Goal: Task Accomplishment & Management: Use online tool/utility

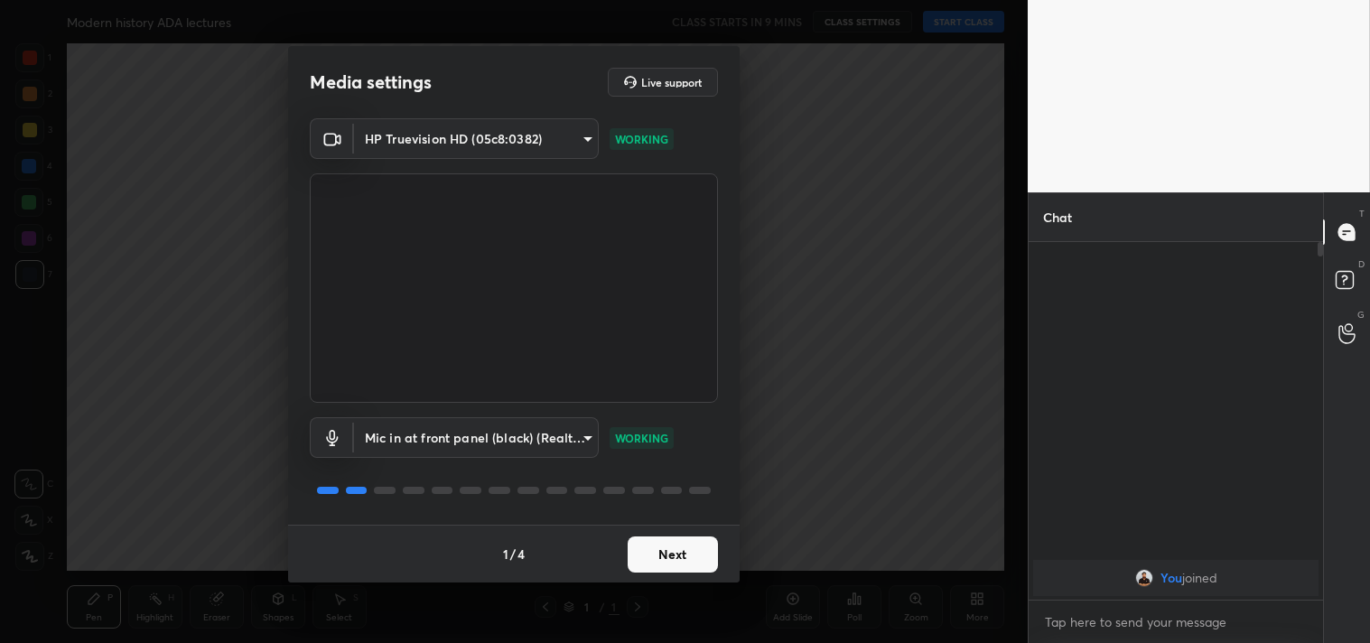
click at [454, 128] on body "1 2 3 4 5 6 7 C X Z C X Z E E Erase all H H Modern history ADA lectures CLASS S…" at bounding box center [685, 321] width 1370 height 643
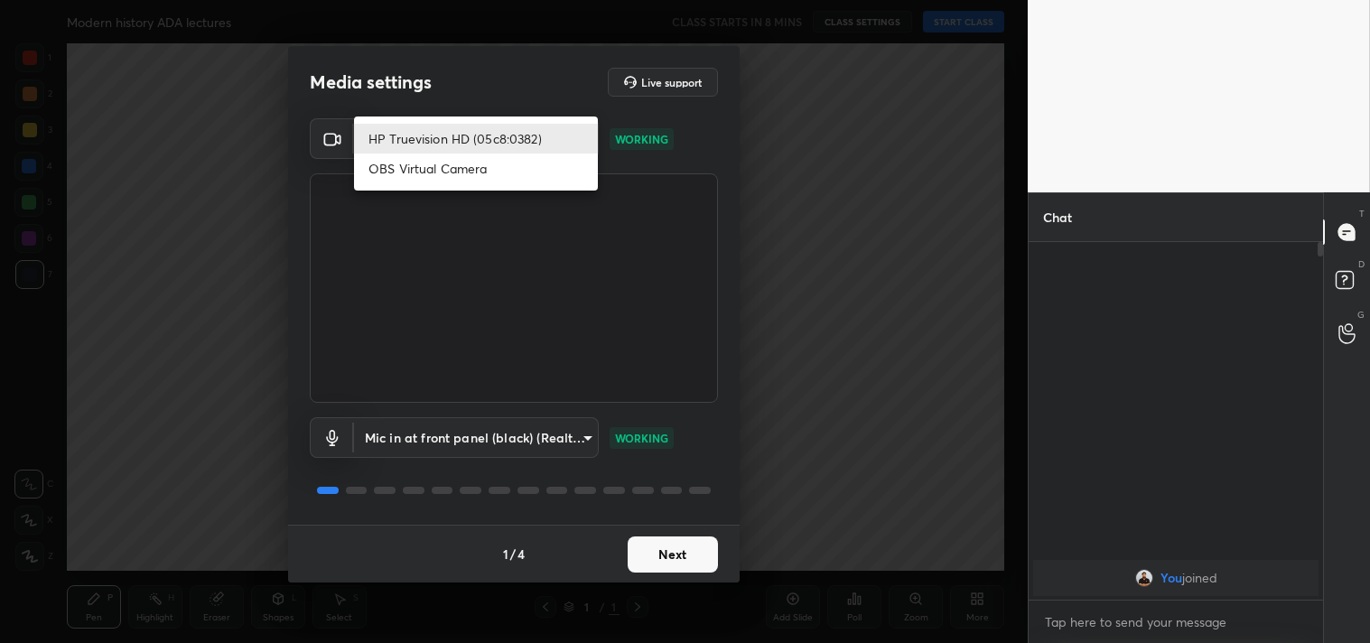
click at [259, 193] on div at bounding box center [685, 321] width 1370 height 643
click at [481, 123] on body "1 2 3 4 5 6 7 C X Z C X Z E E Erase all H H Modern history ADA lectures CLASS S…" at bounding box center [685, 321] width 1370 height 643
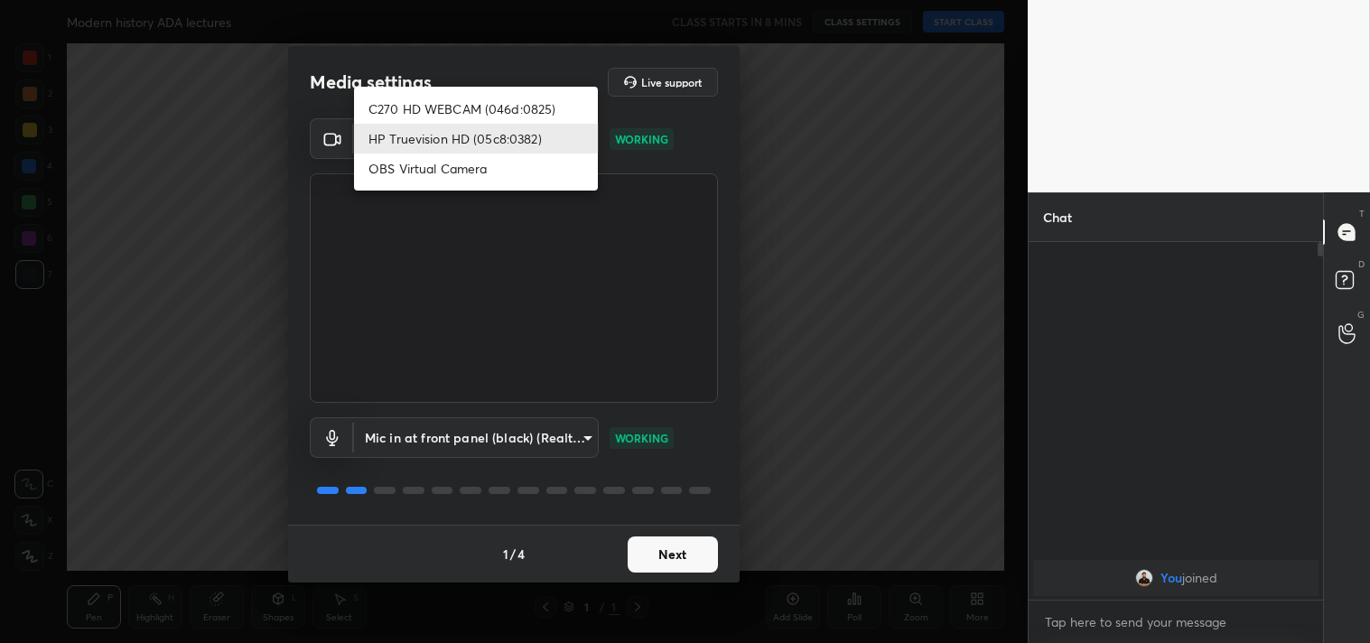
click at [481, 107] on li "C270 HD WEBCAM (046d:0825)" at bounding box center [476, 109] width 244 height 30
type input "7ec9bb56eb2b31a4c70addefc2309db67b4a47a9b487bd512d091c302c3c3067"
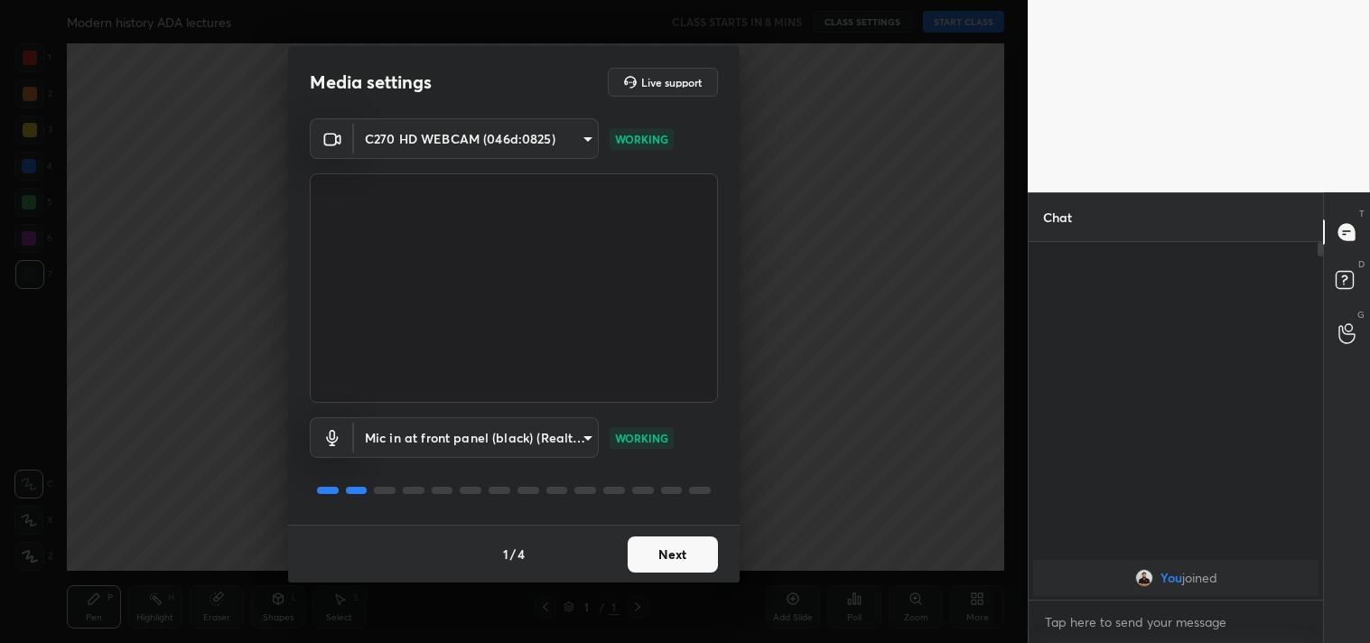
click at [660, 563] on button "Next" at bounding box center [673, 555] width 90 height 36
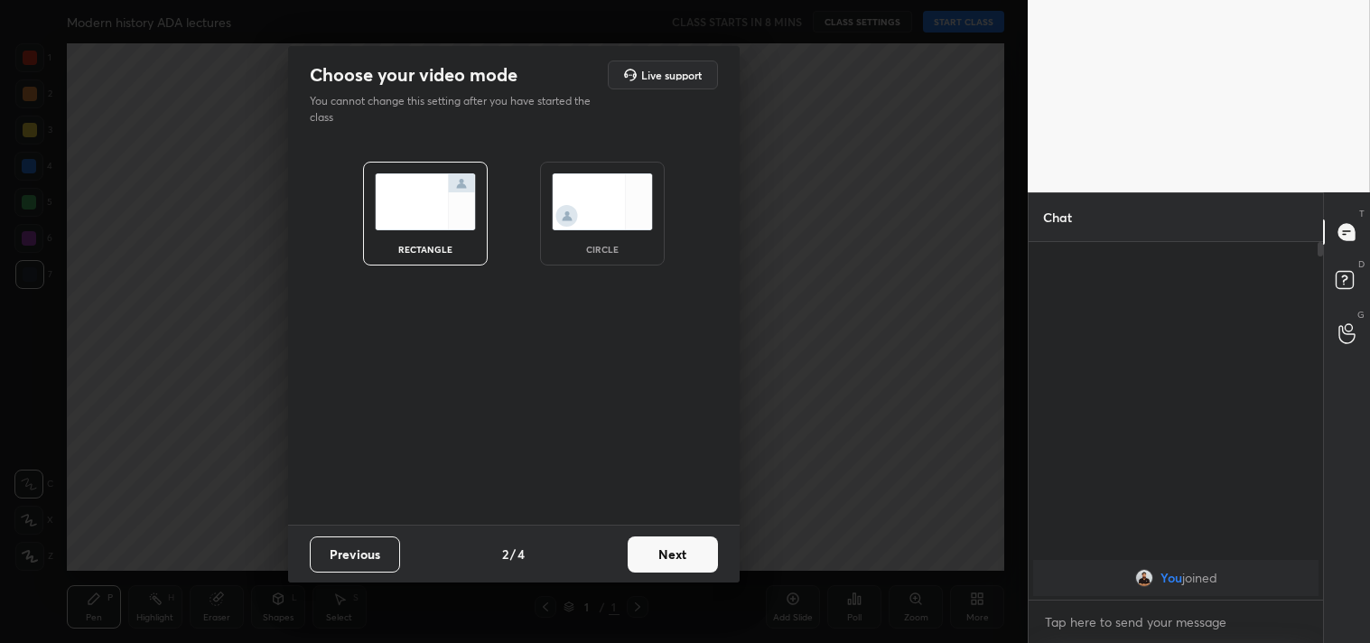
click at [660, 563] on button "Next" at bounding box center [673, 555] width 90 height 36
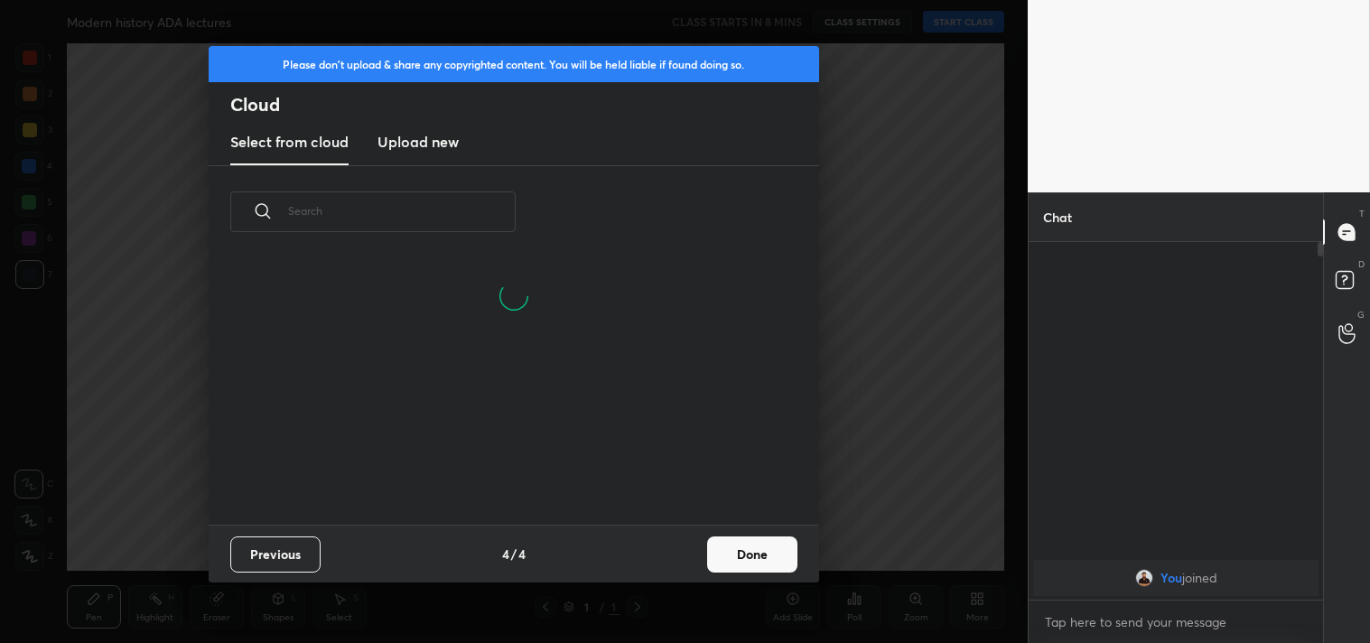
click at [784, 548] on button "Done" at bounding box center [752, 555] width 90 height 36
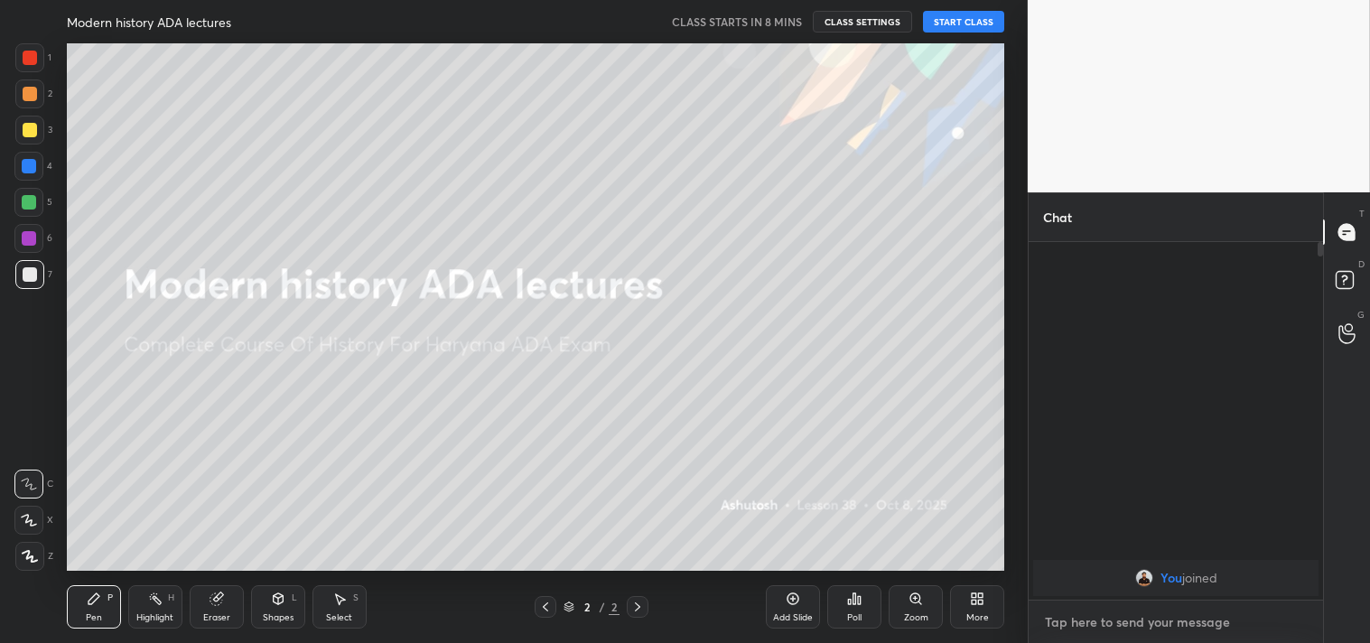
click at [1102, 627] on textarea at bounding box center [1176, 622] width 266 height 29
type textarea "x"
click at [1114, 630] on textarea at bounding box center [1176, 622] width 266 height 29
paste textarea "[URL][DOMAIN_NAME]"
type textarea "[URL][DOMAIN_NAME]"
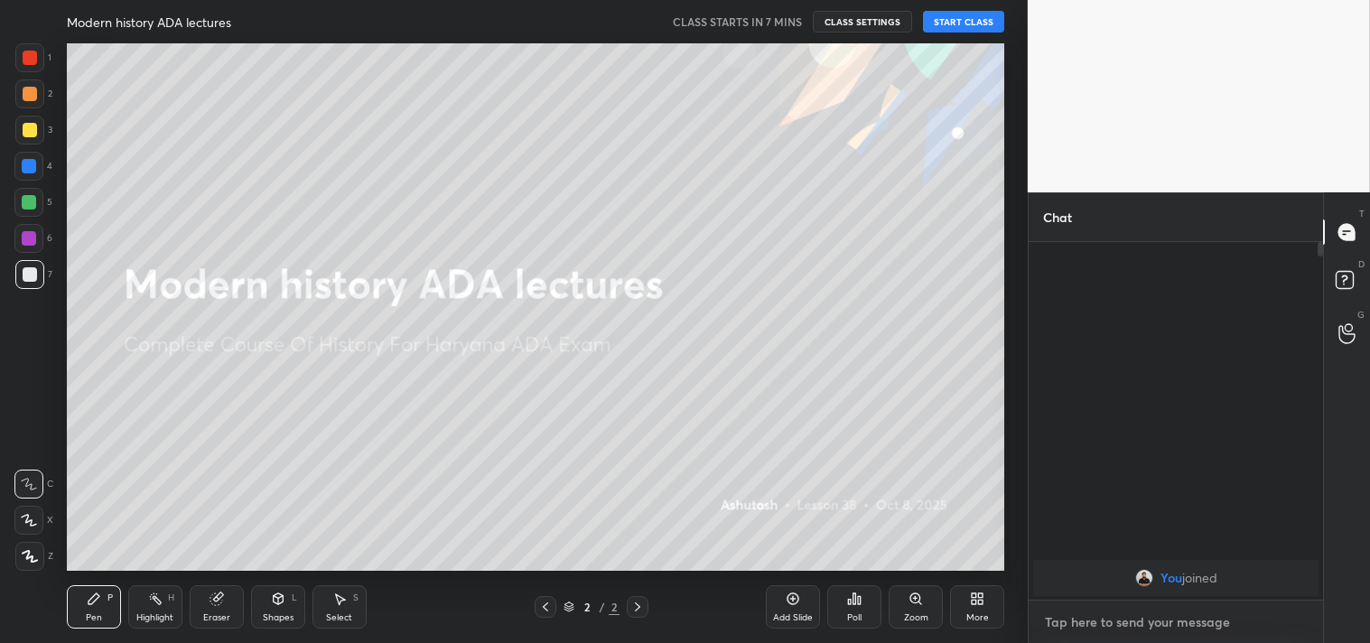
type textarea "x"
type textarea "[URL][DOMAIN_NAME]"
type textarea "x"
click at [1299, 620] on icon at bounding box center [1294, 621] width 14 height 14
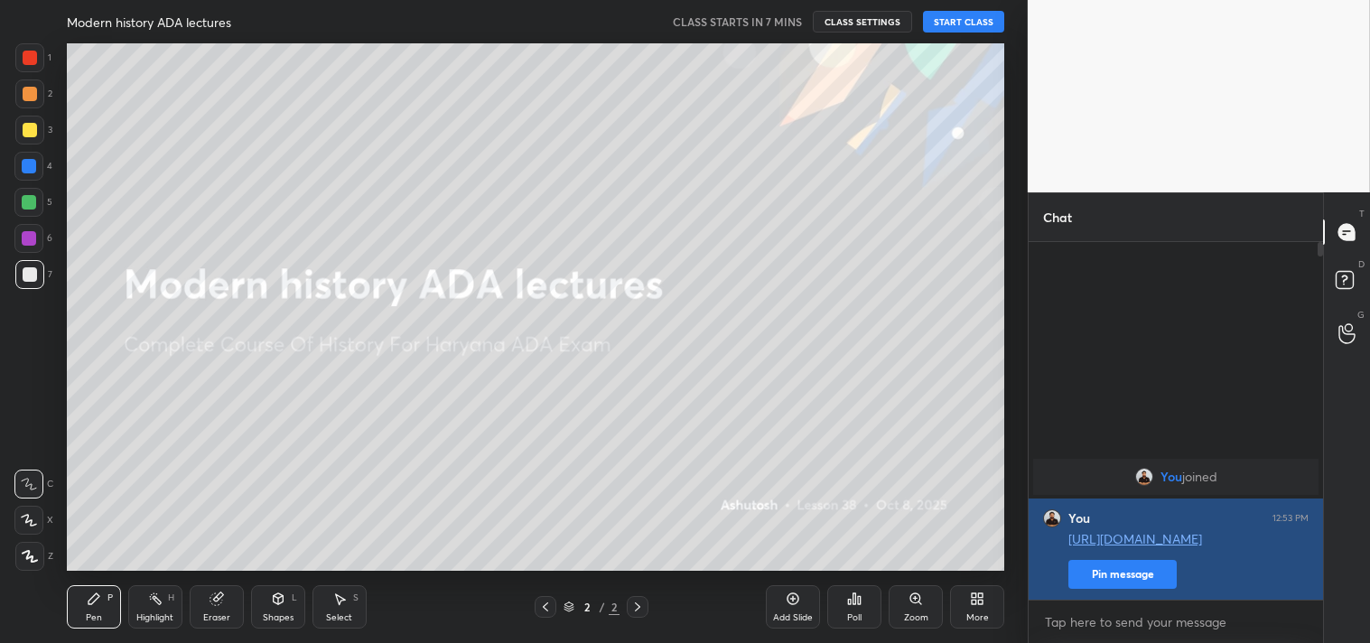
click at [1129, 582] on button "Pin message" at bounding box center [1123, 574] width 108 height 29
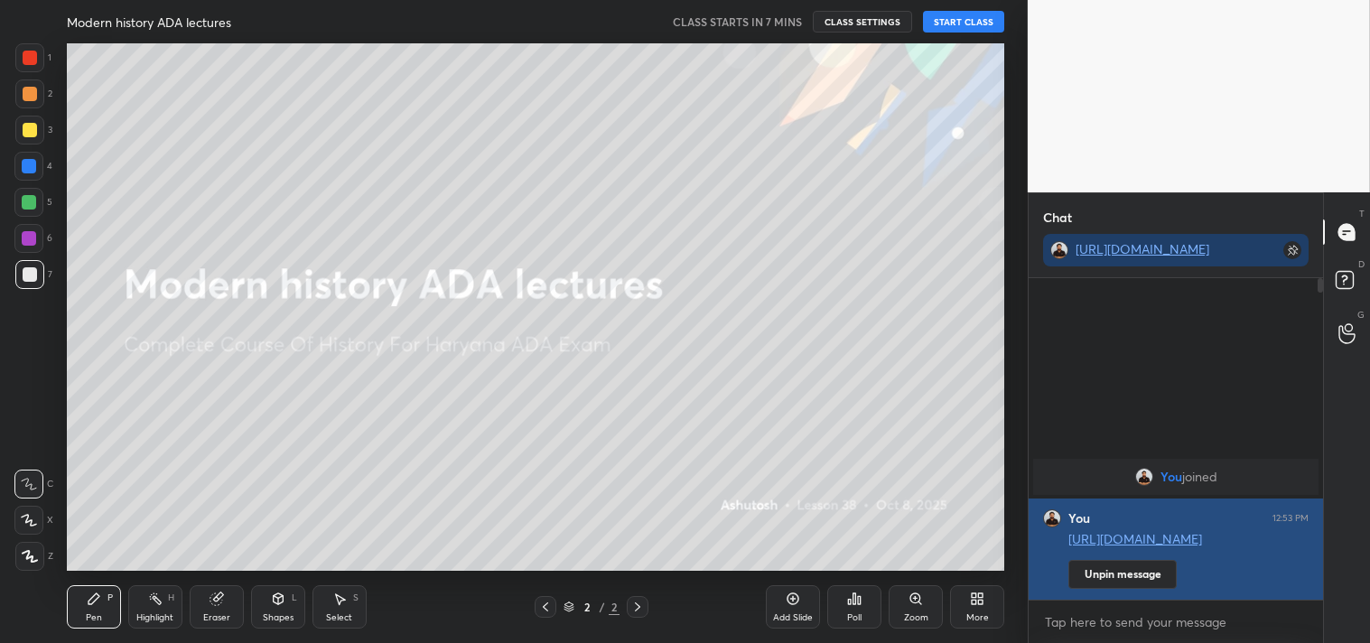
scroll to position [165, 289]
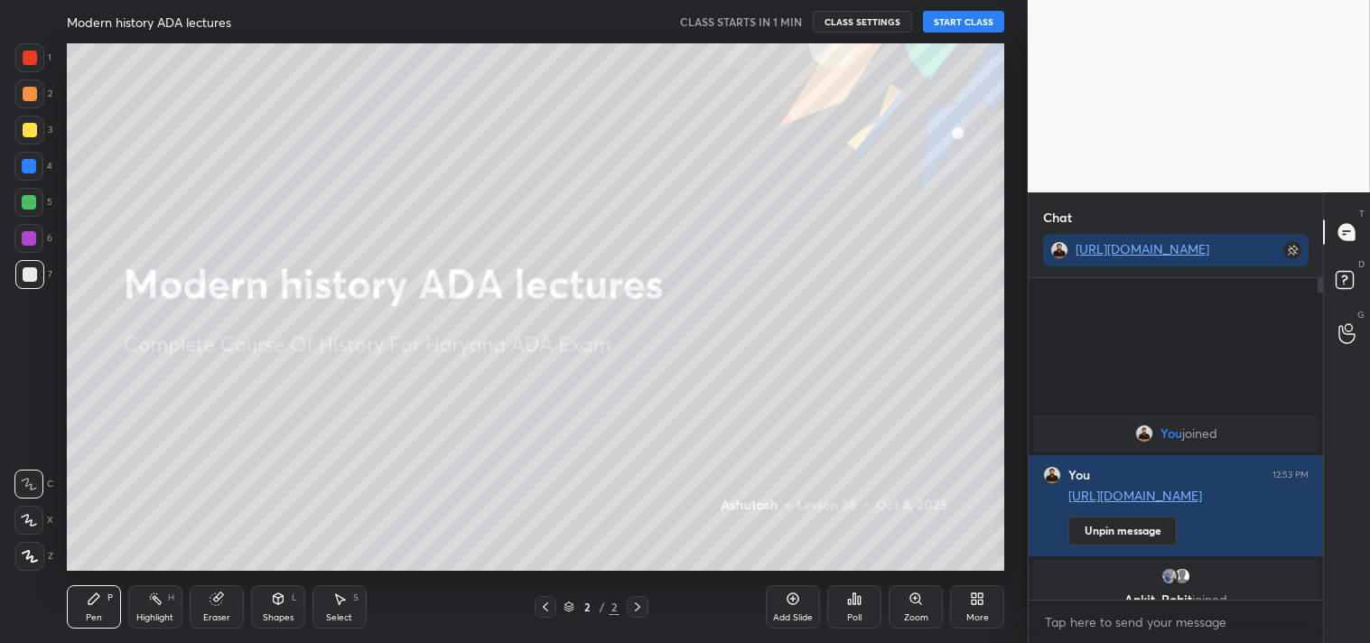
click at [968, 20] on button "START CLASS" at bounding box center [963, 22] width 81 height 22
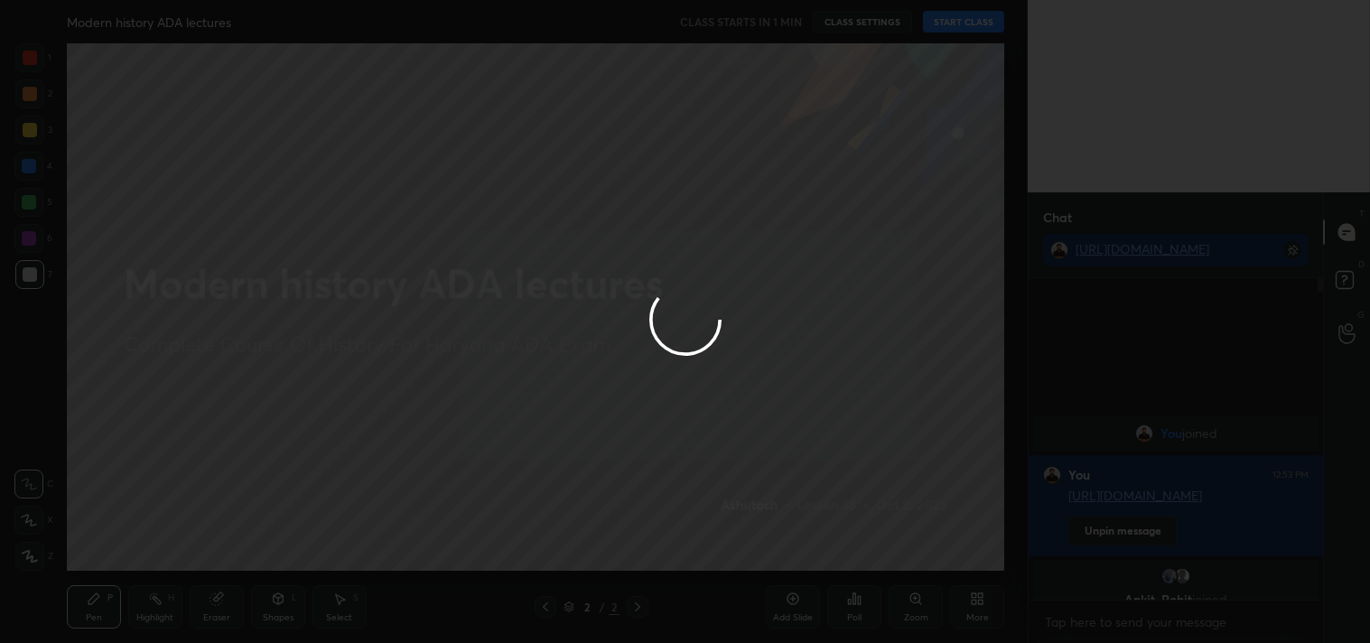
type textarea "x"
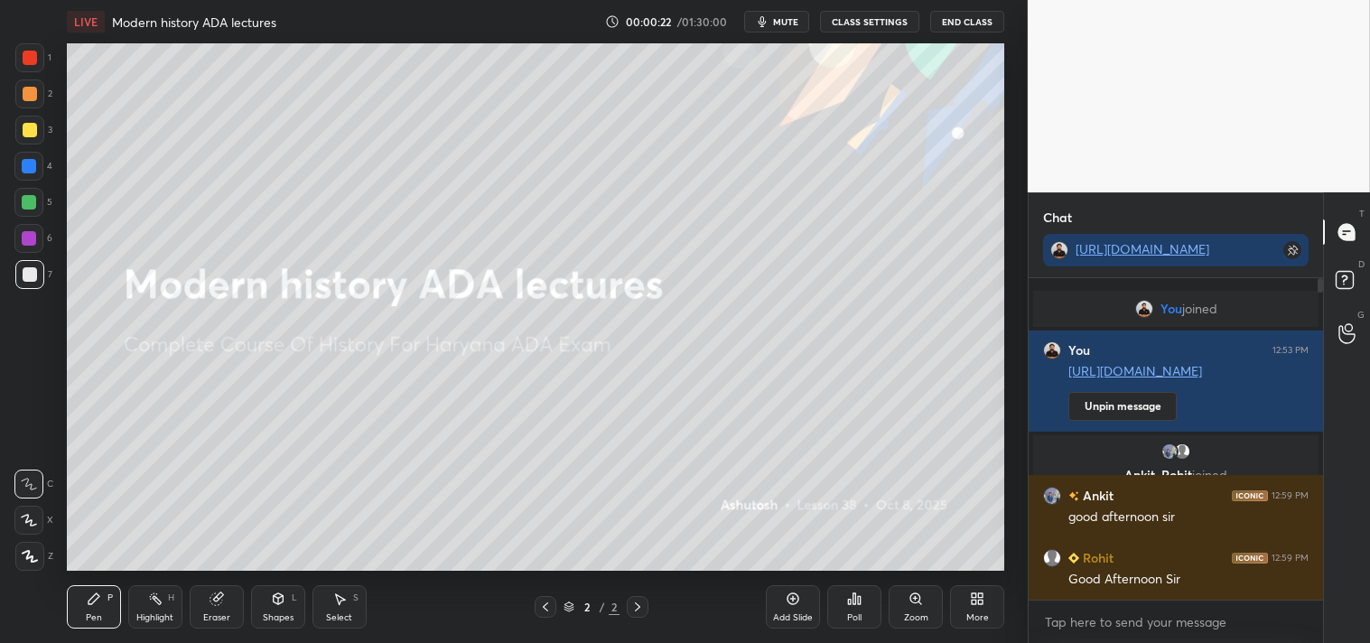
click at [792, 611] on div "Add Slide" at bounding box center [793, 606] width 54 height 43
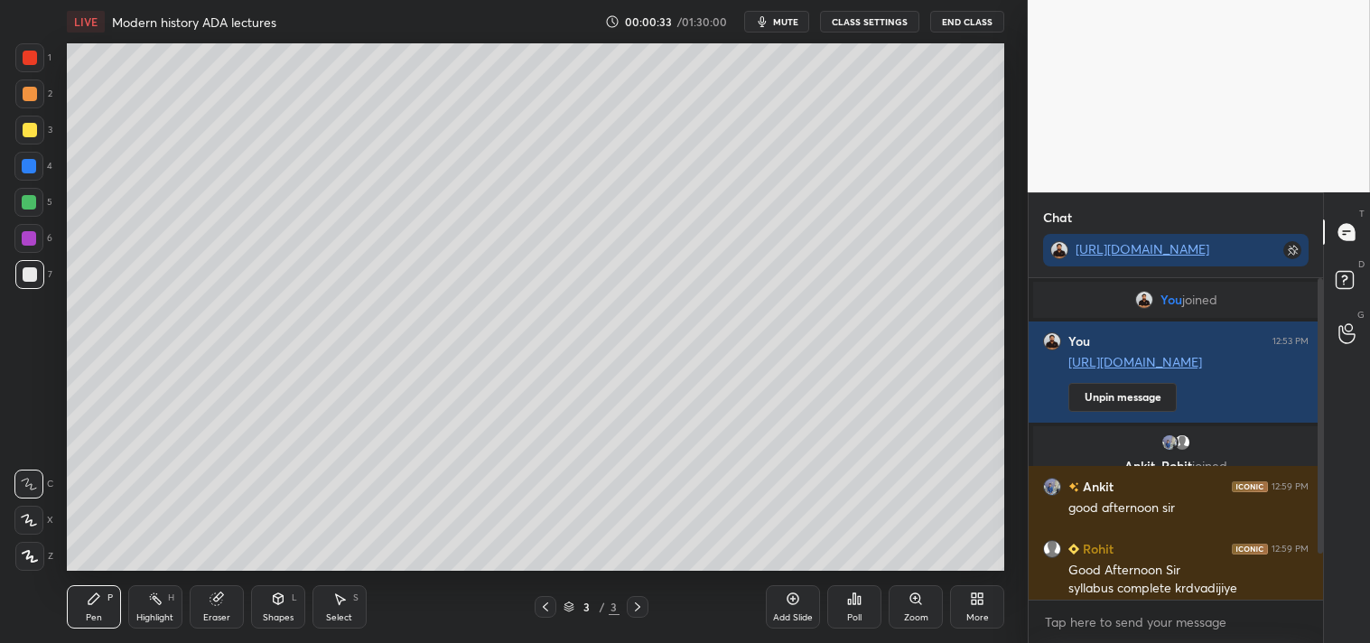
scroll to position [72, 0]
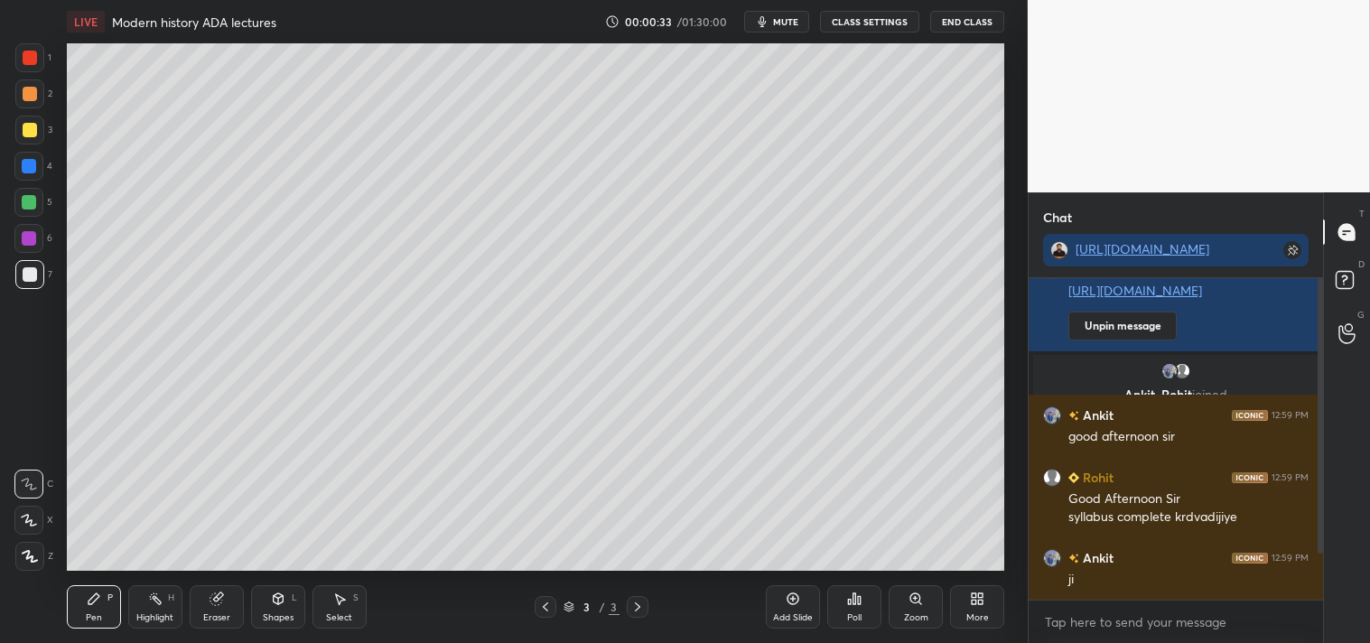
drag, startPoint x: 1321, startPoint y: 543, endPoint x: 1322, endPoint y: 607, distance: 64.2
click at [1321, 606] on div "You joined You 12:53 PM [URL][DOMAIN_NAME] Unpin message [PERSON_NAME], [PERSON…" at bounding box center [1176, 460] width 294 height 365
click at [33, 129] on div at bounding box center [30, 130] width 14 height 14
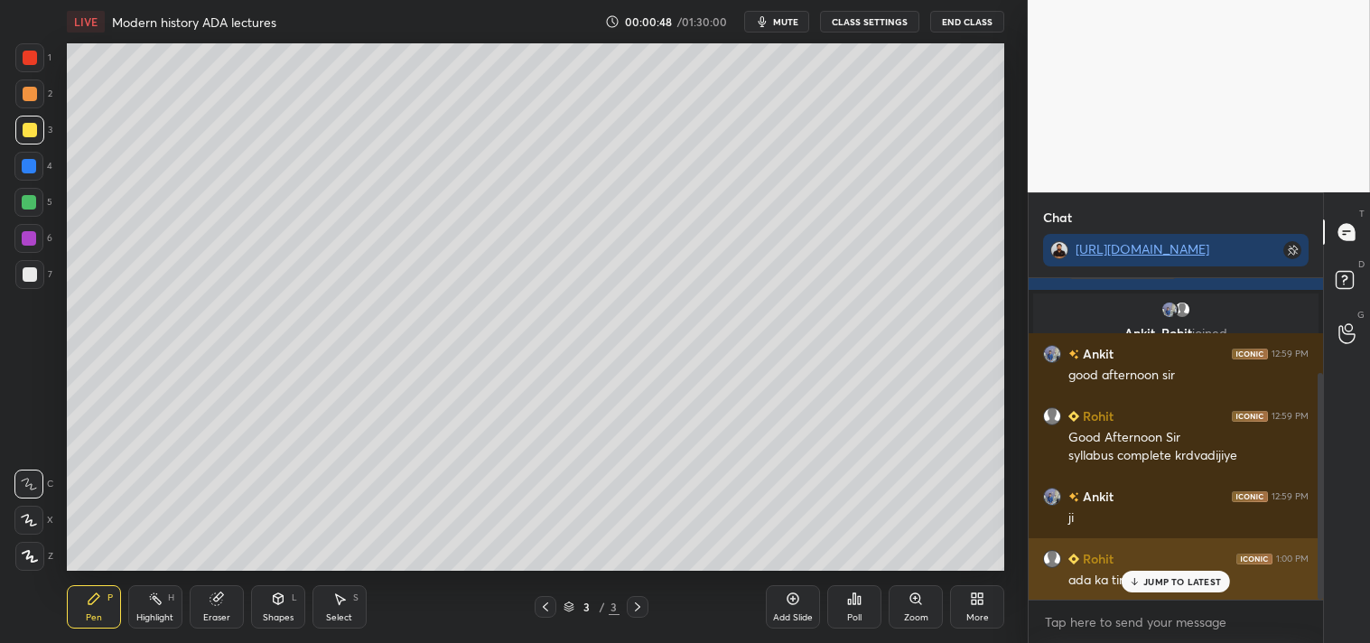
click at [1168, 584] on p "JUMP TO LATEST" at bounding box center [1183, 581] width 78 height 11
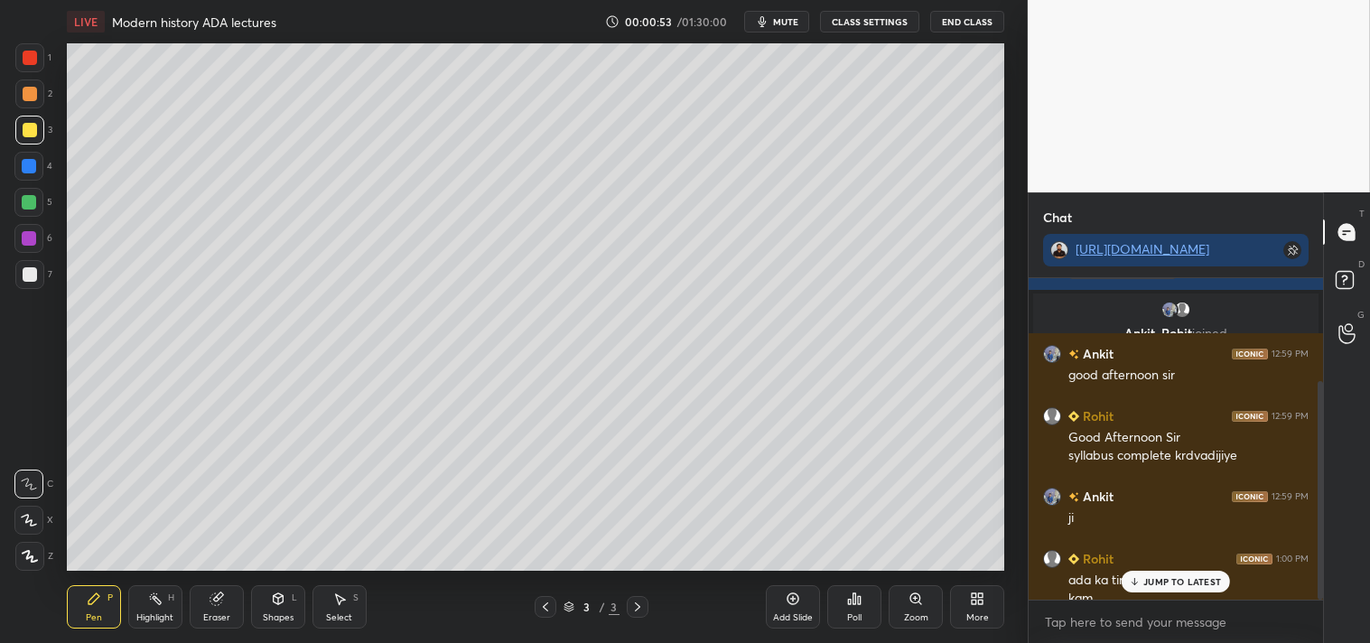
scroll to position [151, 0]
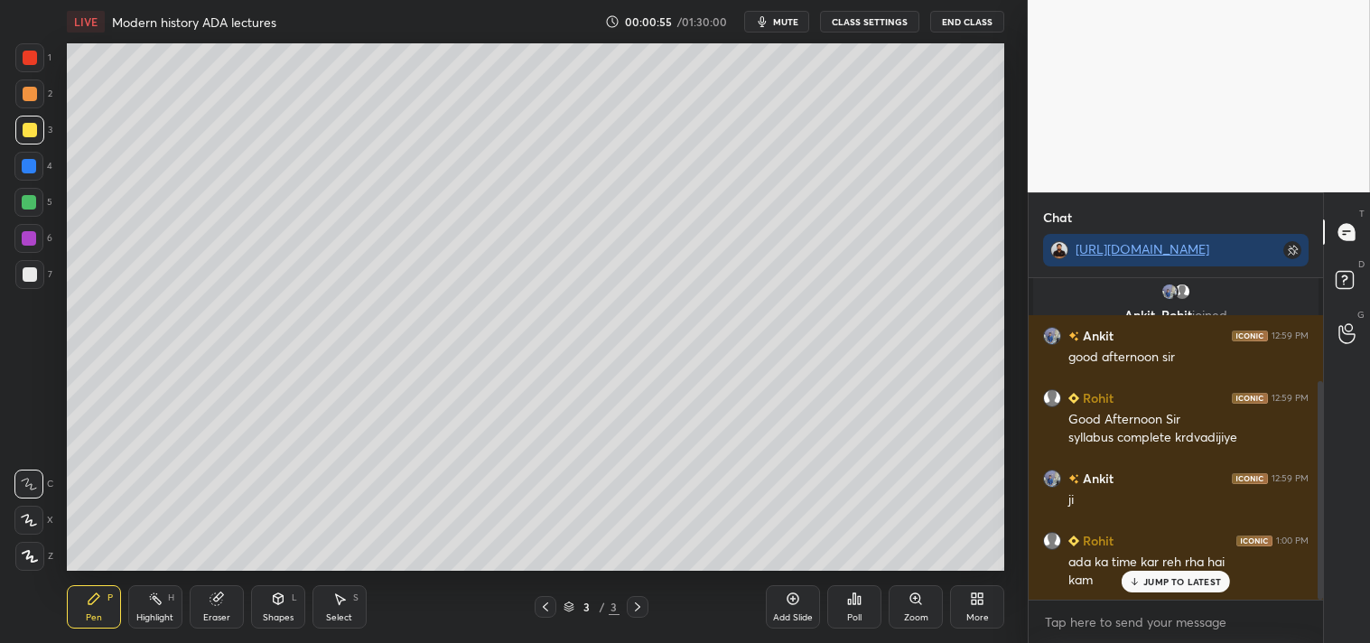
click at [1184, 581] on p "JUMP TO LATEST" at bounding box center [1183, 581] width 78 height 11
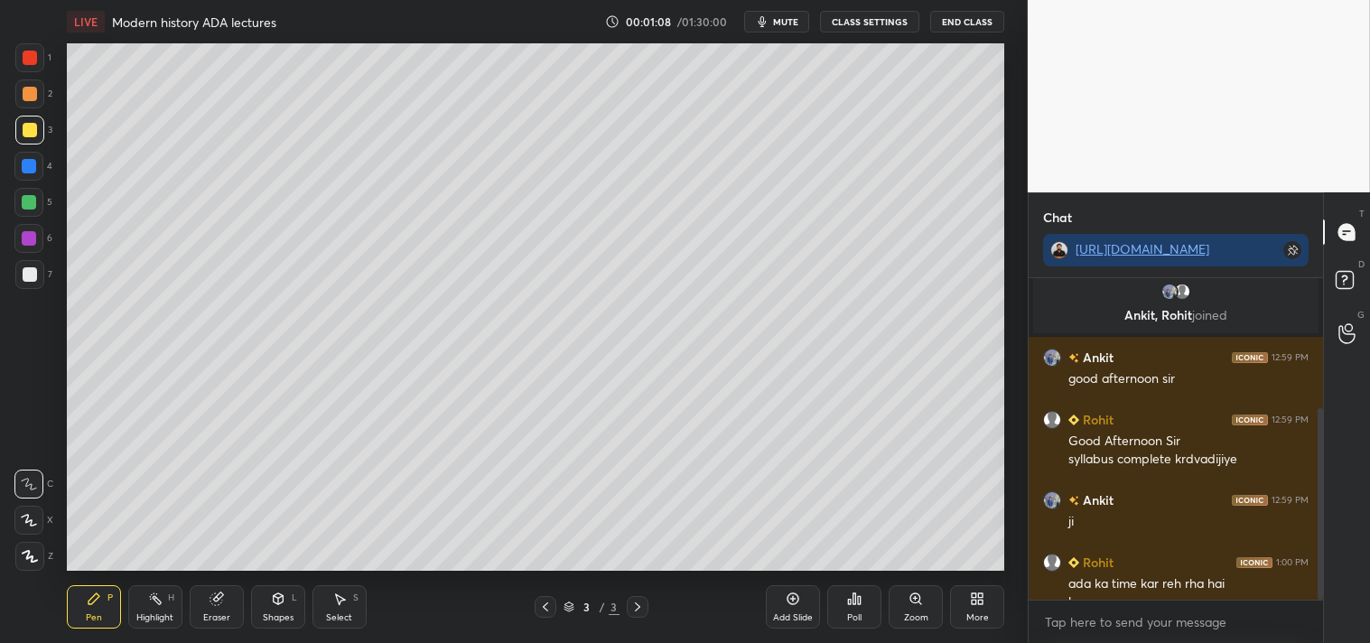
scroll to position [217, 0]
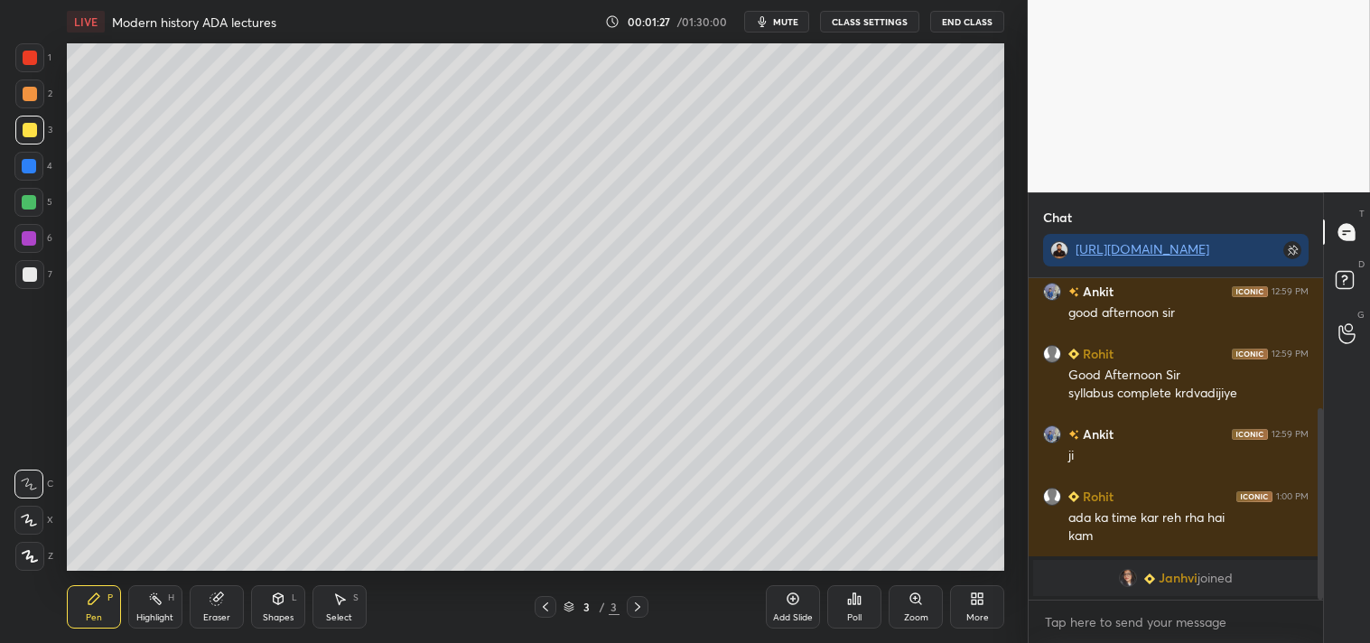
click at [30, 276] on div at bounding box center [30, 274] width 14 height 14
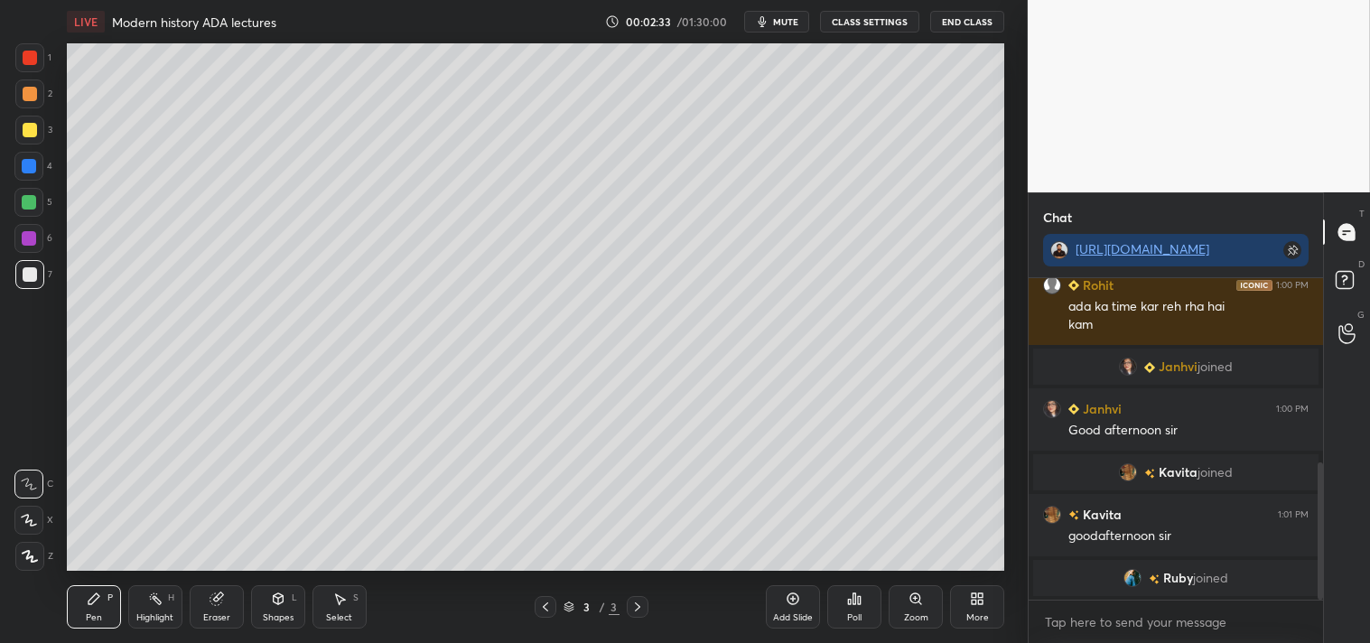
scroll to position [490, 0]
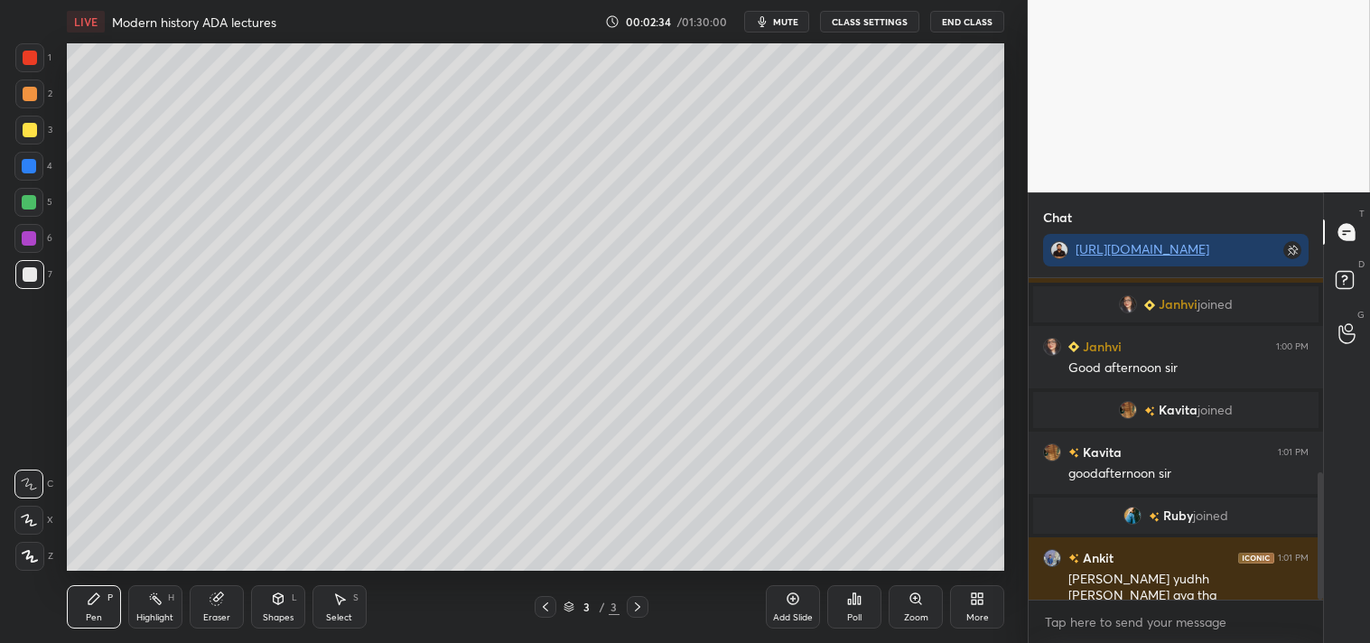
click at [30, 133] on div at bounding box center [30, 130] width 14 height 14
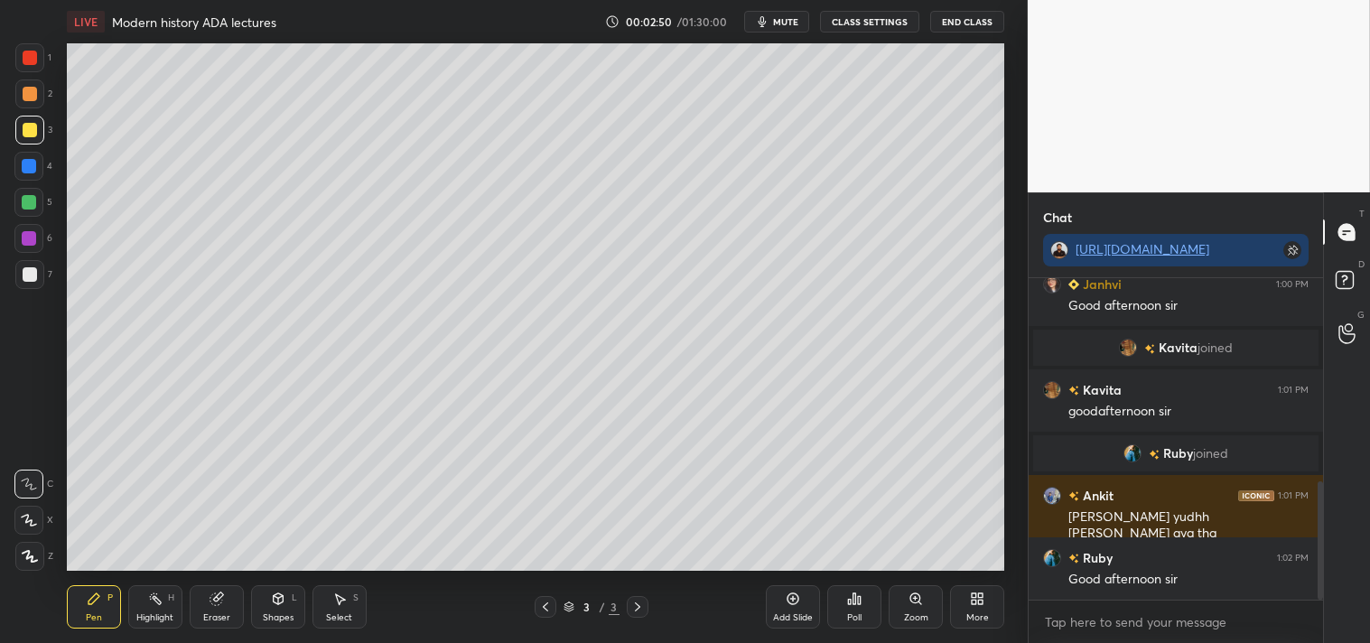
click at [796, 599] on icon at bounding box center [792, 598] width 5 height 5
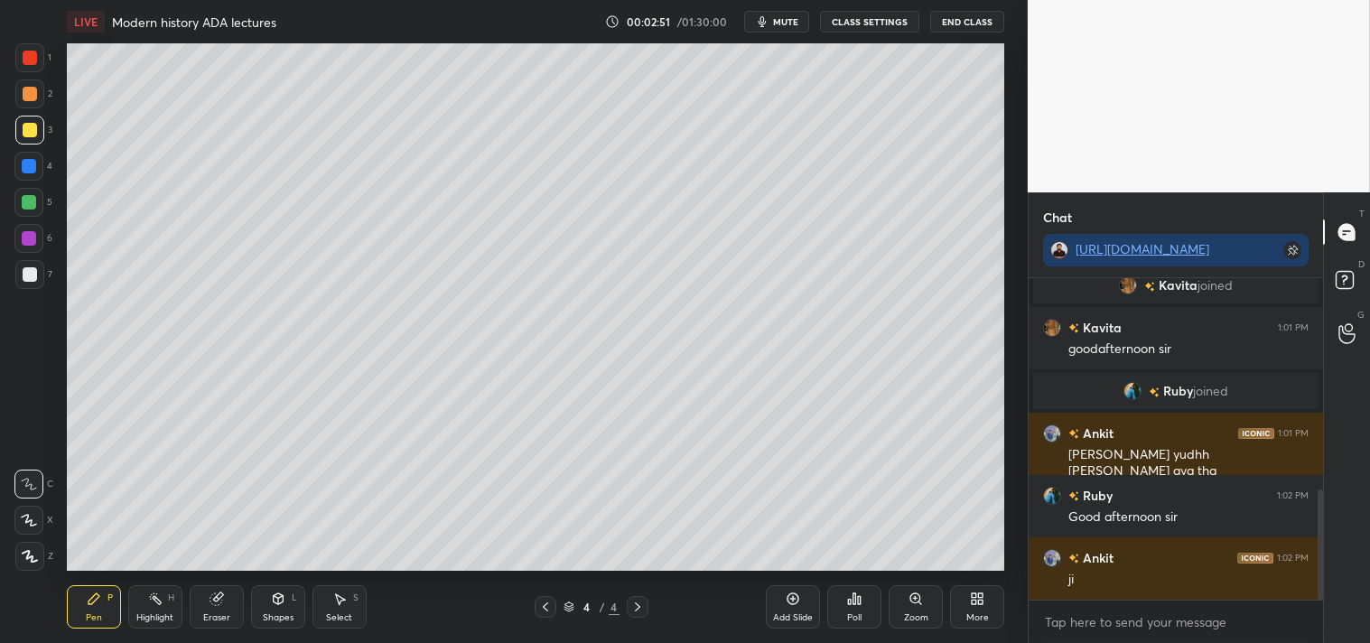
scroll to position [677, 0]
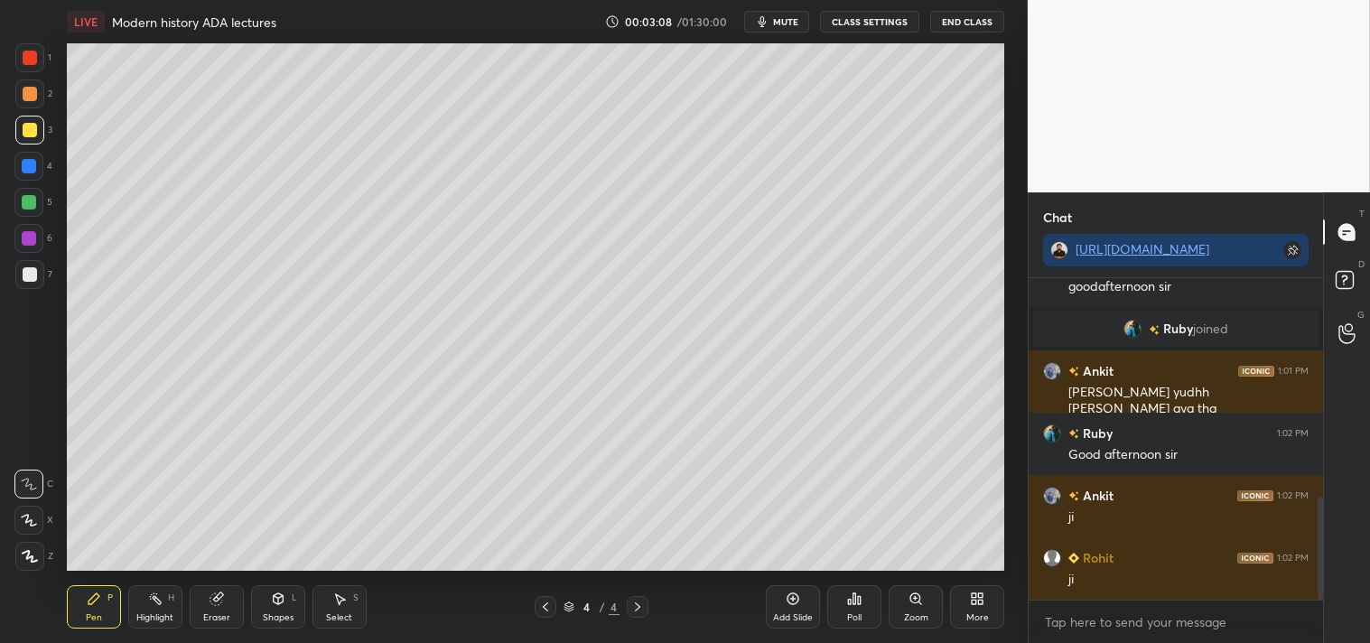
click at [31, 273] on div at bounding box center [30, 274] width 14 height 14
click at [32, 128] on div at bounding box center [30, 130] width 14 height 14
click at [37, 271] on div at bounding box center [29, 274] width 29 height 29
click at [795, 556] on div "LIVE Modern history ADA lectures 00:05:12 / 01:30:00 mute CLASS SETTINGS End Cl…" at bounding box center [536, 321] width 956 height 643
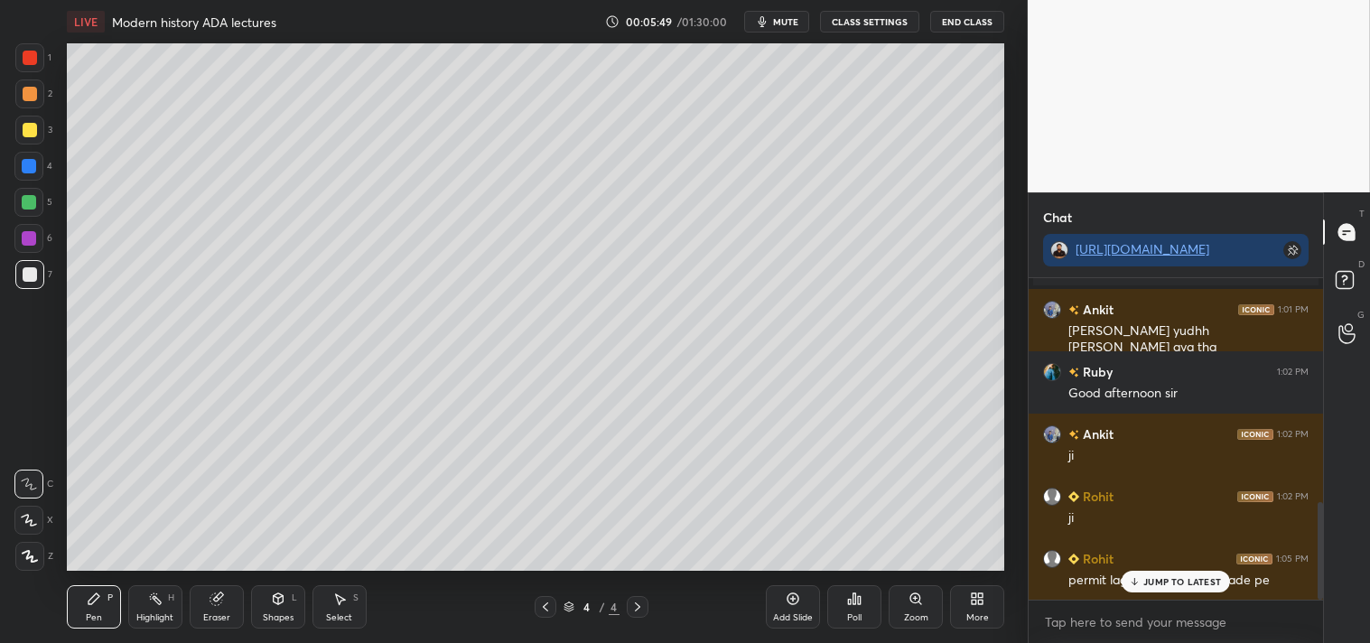
click at [1180, 583] on p "JUMP TO LATEST" at bounding box center [1183, 581] width 78 height 11
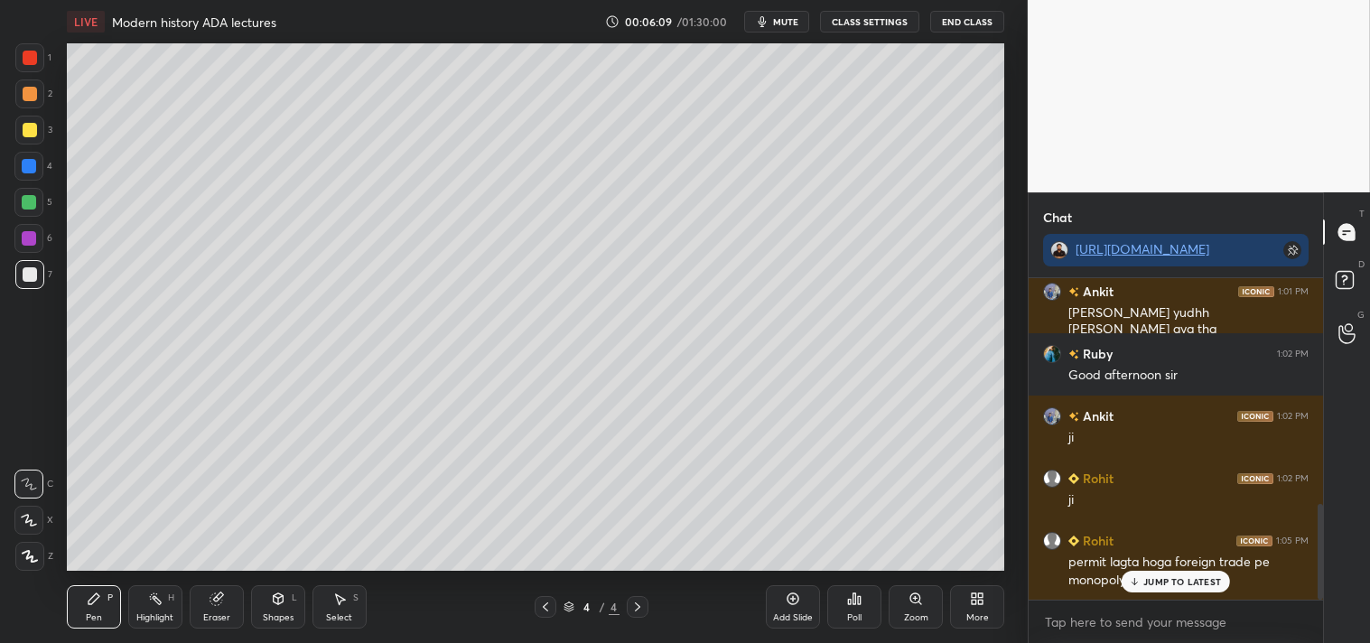
scroll to position [819, 0]
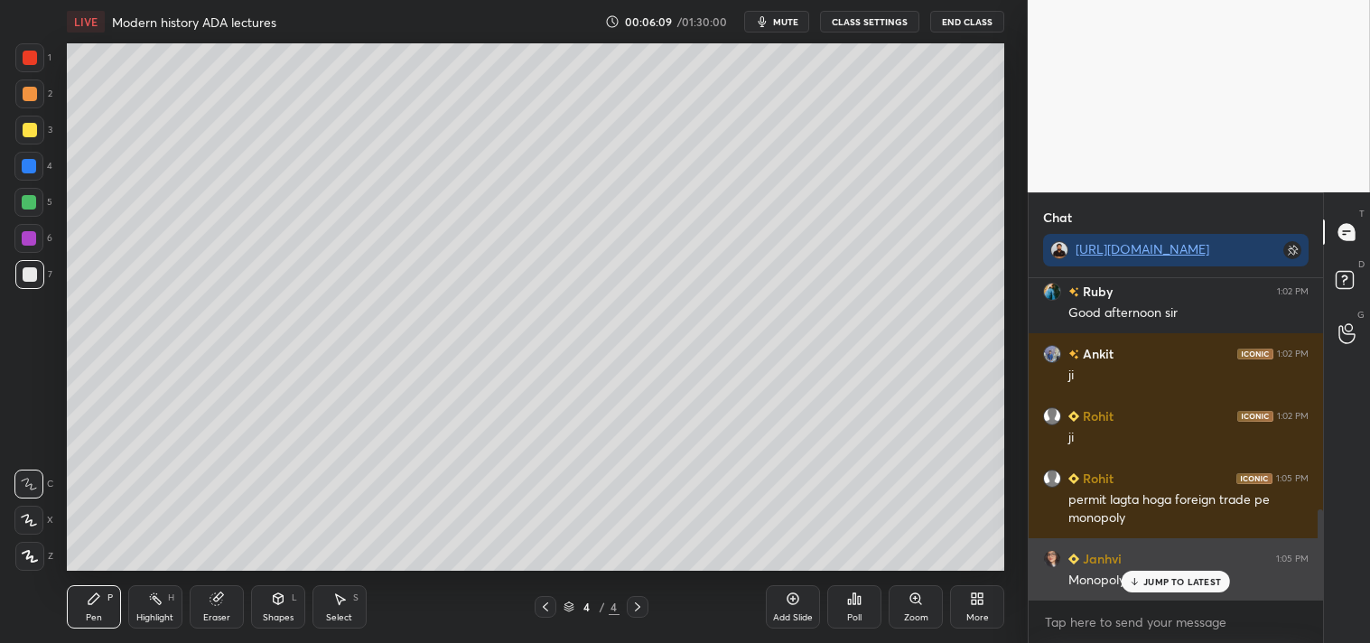
click at [1167, 580] on p "JUMP TO LATEST" at bounding box center [1183, 581] width 78 height 11
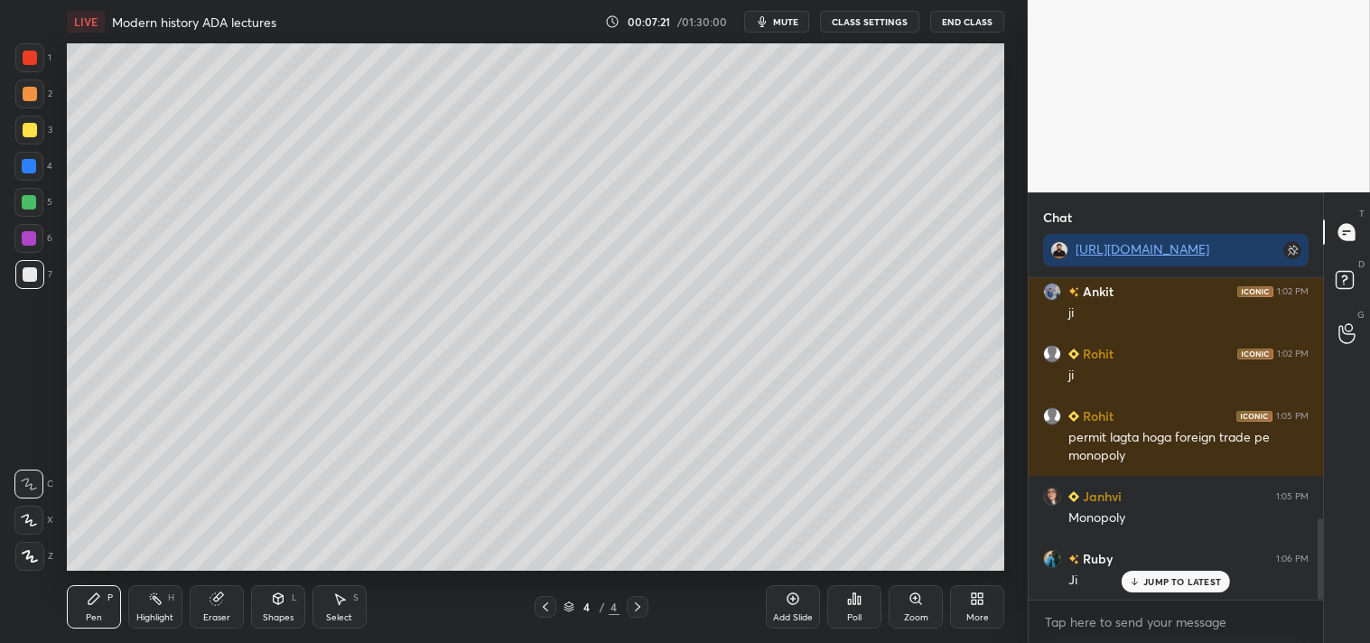
scroll to position [944, 0]
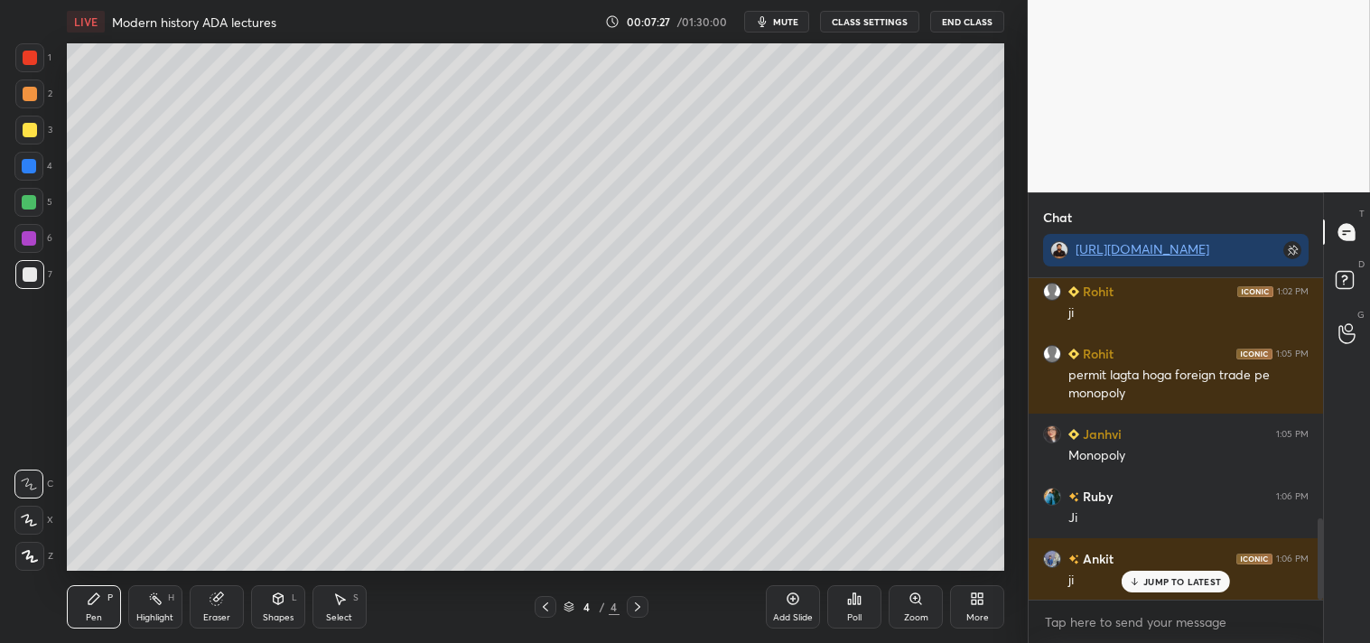
click at [790, 607] on div "Add Slide" at bounding box center [793, 606] width 54 height 43
click at [33, 124] on div at bounding box center [30, 130] width 14 height 14
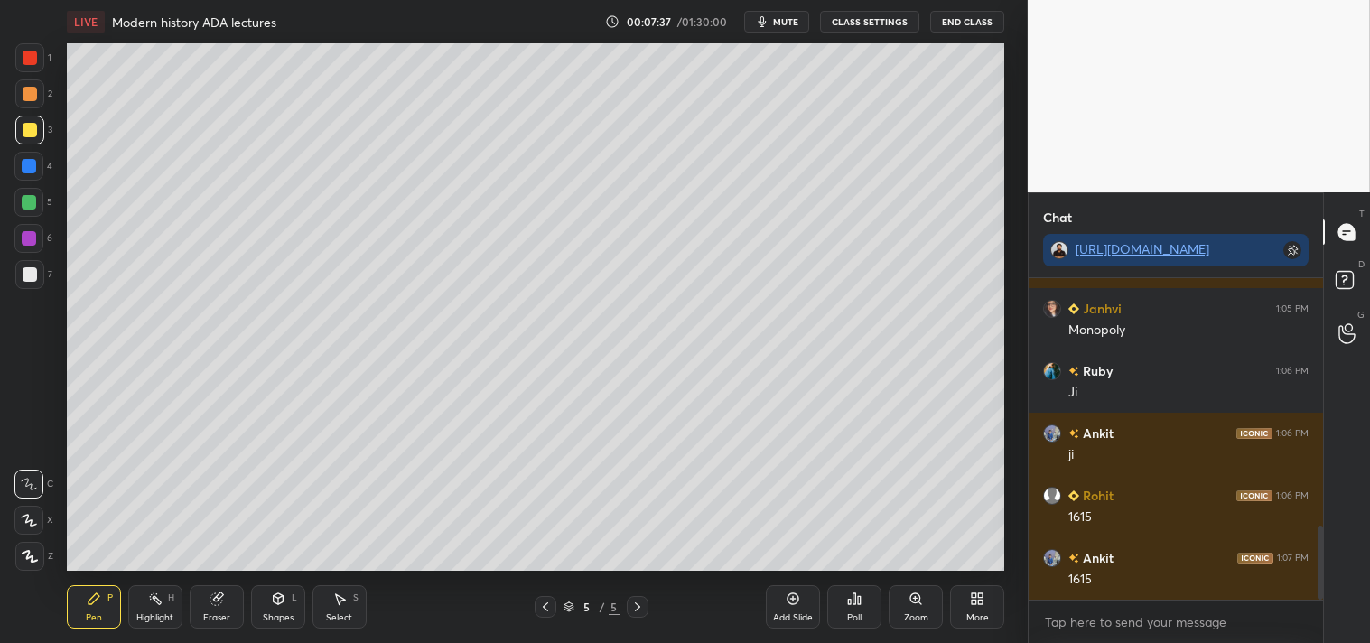
scroll to position [1132, 0]
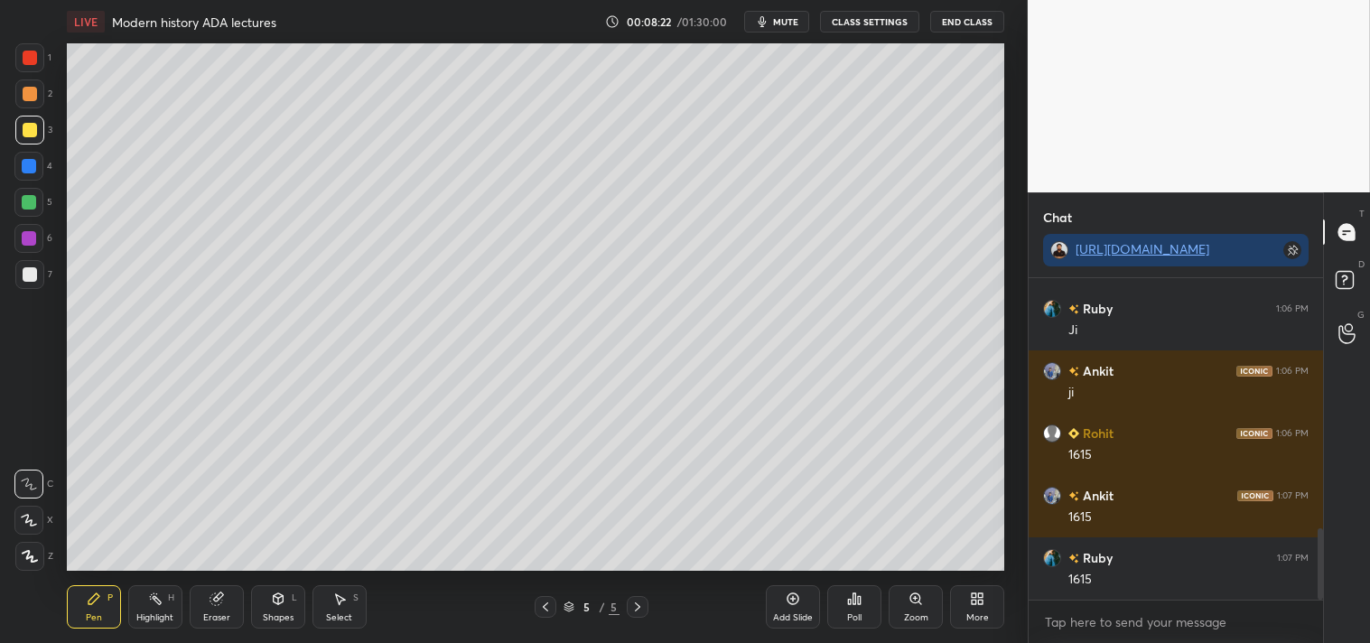
click at [30, 275] on div at bounding box center [30, 274] width 14 height 14
click at [33, 129] on div at bounding box center [30, 130] width 14 height 14
click at [223, 614] on div "Eraser" at bounding box center [216, 617] width 27 height 9
click at [87, 602] on div "Pen P" at bounding box center [94, 606] width 54 height 43
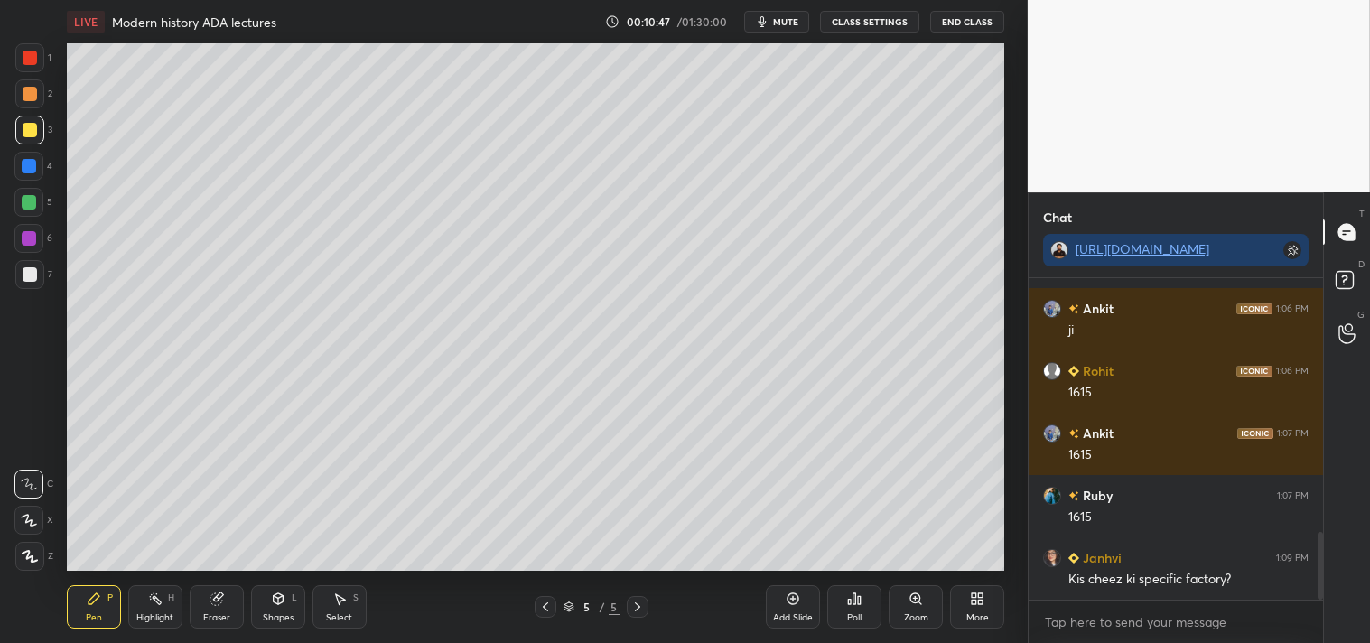
click at [783, 556] on div "LIVE Modern history ADA lectures 00:10:47 / 01:30:00 mute CLASS SETTINGS End Cl…" at bounding box center [536, 321] width 956 height 643
click at [213, 611] on div "Eraser" at bounding box center [217, 606] width 54 height 43
drag, startPoint x: 85, startPoint y: 606, endPoint x: 85, endPoint y: 594, distance: 11.7
click at [85, 603] on div "Pen P" at bounding box center [94, 606] width 54 height 43
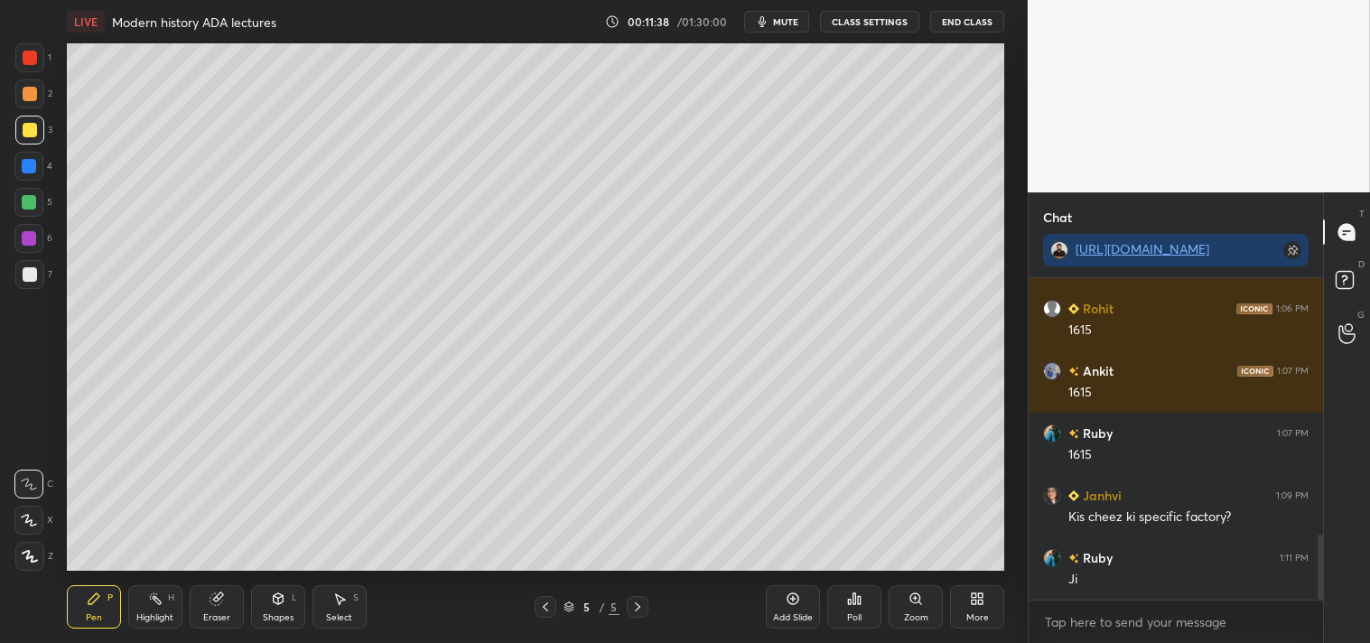
click at [770, 621] on div "Add Slide" at bounding box center [793, 606] width 54 height 43
click at [37, 284] on div at bounding box center [29, 274] width 29 height 29
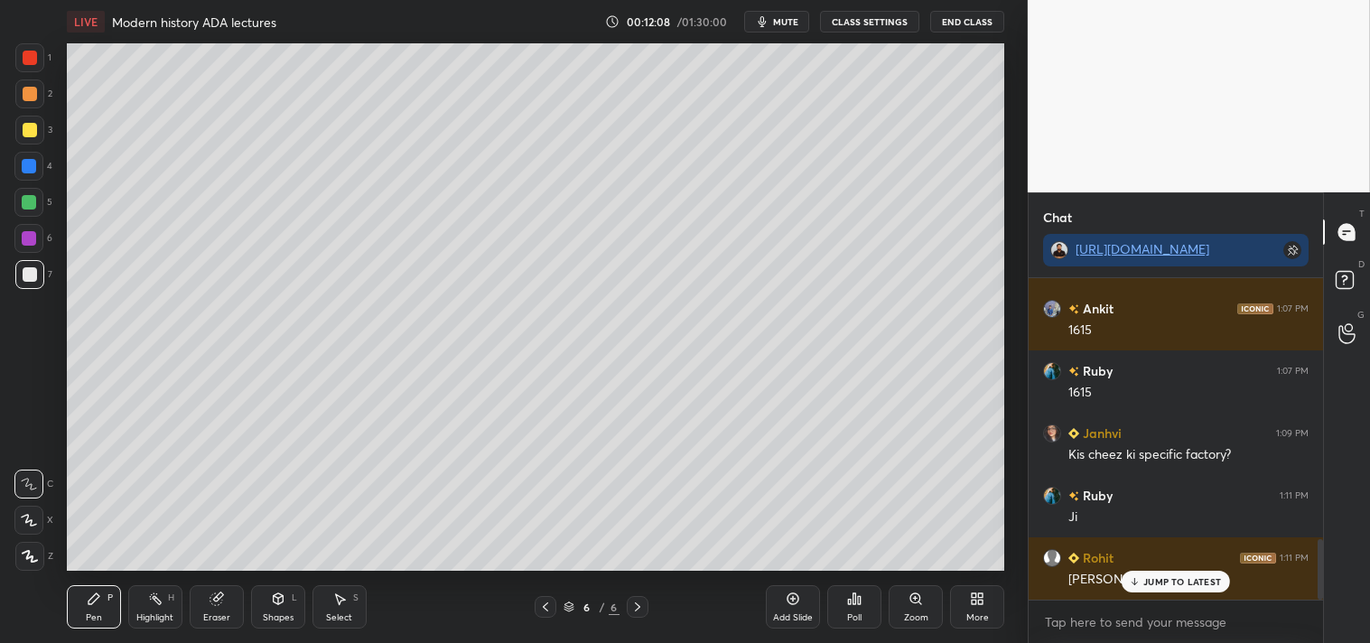
scroll to position [1380, 0]
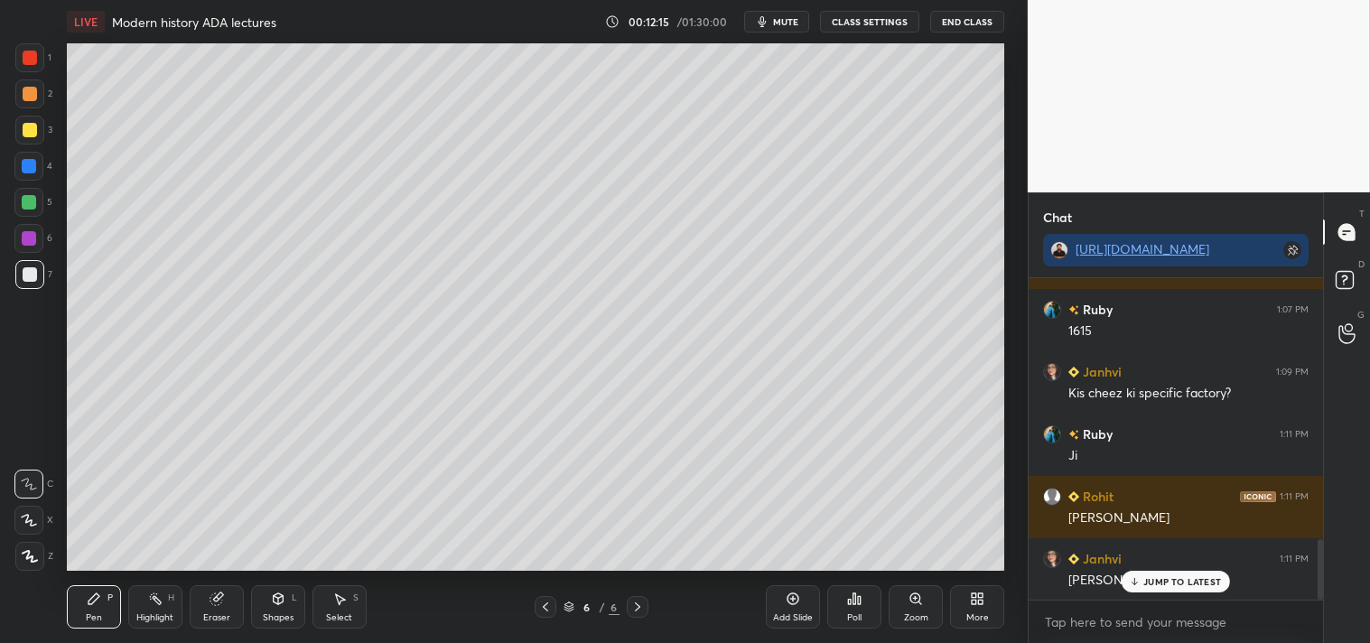
click at [29, 127] on div at bounding box center [30, 130] width 14 height 14
click at [28, 277] on div at bounding box center [30, 274] width 14 height 14
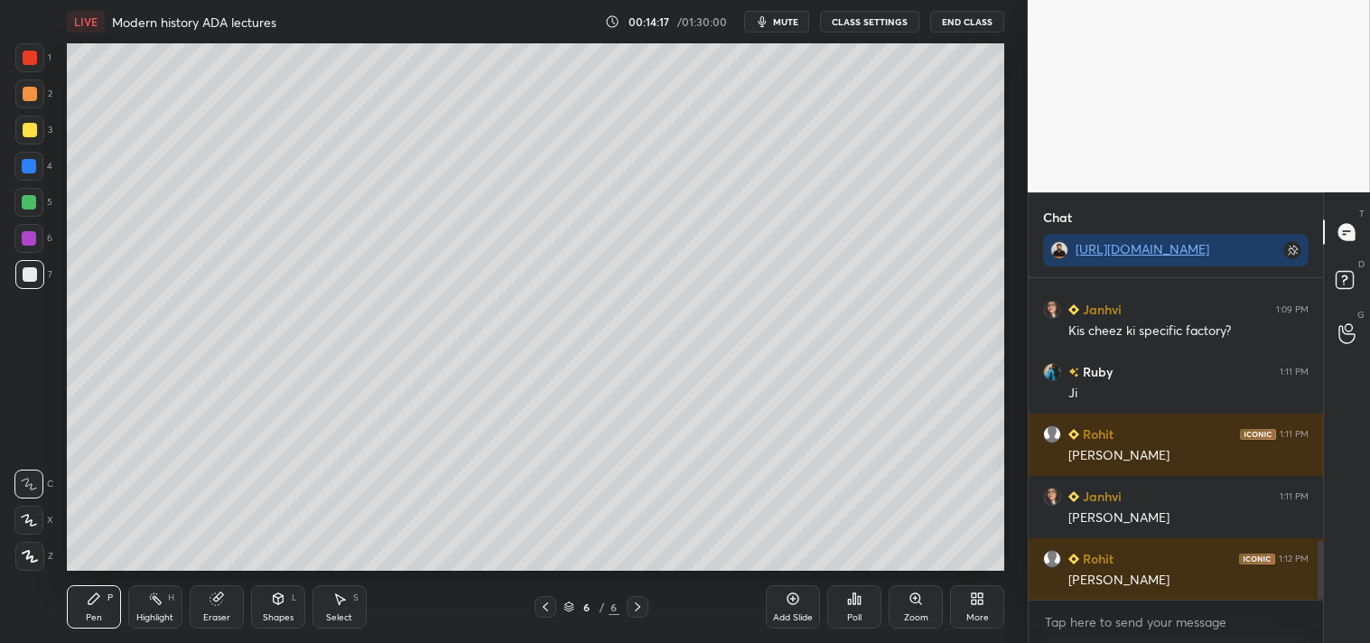
click at [793, 610] on div "Add Slide" at bounding box center [793, 606] width 54 height 43
click at [33, 126] on div at bounding box center [30, 130] width 14 height 14
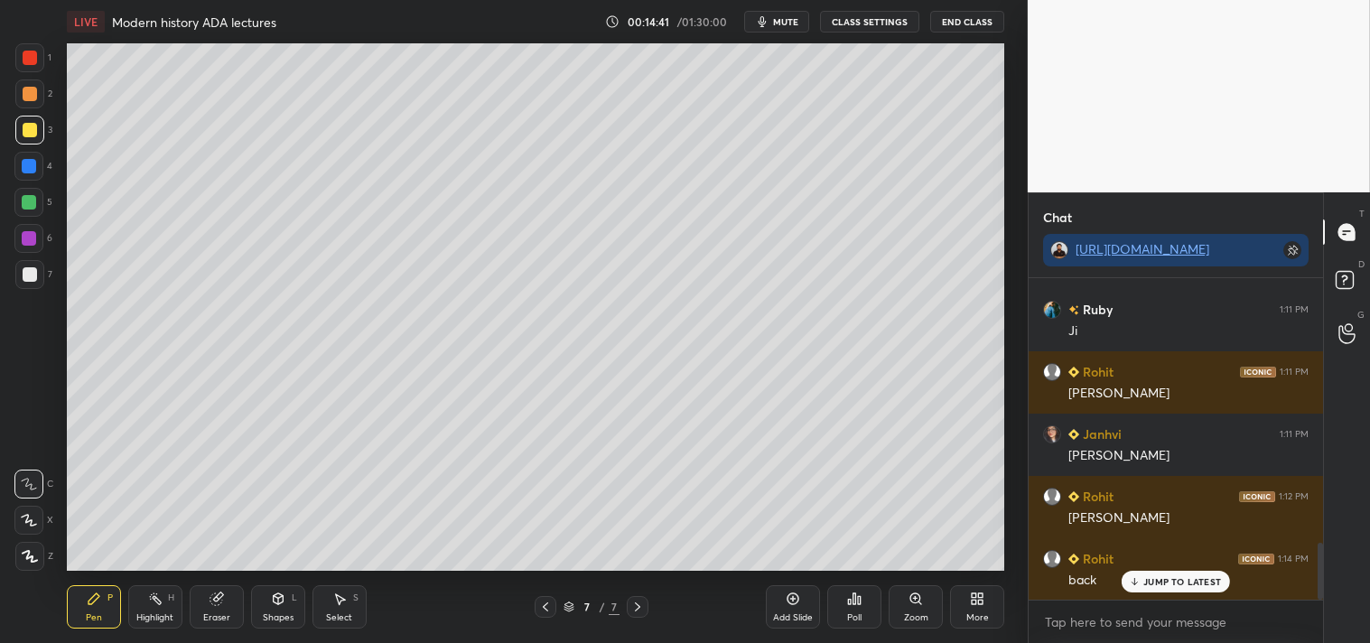
click at [544, 610] on icon at bounding box center [545, 607] width 14 height 14
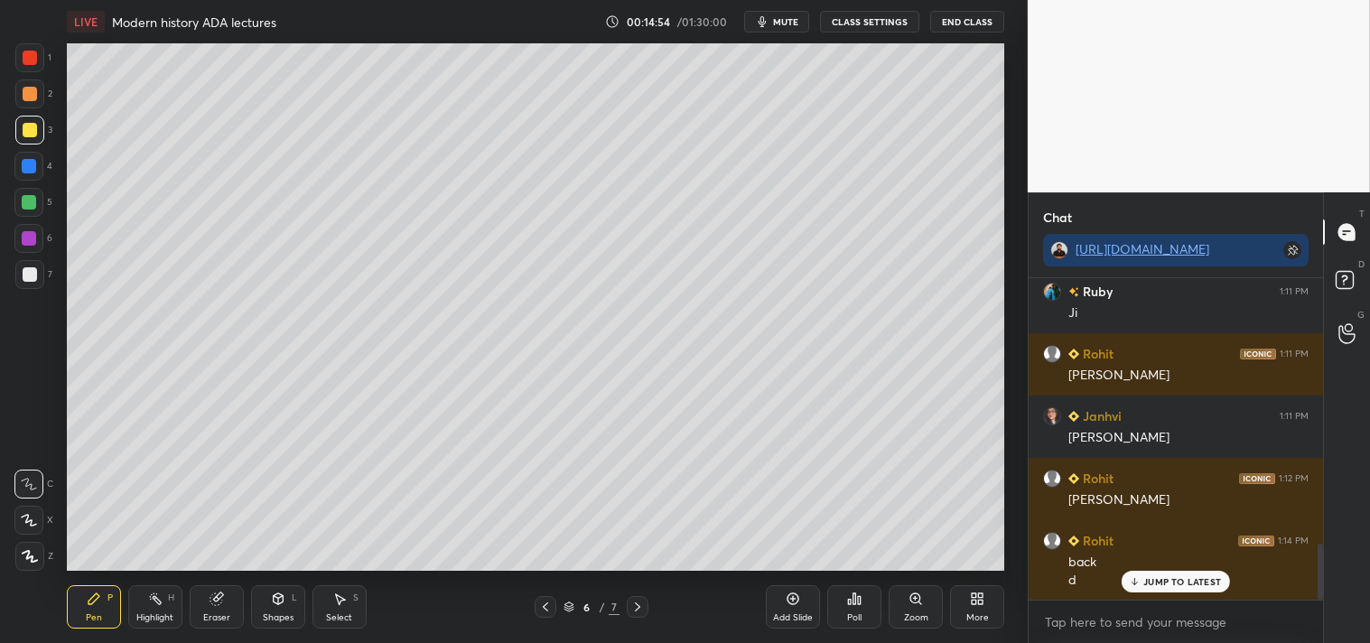
click at [635, 605] on icon at bounding box center [637, 607] width 14 height 14
drag, startPoint x: 29, startPoint y: 265, endPoint x: 28, endPoint y: 256, distance: 9.1
click at [32, 265] on div at bounding box center [29, 274] width 29 height 29
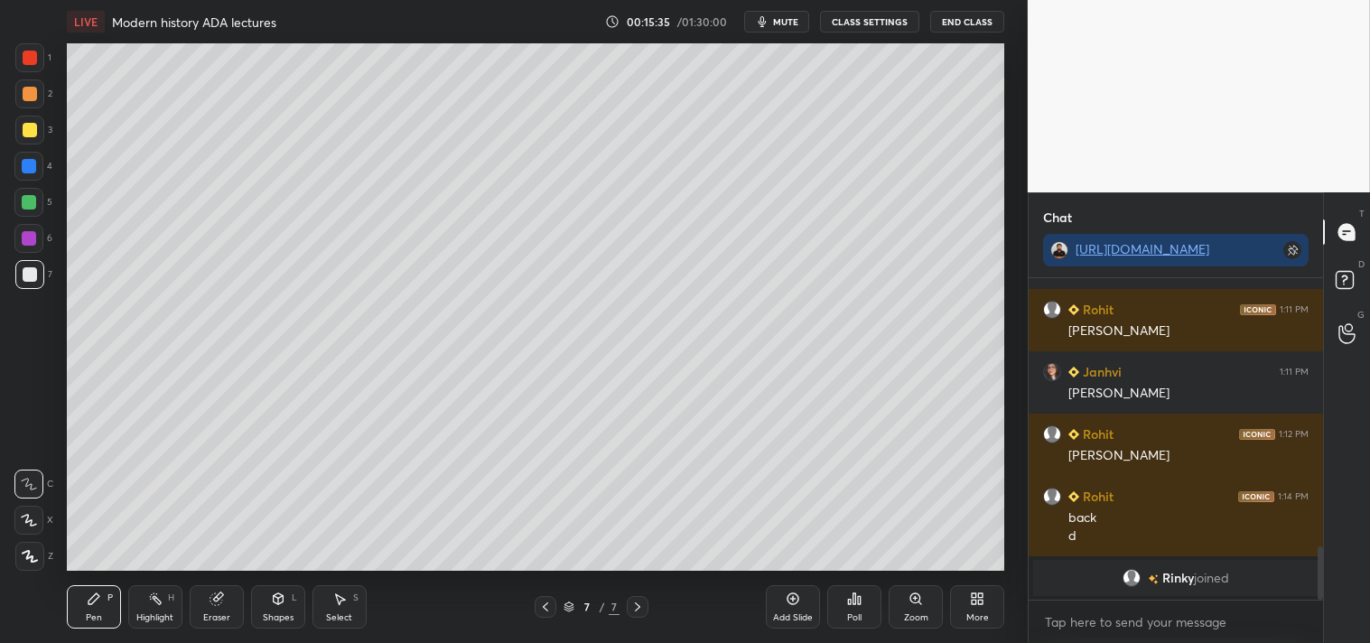
scroll to position [1630, 0]
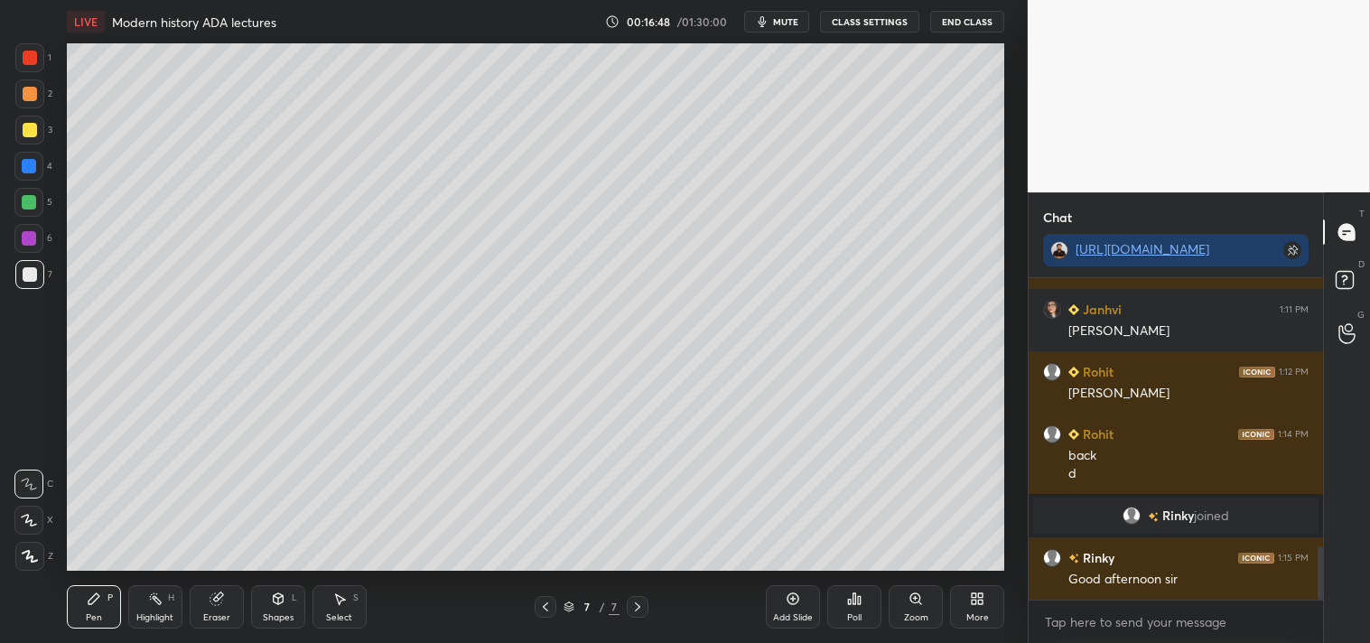
click at [30, 132] on div at bounding box center [30, 130] width 14 height 14
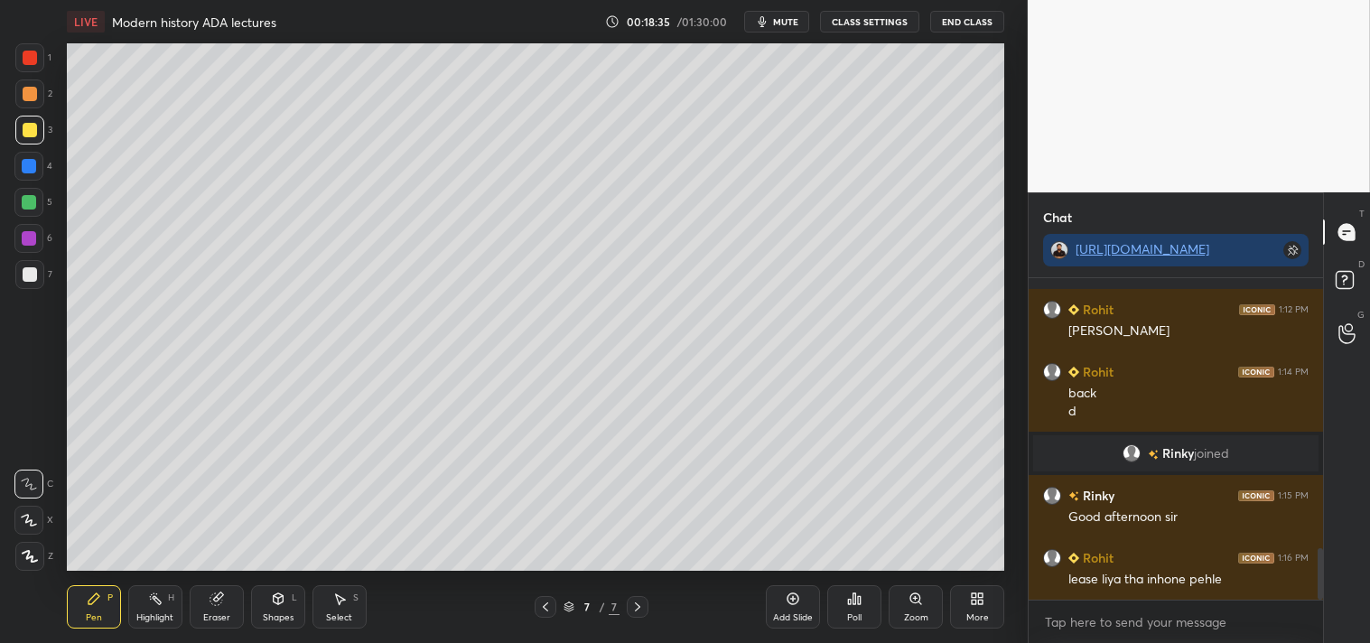
click at [789, 605] on icon at bounding box center [793, 599] width 14 height 14
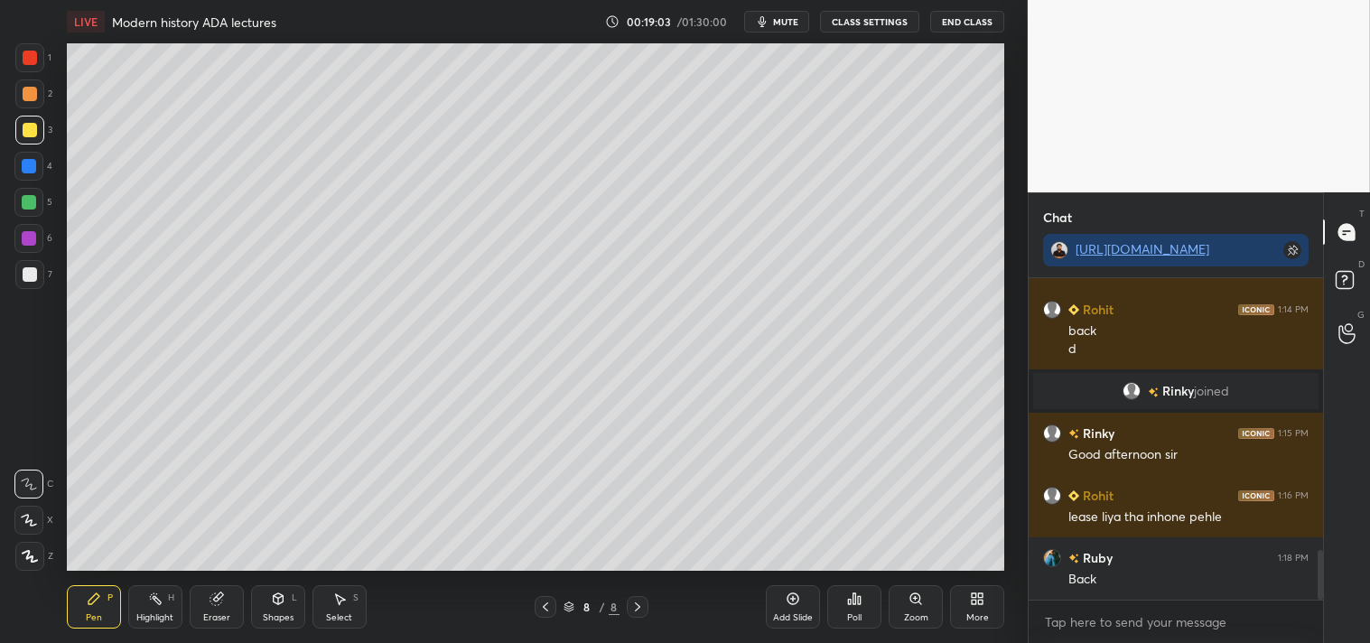
click at [539, 607] on icon at bounding box center [545, 607] width 14 height 14
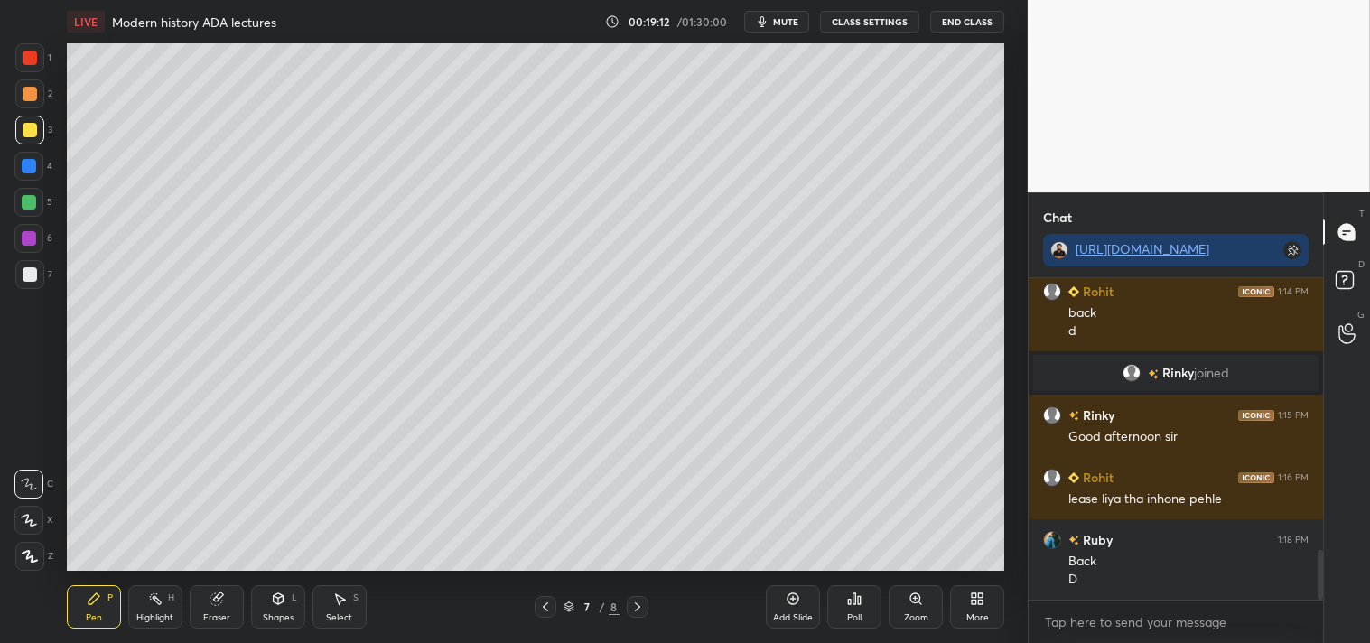
click at [643, 606] on icon at bounding box center [637, 607] width 14 height 14
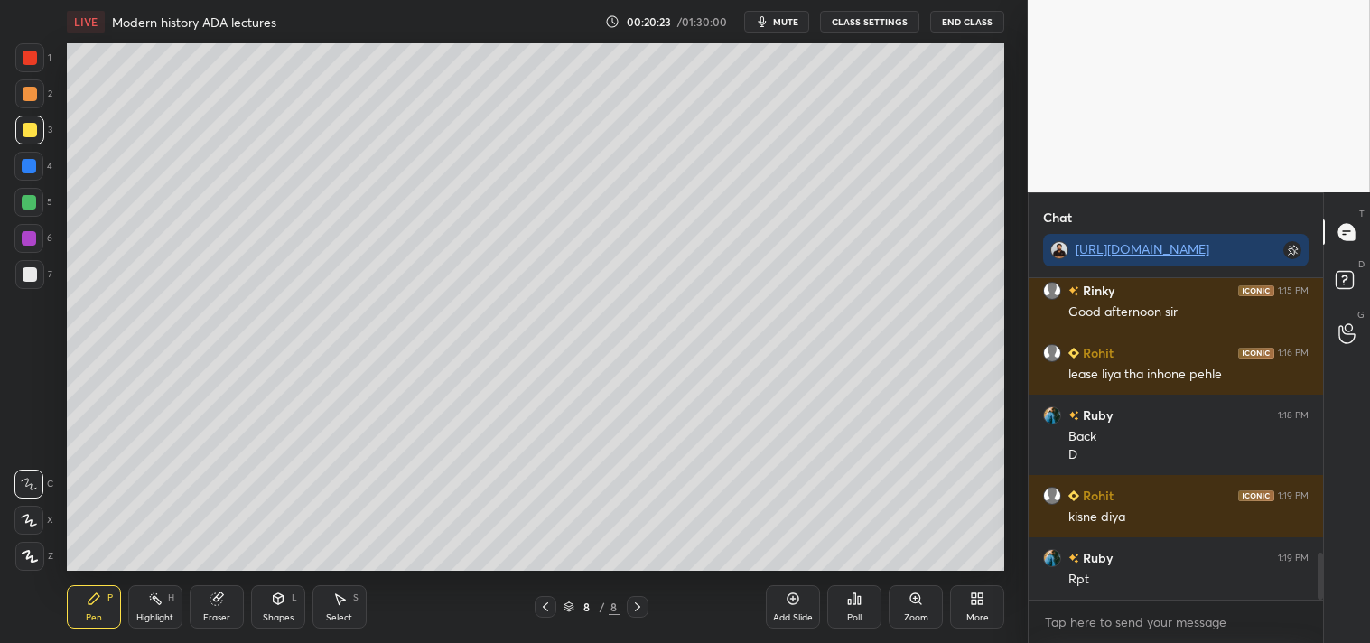
scroll to position [1958, 0]
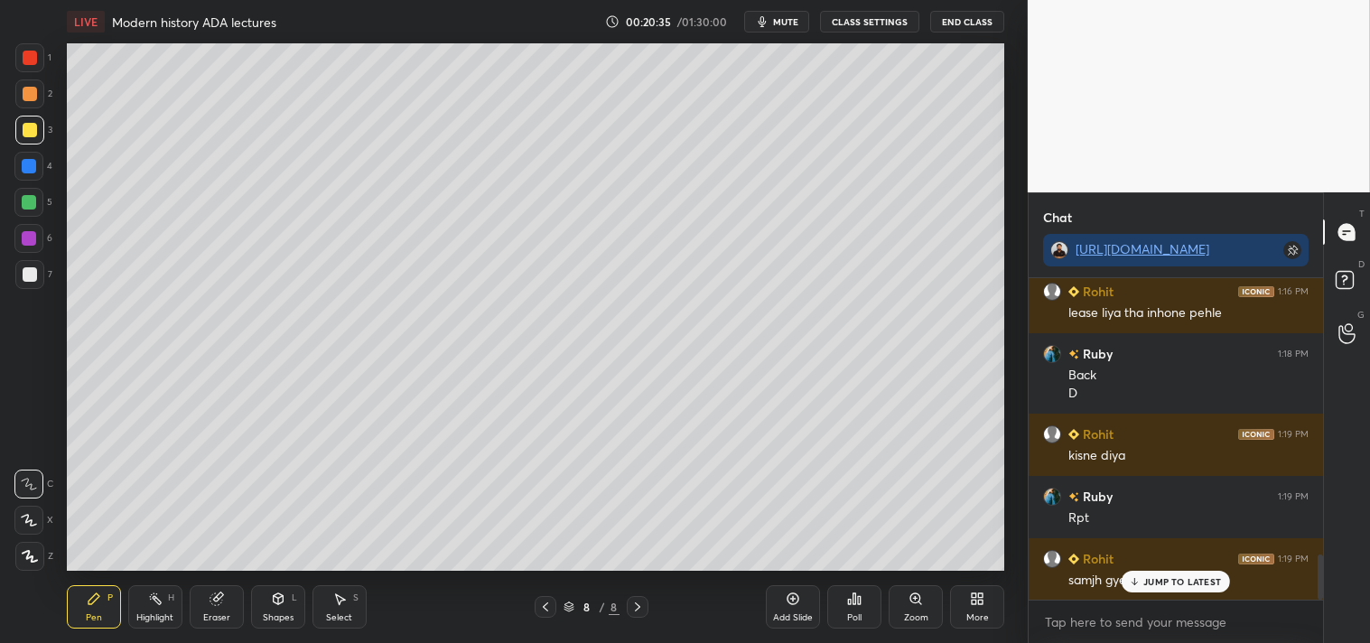
click at [1179, 578] on p "JUMP TO LATEST" at bounding box center [1183, 581] width 78 height 11
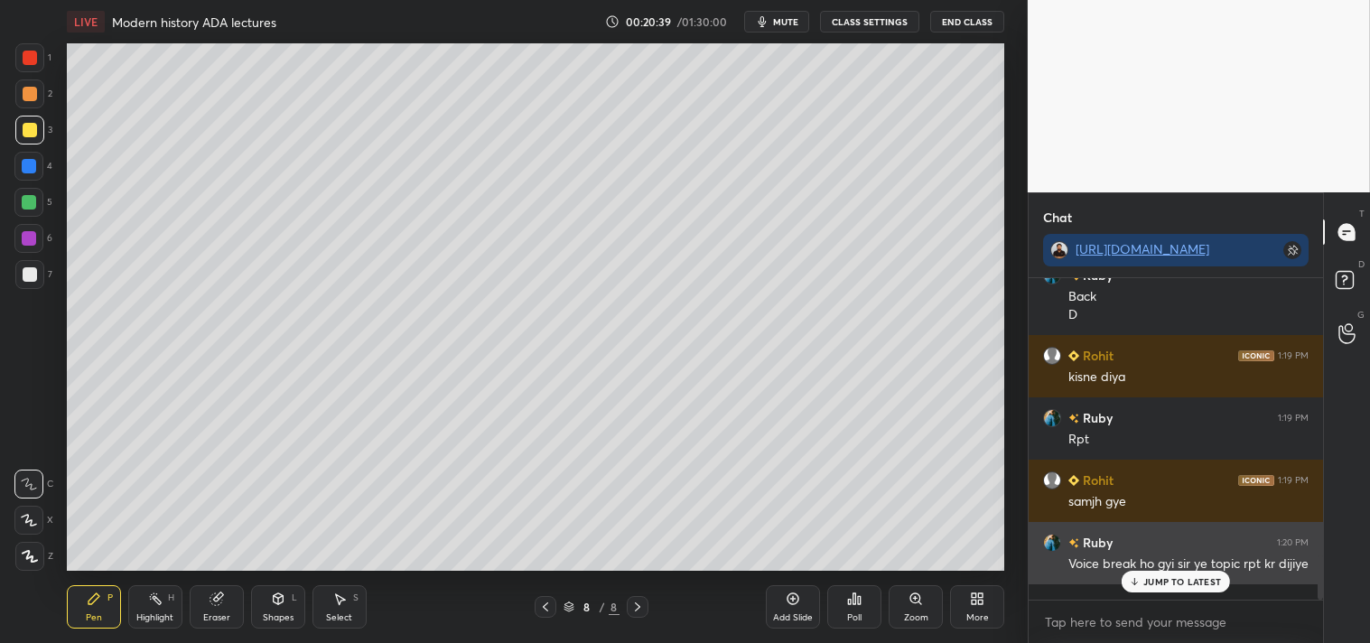
click at [1181, 584] on p "JUMP TO LATEST" at bounding box center [1183, 581] width 78 height 11
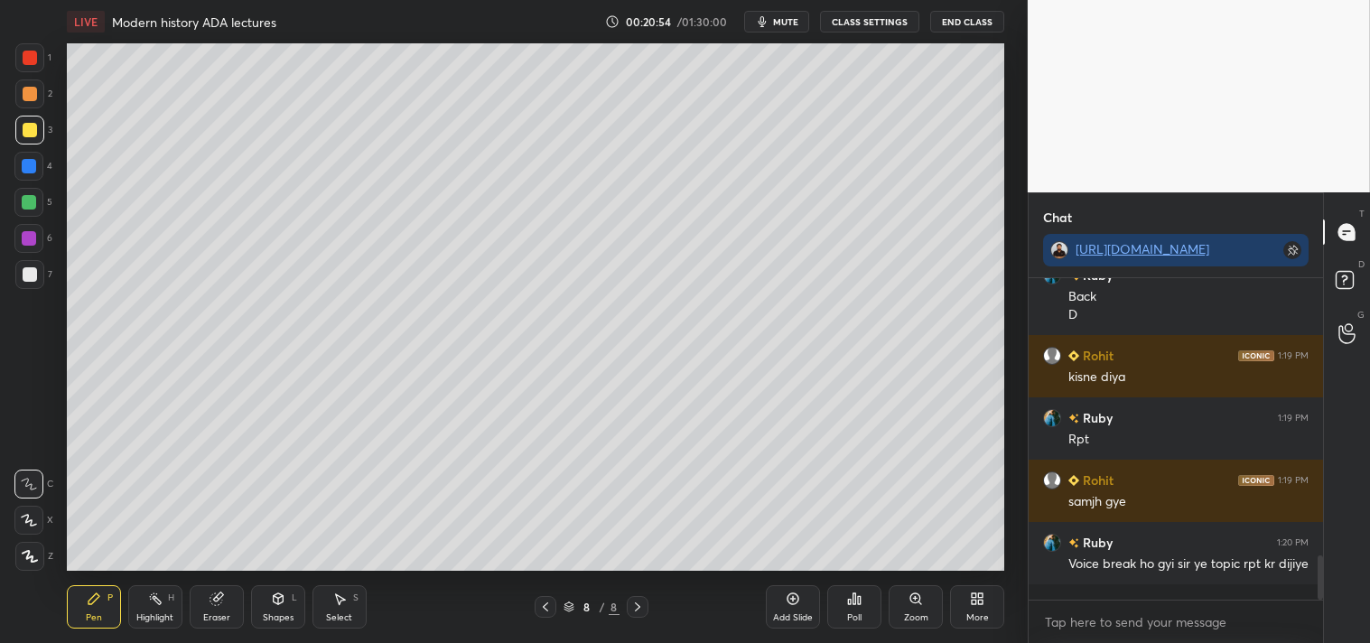
click at [546, 607] on icon at bounding box center [545, 607] width 14 height 14
click at [638, 607] on icon at bounding box center [637, 607] width 14 height 14
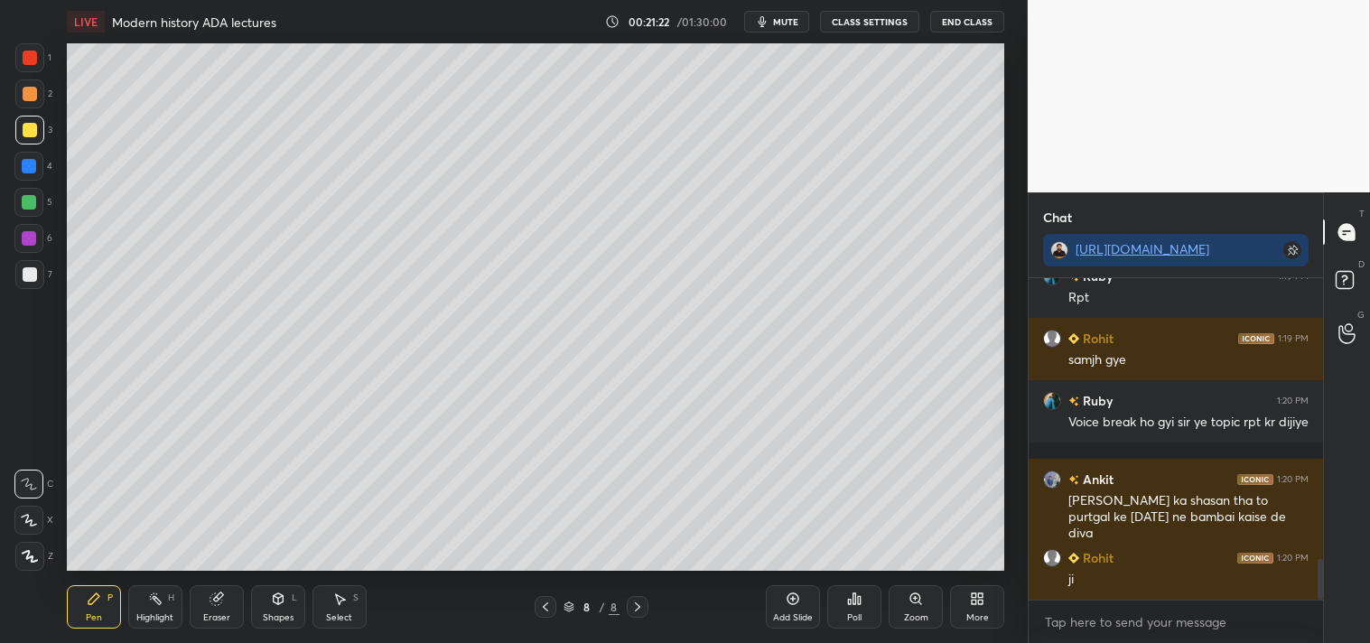
scroll to position [2241, 0]
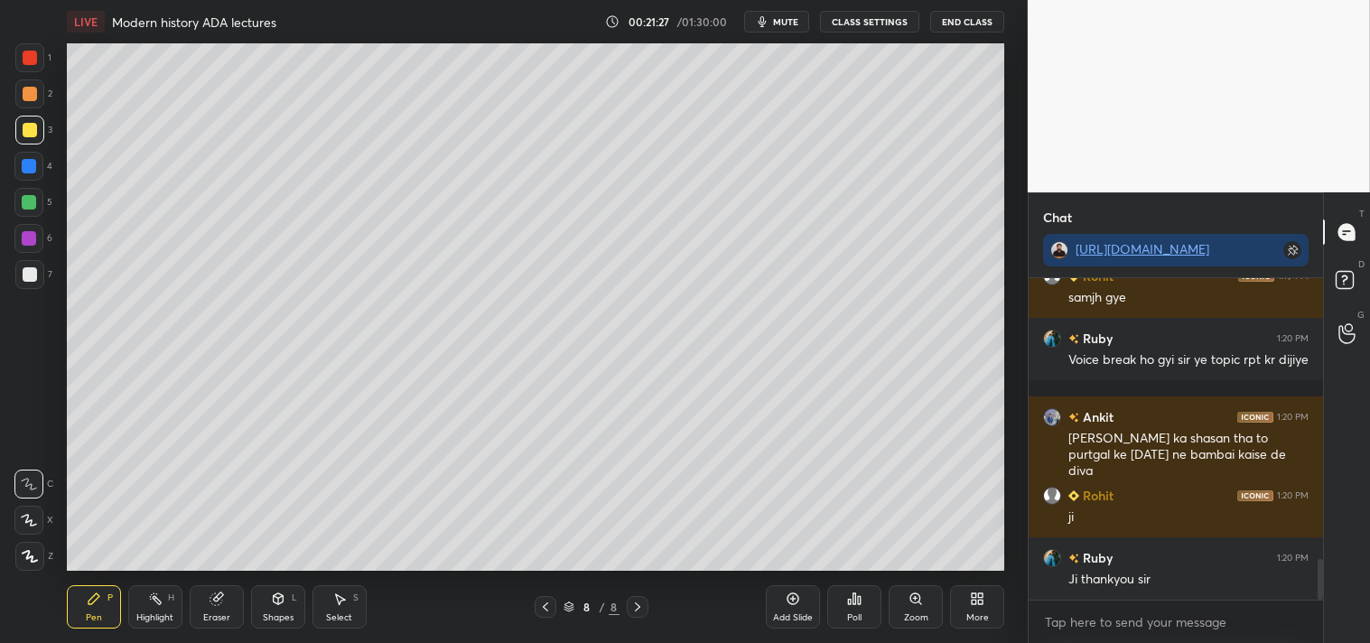
click at [546, 601] on icon at bounding box center [545, 607] width 14 height 14
click at [638, 611] on icon at bounding box center [637, 607] width 14 height 14
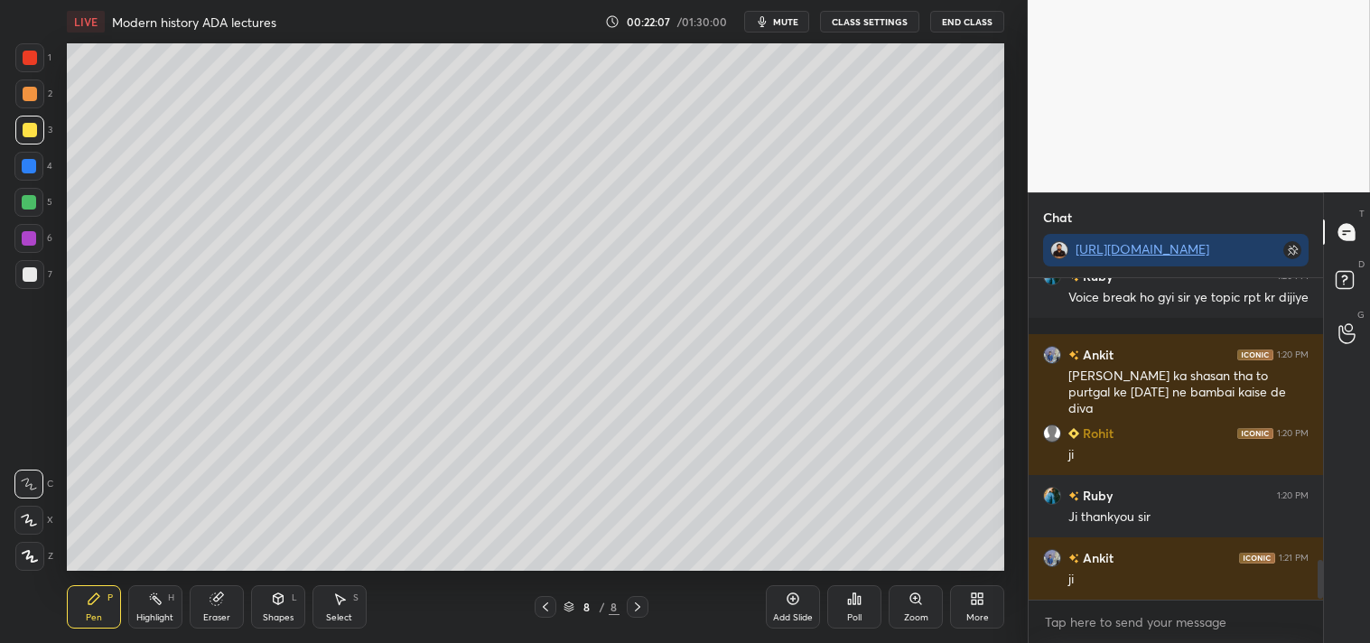
scroll to position [2365, 0]
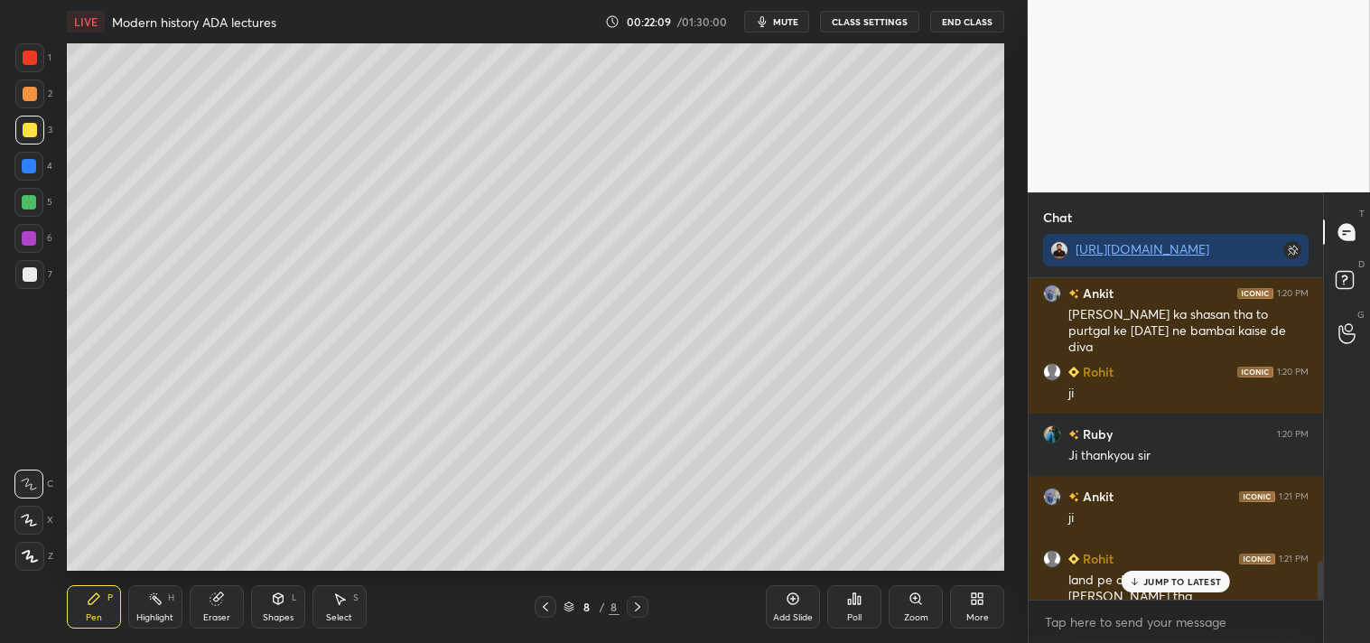
click at [1177, 580] on p "JUMP TO LATEST" at bounding box center [1183, 581] width 78 height 11
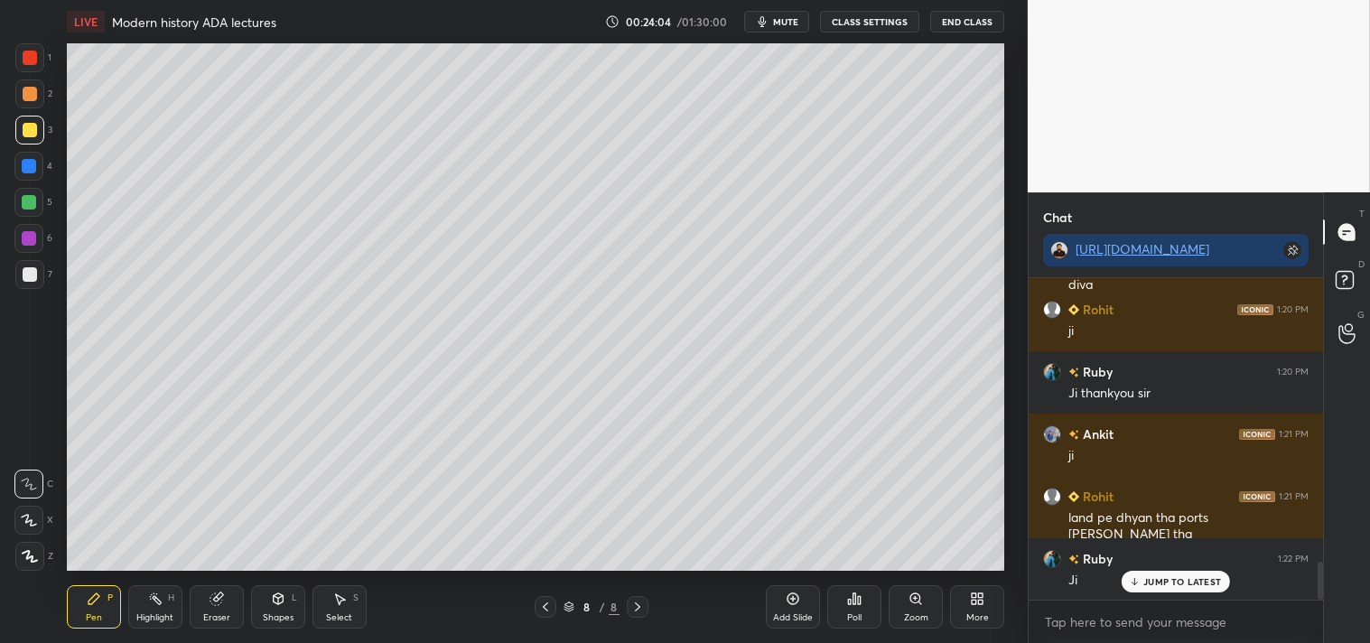
click at [797, 610] on div "Add Slide" at bounding box center [793, 606] width 54 height 43
click at [546, 605] on icon at bounding box center [545, 607] width 14 height 14
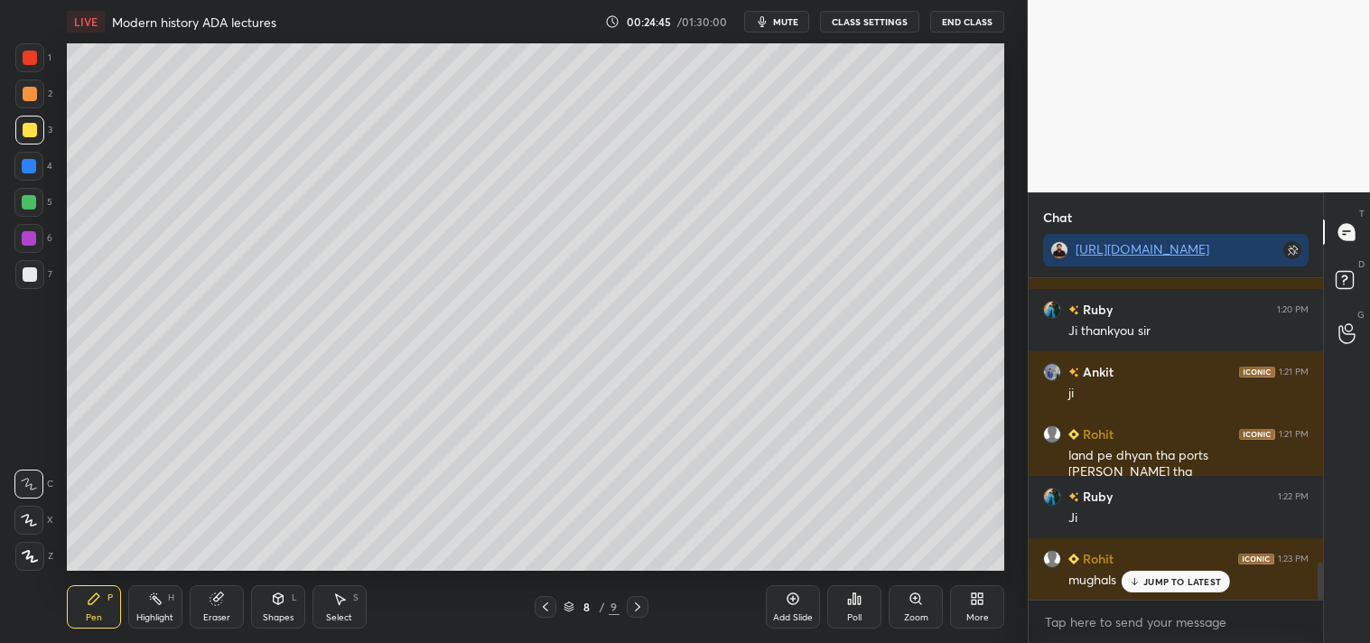
click at [790, 605] on icon at bounding box center [793, 599] width 14 height 14
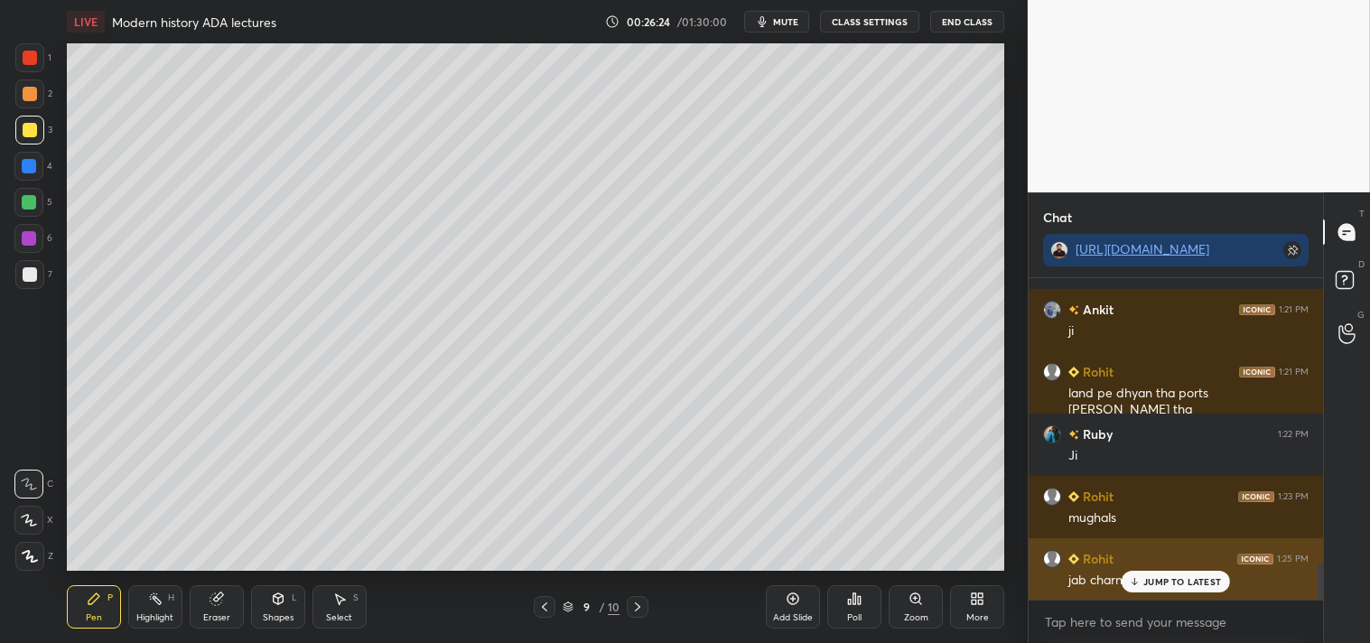
click at [1171, 581] on p "JUMP TO LATEST" at bounding box center [1183, 581] width 78 height 11
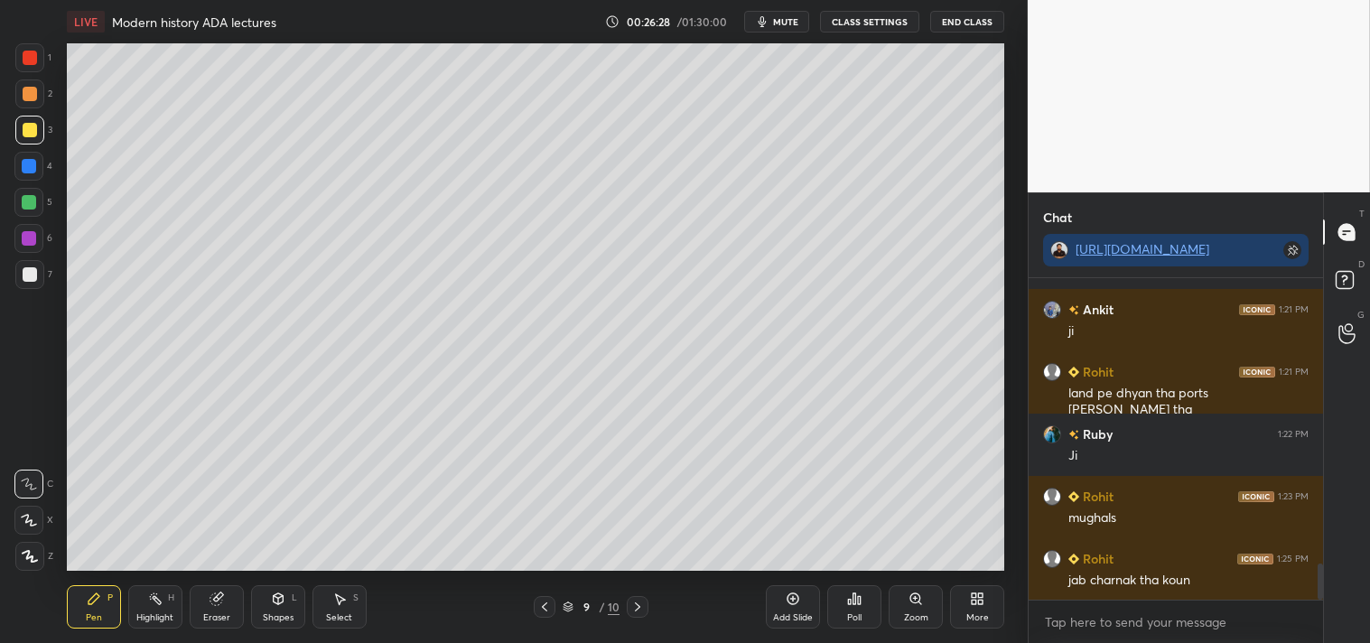
click at [546, 608] on icon at bounding box center [544, 607] width 14 height 14
click at [640, 603] on icon at bounding box center [637, 607] width 14 height 14
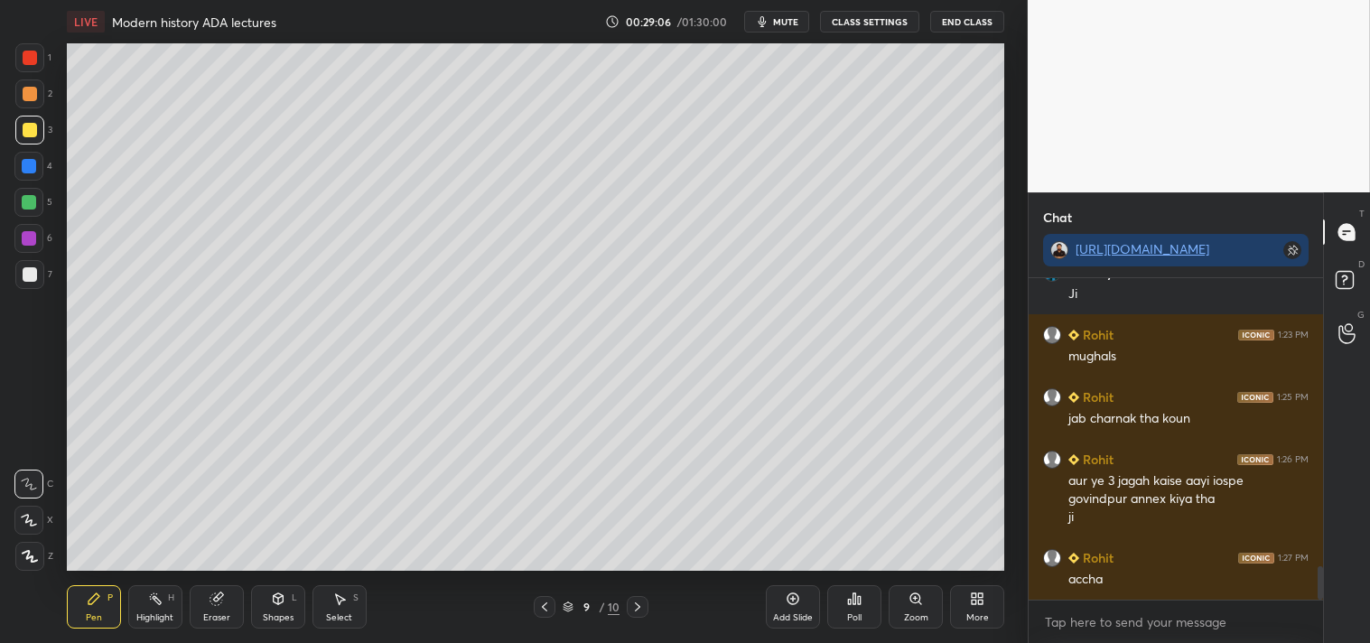
scroll to position [2776, 0]
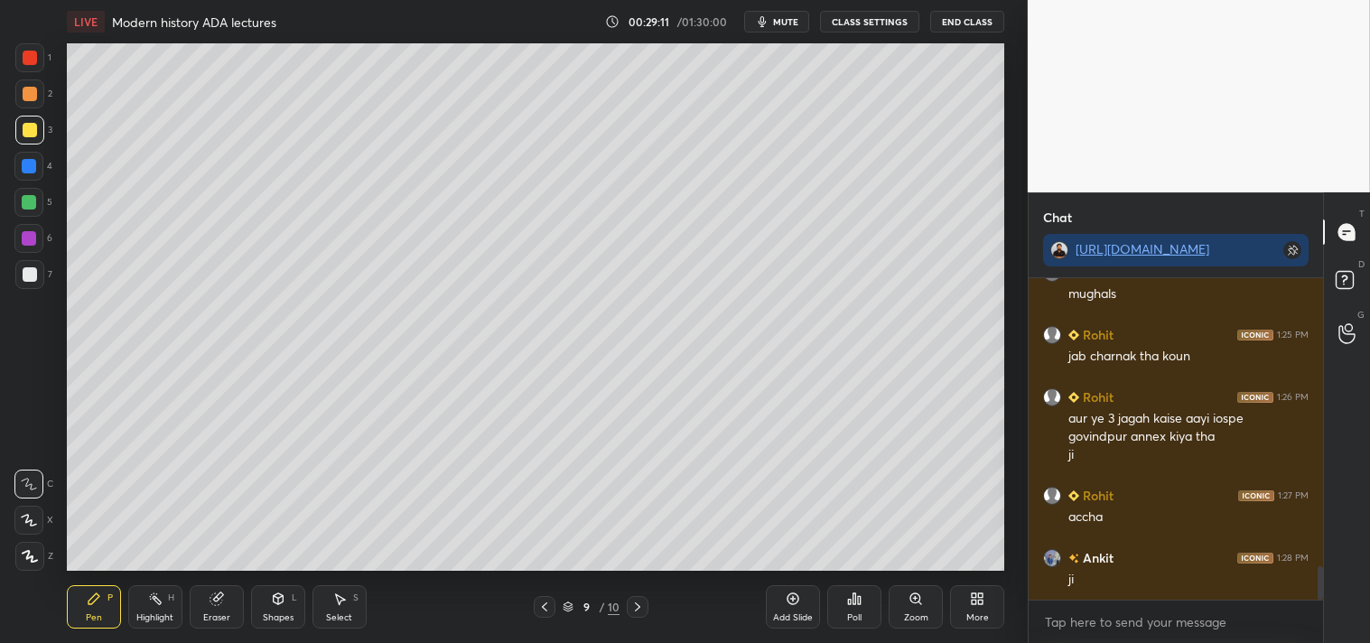
click at [640, 610] on icon at bounding box center [637, 607] width 14 height 14
click at [795, 602] on icon at bounding box center [793, 599] width 14 height 14
click at [32, 276] on div at bounding box center [30, 274] width 14 height 14
click at [793, 610] on div "Add Slide" at bounding box center [793, 606] width 54 height 43
click at [30, 132] on div at bounding box center [30, 130] width 14 height 14
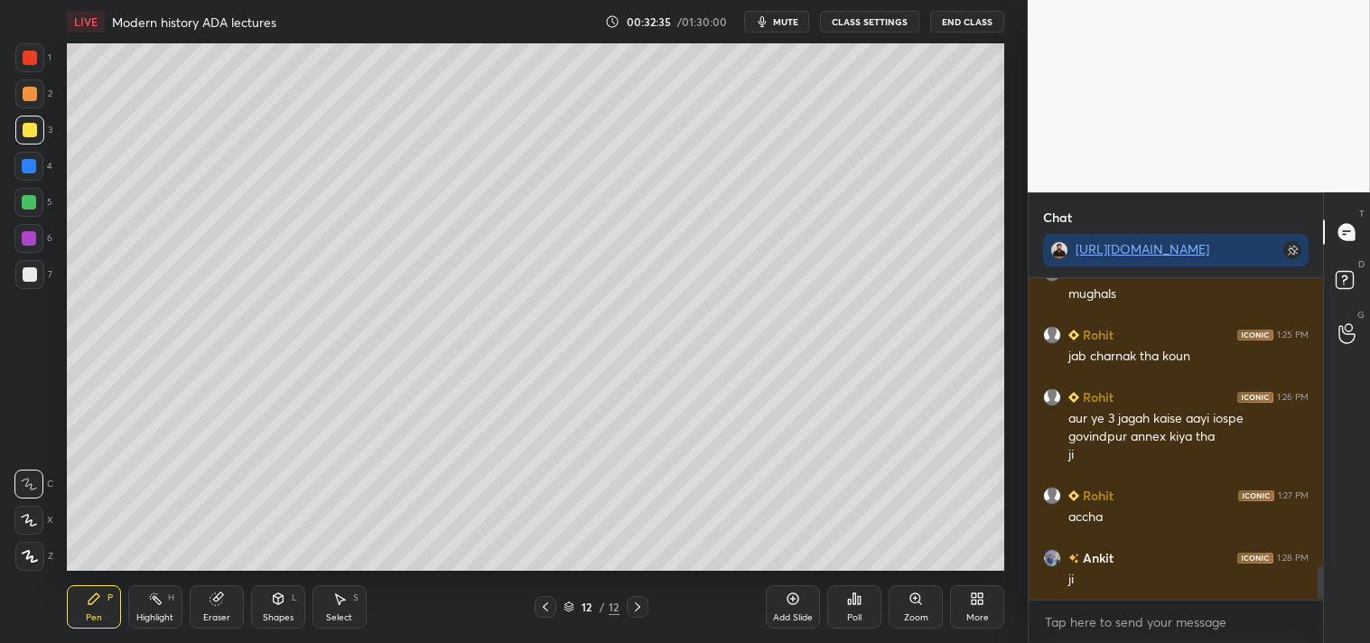
scroll to position [2838, 0]
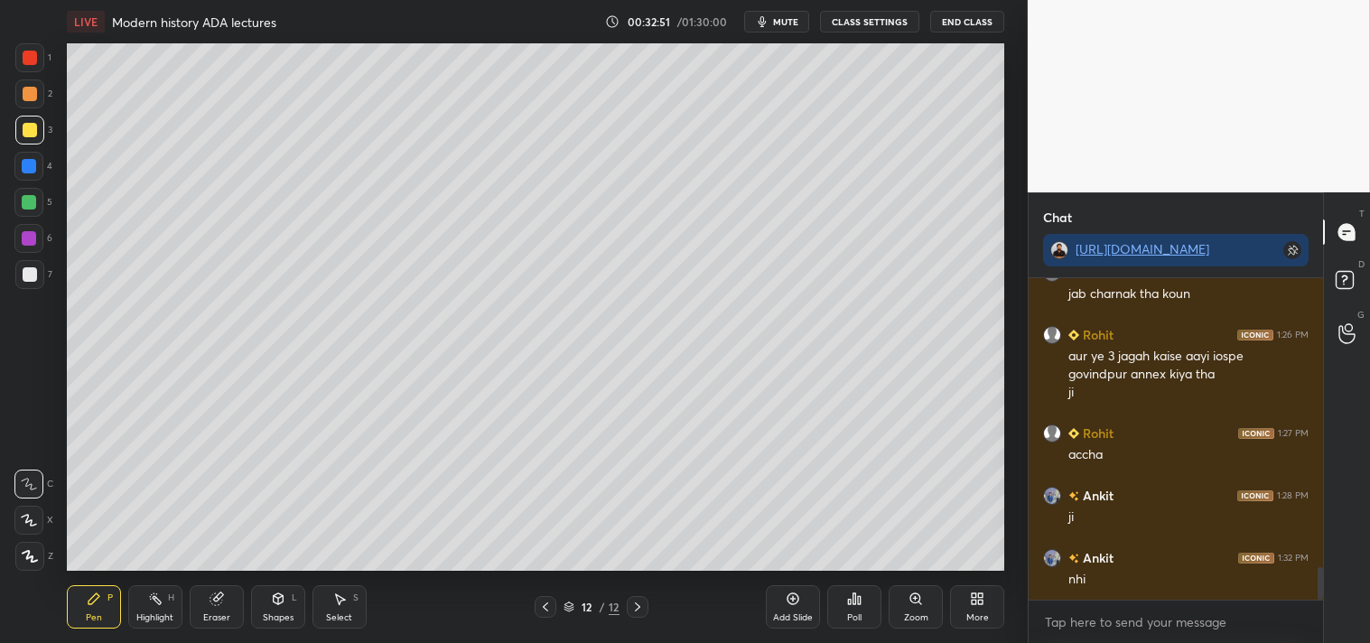
click at [33, 277] on div at bounding box center [30, 274] width 14 height 14
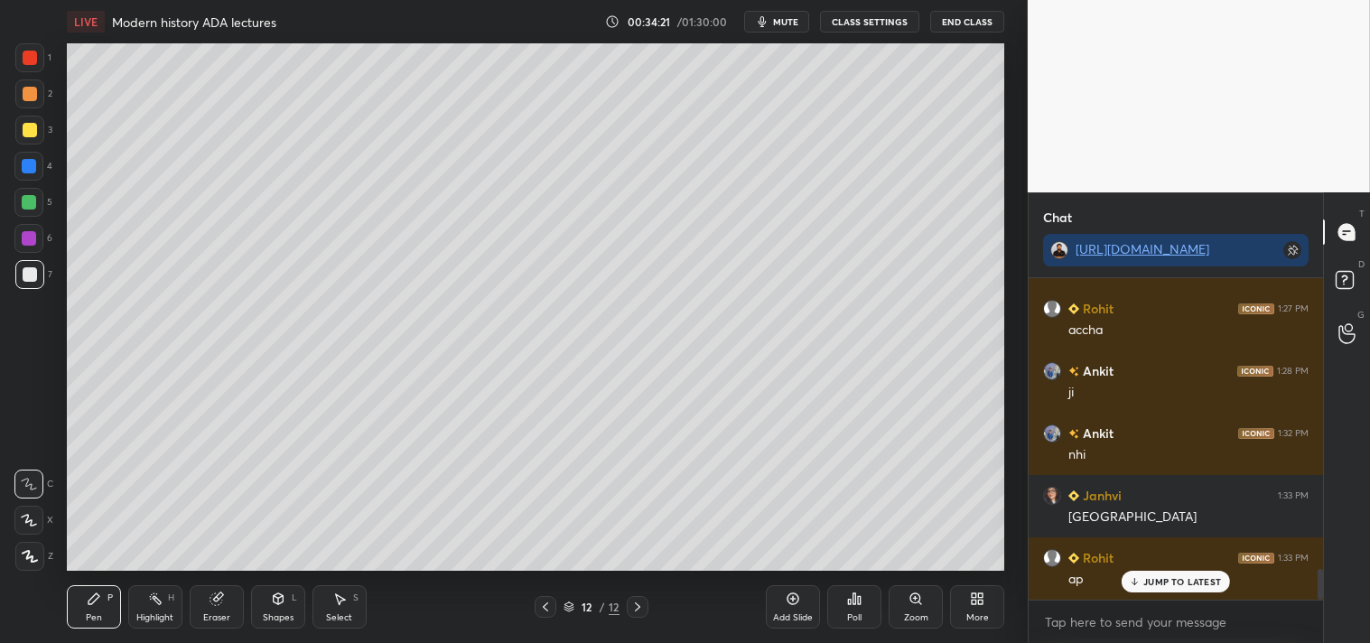
scroll to position [3024, 0]
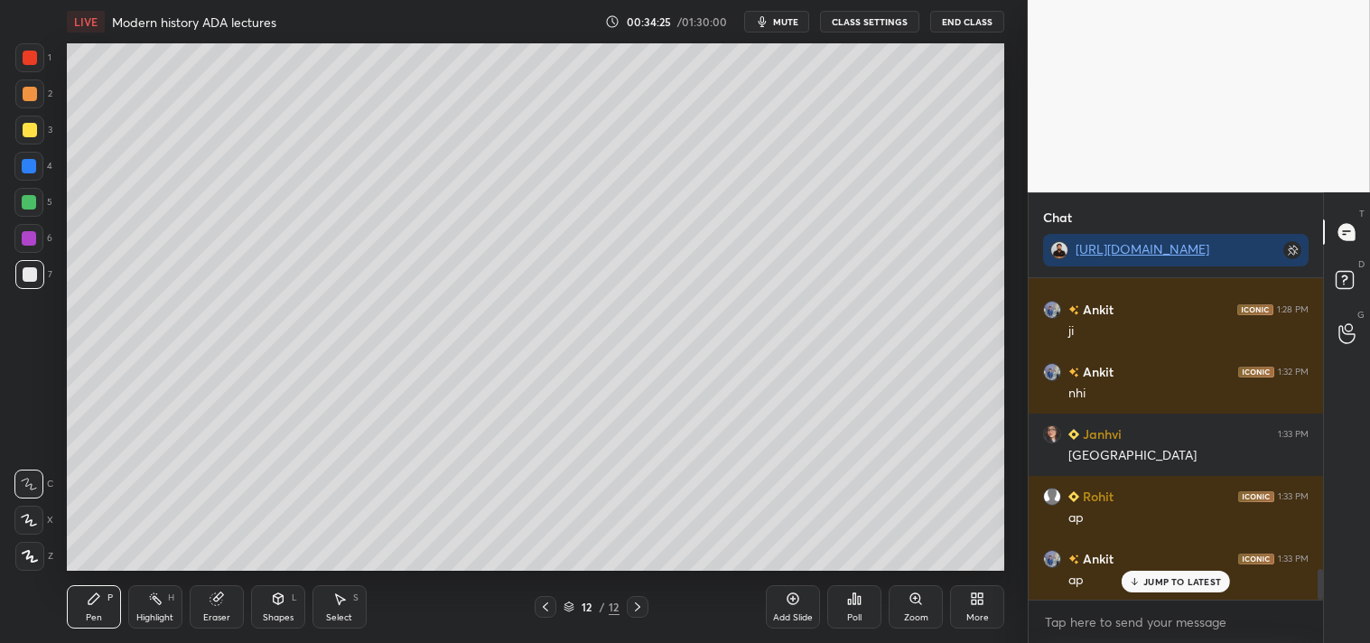
click at [802, 608] on div "Add Slide" at bounding box center [793, 606] width 54 height 43
drag, startPoint x: 32, startPoint y: 128, endPoint x: 39, endPoint y: 118, distance: 12.3
click at [39, 125] on div at bounding box center [29, 130] width 29 height 29
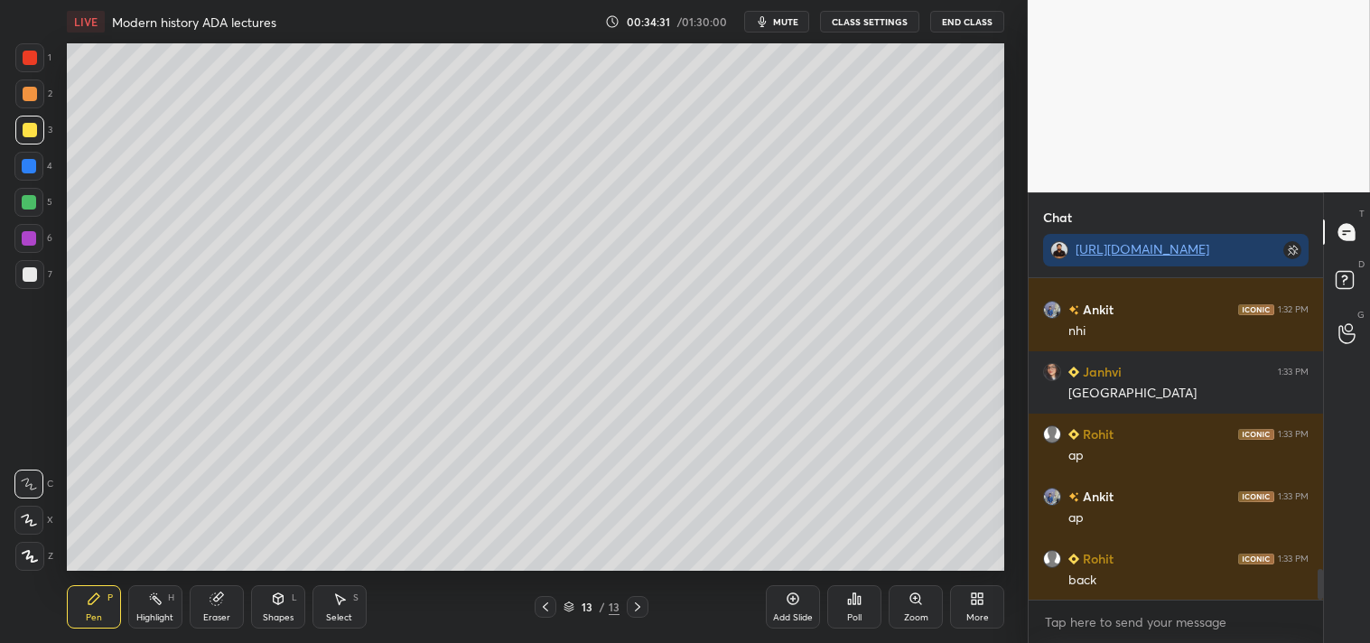
click at [547, 606] on icon at bounding box center [545, 607] width 14 height 14
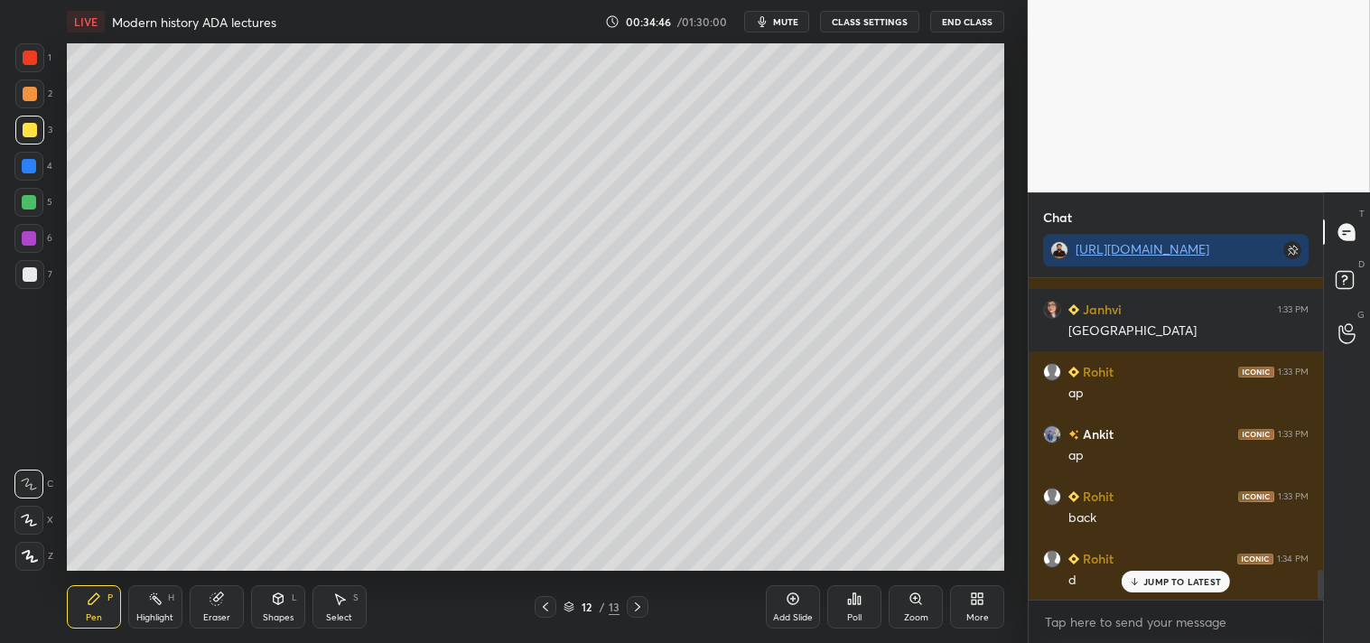
click at [645, 612] on div at bounding box center [638, 607] width 22 height 22
click at [31, 268] on div at bounding box center [30, 274] width 14 height 14
click at [31, 122] on div at bounding box center [29, 130] width 29 height 29
click at [809, 610] on div "Add Slide" at bounding box center [793, 606] width 54 height 43
drag, startPoint x: 23, startPoint y: 277, endPoint x: 20, endPoint y: 265, distance: 13.2
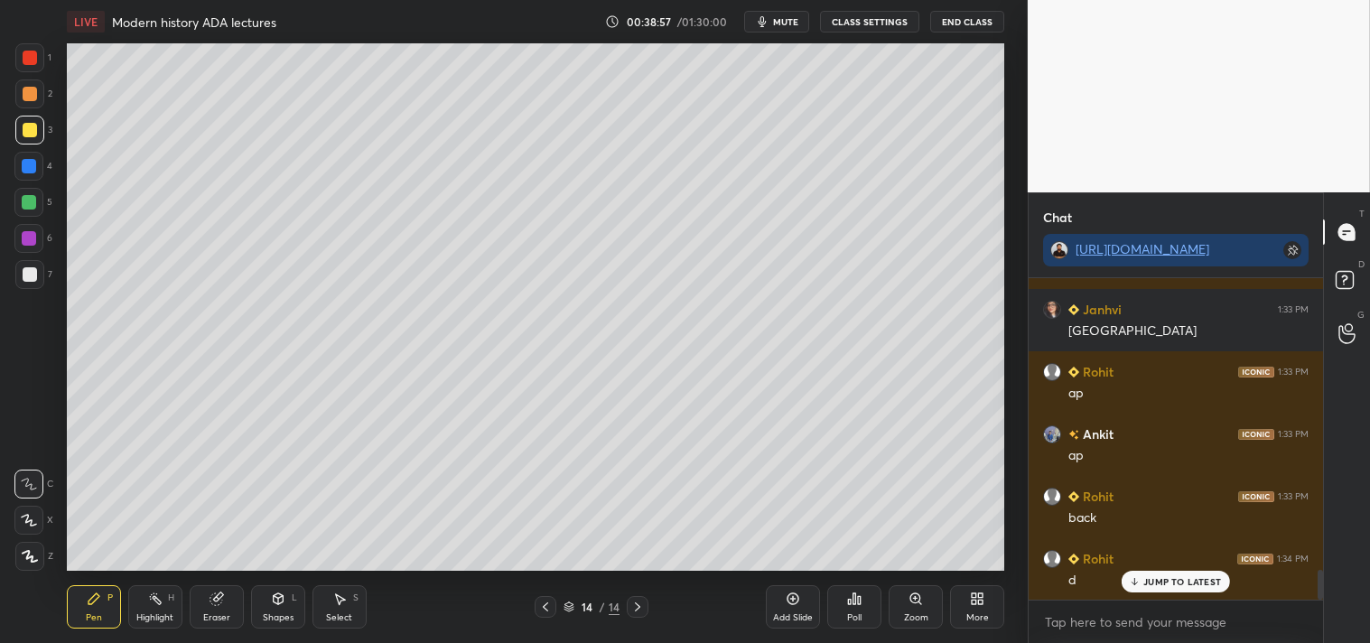
click at [23, 276] on div at bounding box center [30, 274] width 14 height 14
click at [28, 130] on div at bounding box center [30, 130] width 14 height 14
drag, startPoint x: 27, startPoint y: 274, endPoint x: 33, endPoint y: 263, distance: 12.1
click at [29, 273] on div at bounding box center [30, 274] width 14 height 14
click at [802, 610] on div "Add Slide" at bounding box center [793, 606] width 54 height 43
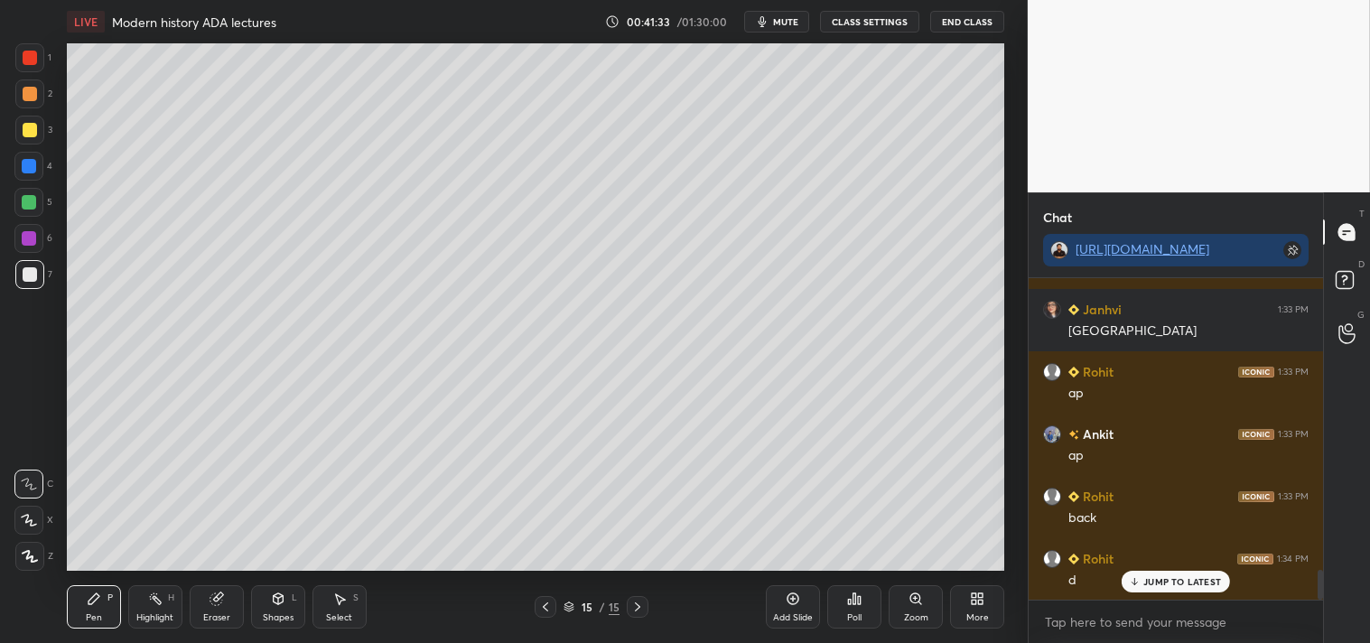
drag, startPoint x: 29, startPoint y: 131, endPoint x: 27, endPoint y: 122, distance: 9.2
click at [32, 131] on div at bounding box center [30, 130] width 14 height 14
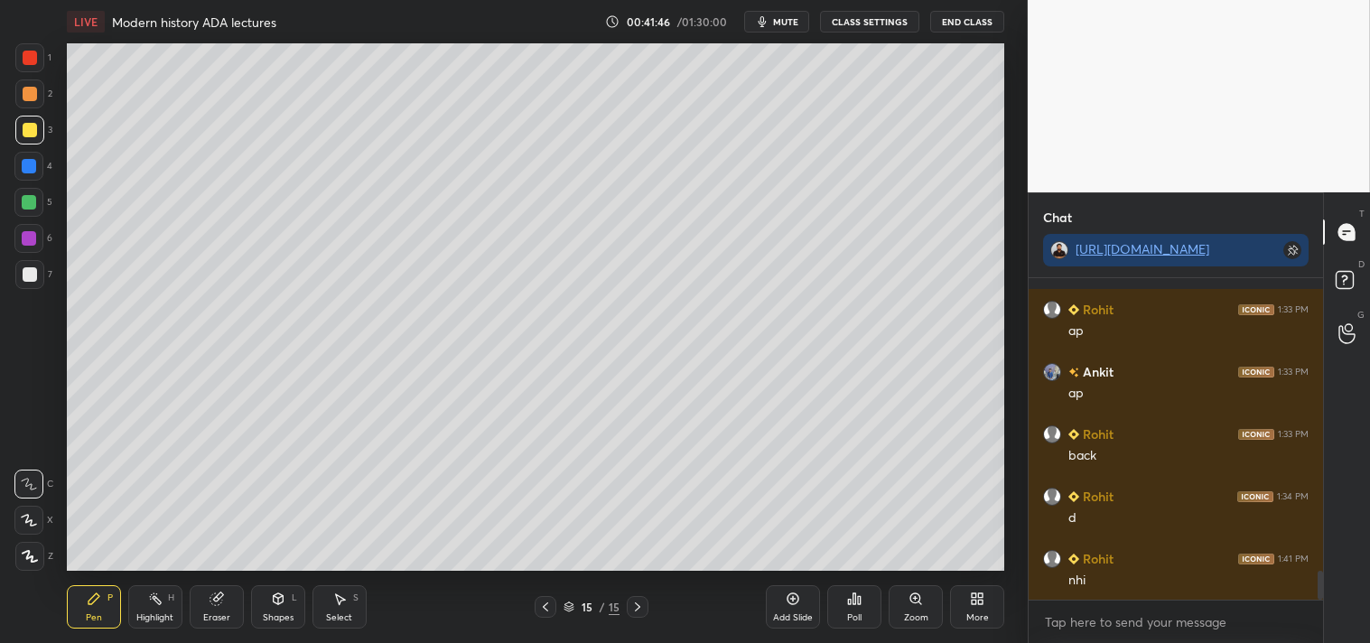
scroll to position [3274, 0]
click at [9, 296] on div "1 2 3 4 5 6 7 C X Z C X Z E E Erase all H H" at bounding box center [29, 307] width 58 height 528
click at [32, 267] on div at bounding box center [30, 274] width 14 height 14
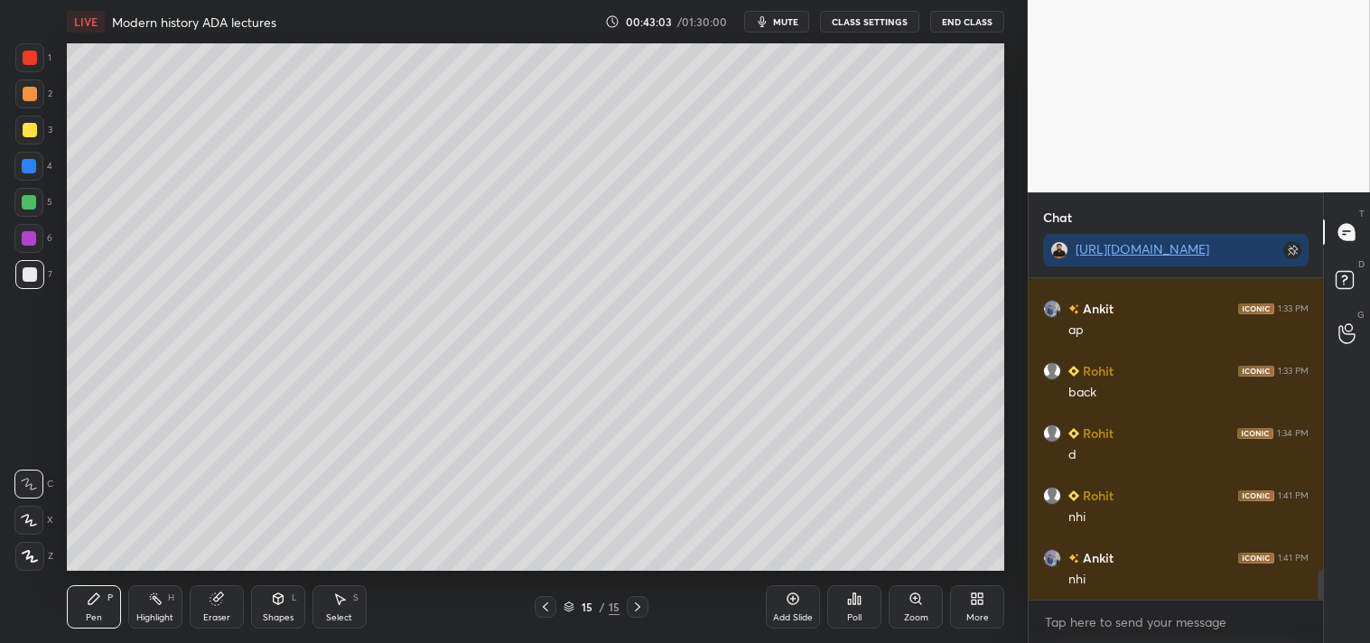
click at [797, 608] on div "Add Slide" at bounding box center [793, 606] width 54 height 43
click at [34, 133] on div at bounding box center [30, 130] width 14 height 14
click at [30, 273] on div at bounding box center [30, 274] width 14 height 14
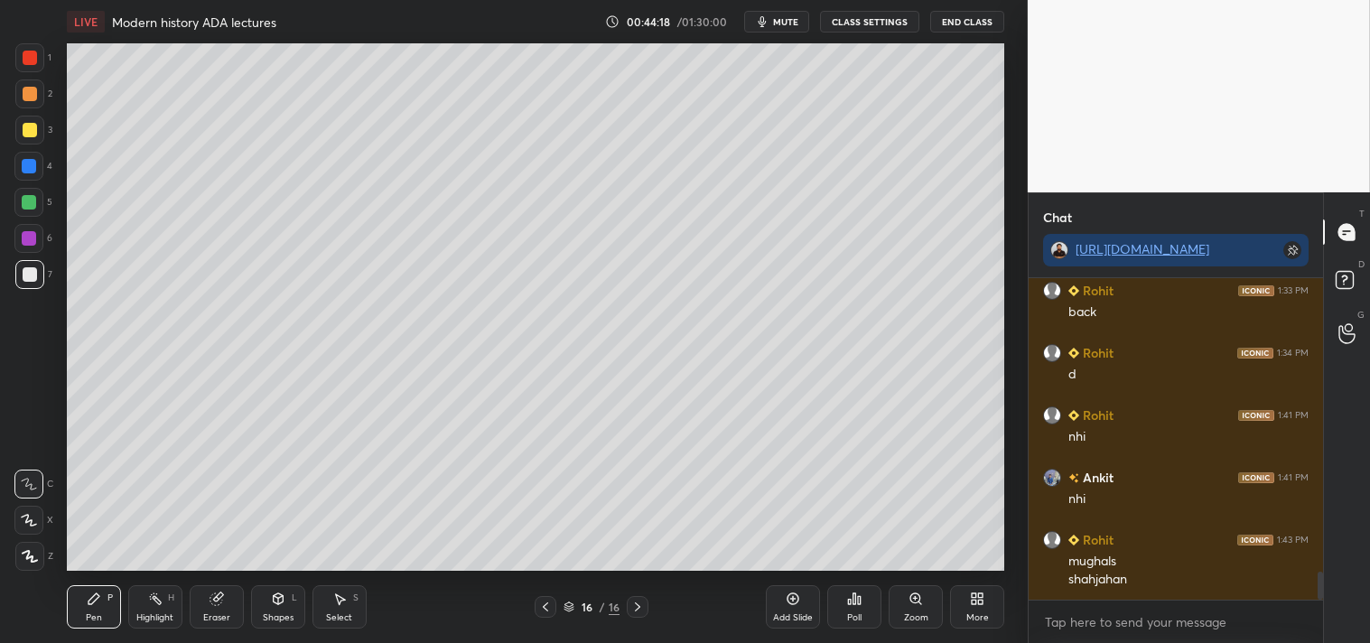
click at [28, 126] on div at bounding box center [30, 130] width 14 height 14
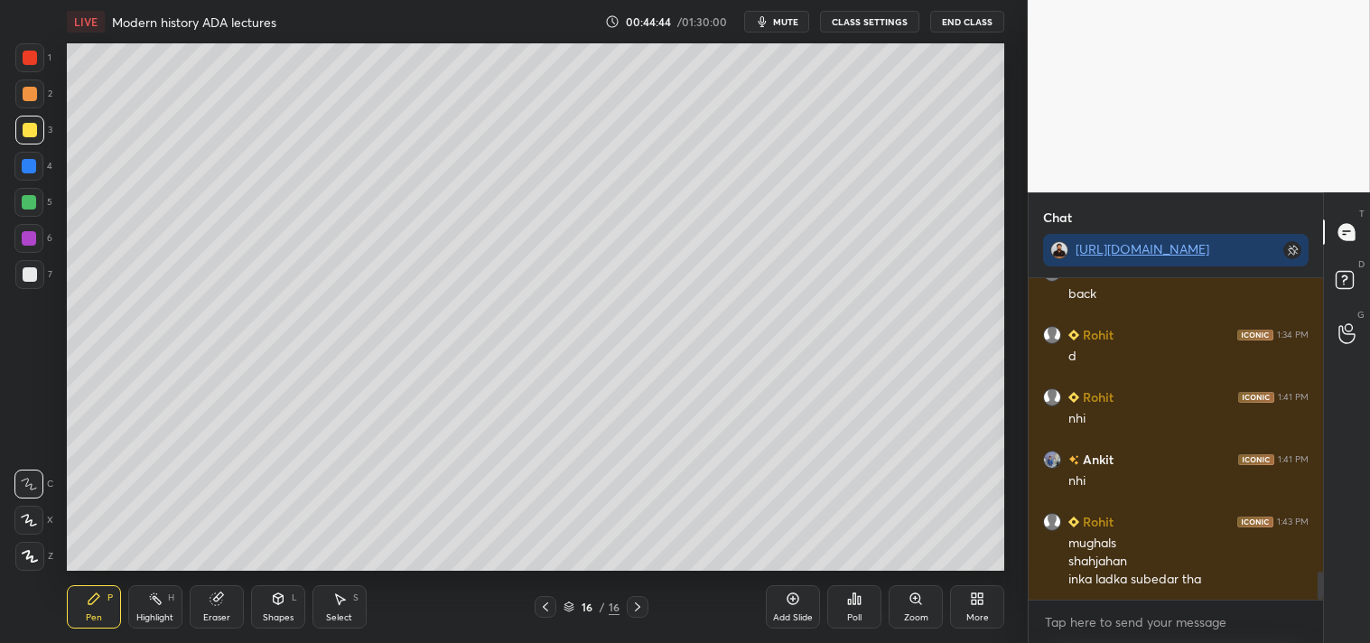
click at [33, 280] on div at bounding box center [30, 274] width 14 height 14
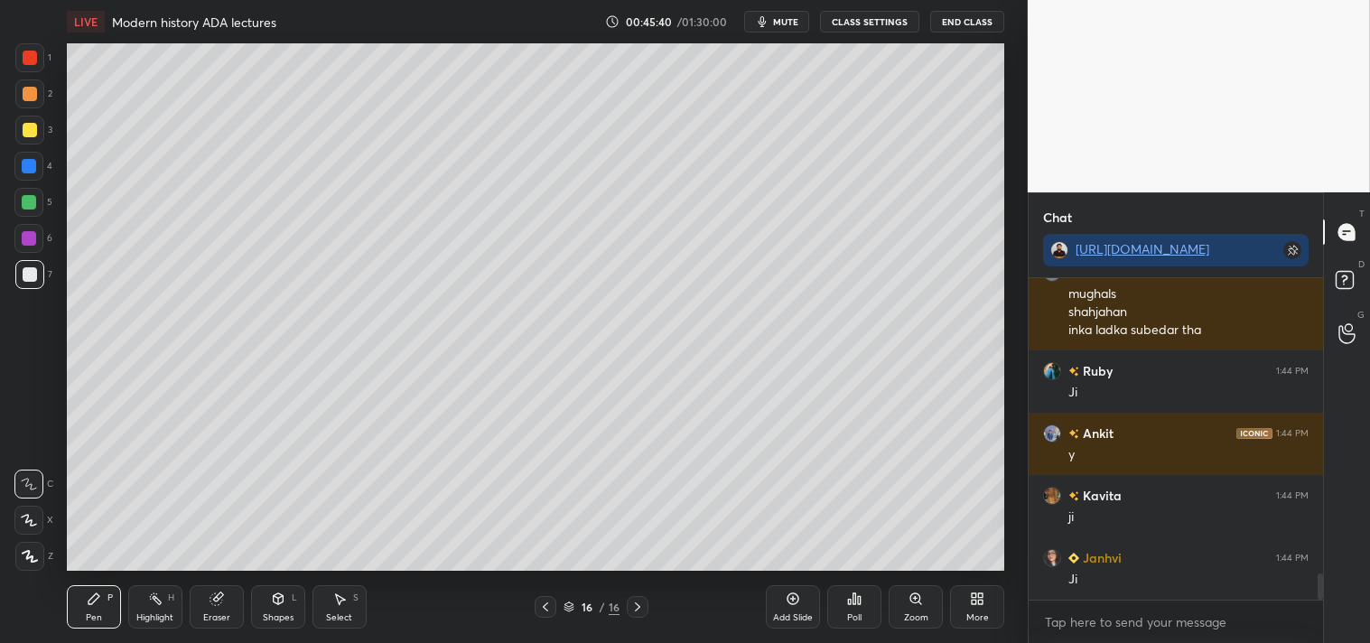
scroll to position [3684, 0]
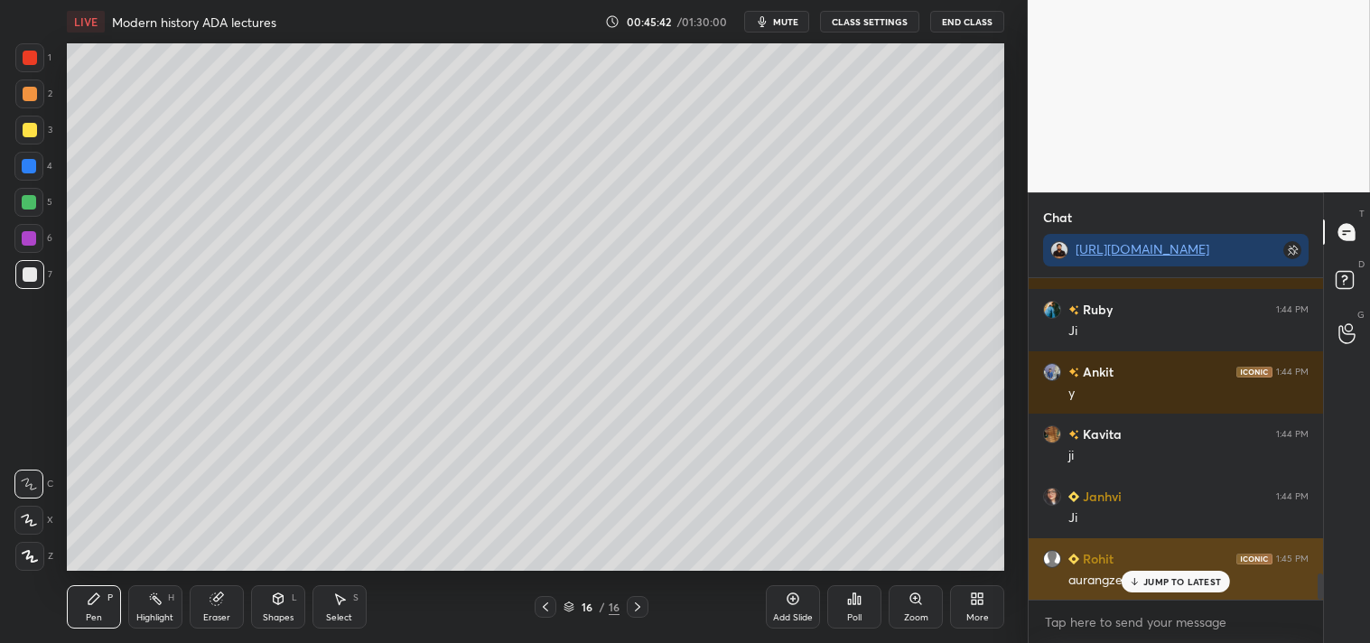
click at [1178, 579] on p "JUMP TO LATEST" at bounding box center [1183, 581] width 78 height 11
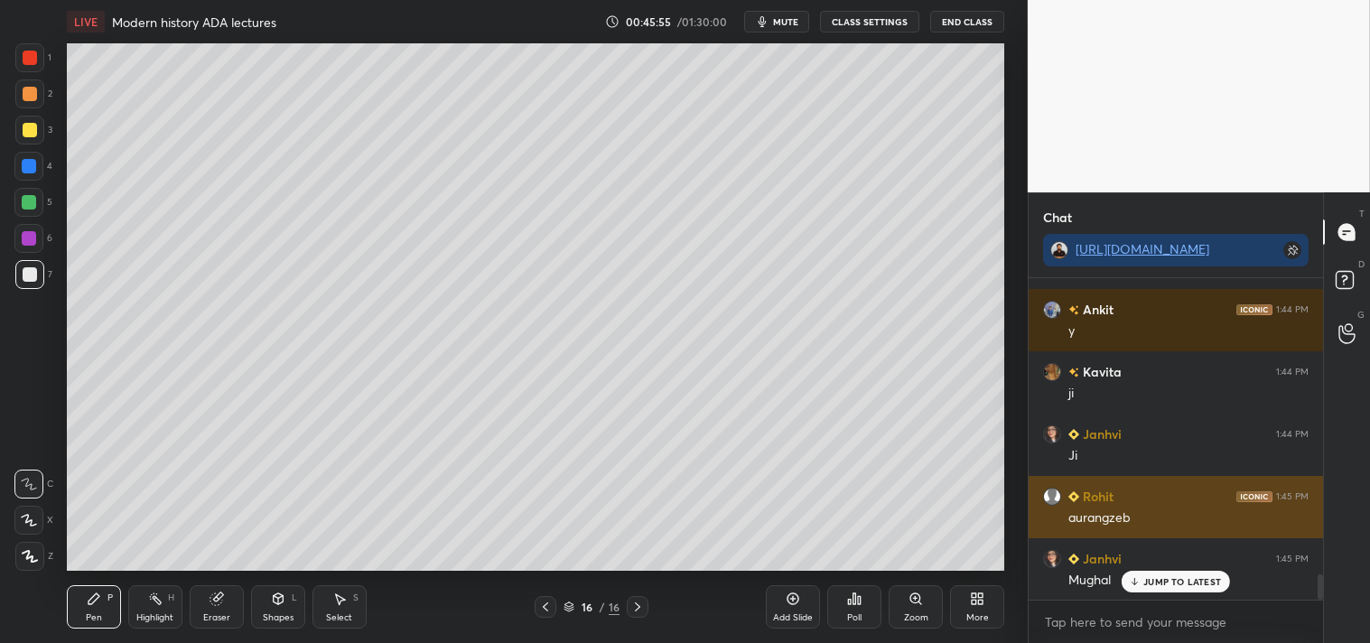
scroll to position [3808, 0]
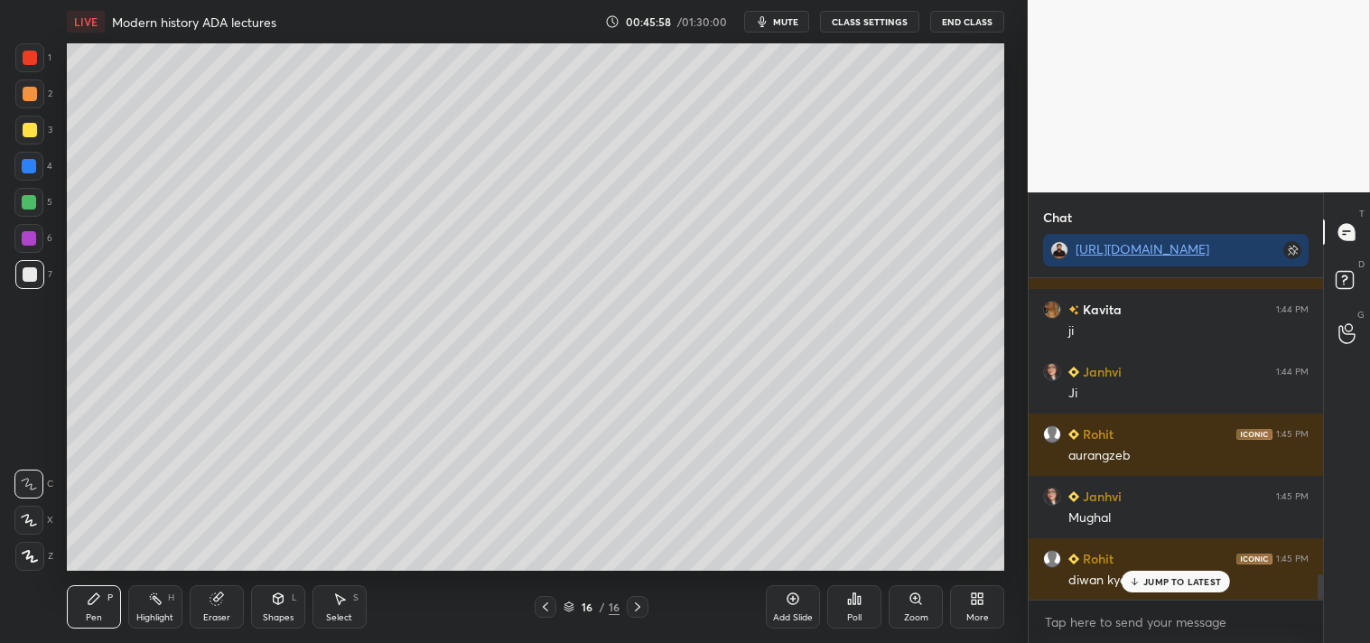
click at [1169, 578] on p "JUMP TO LATEST" at bounding box center [1183, 581] width 78 height 11
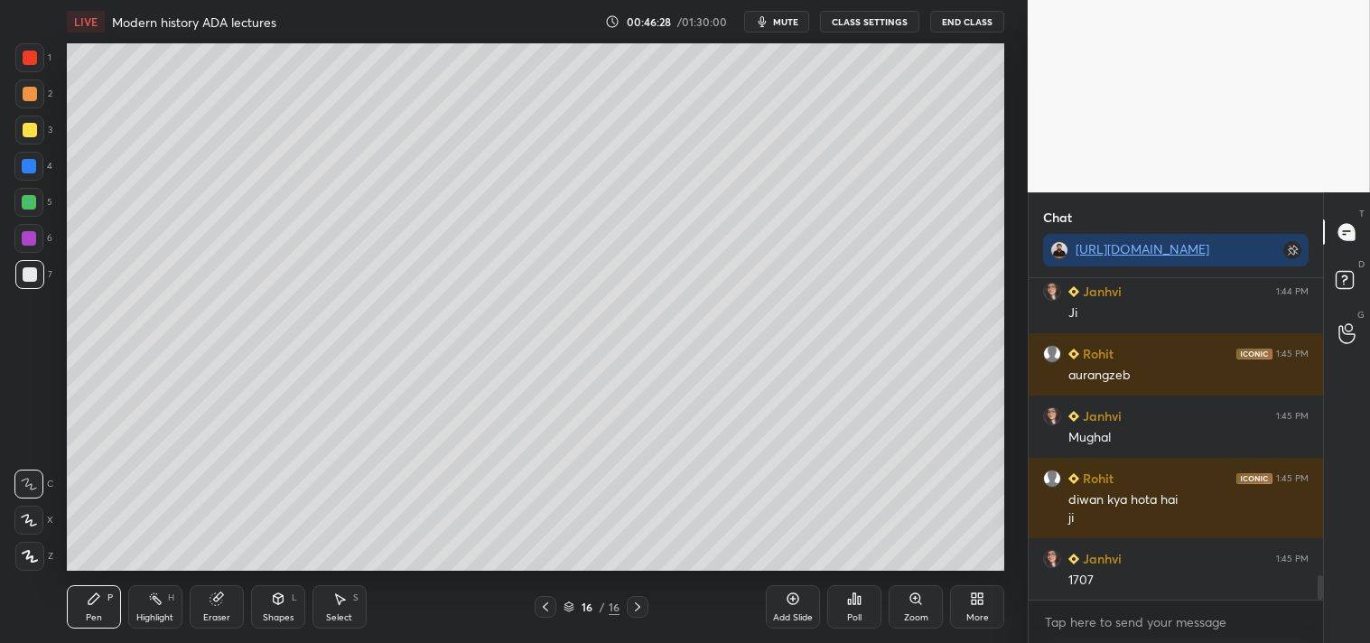
scroll to position [3952, 0]
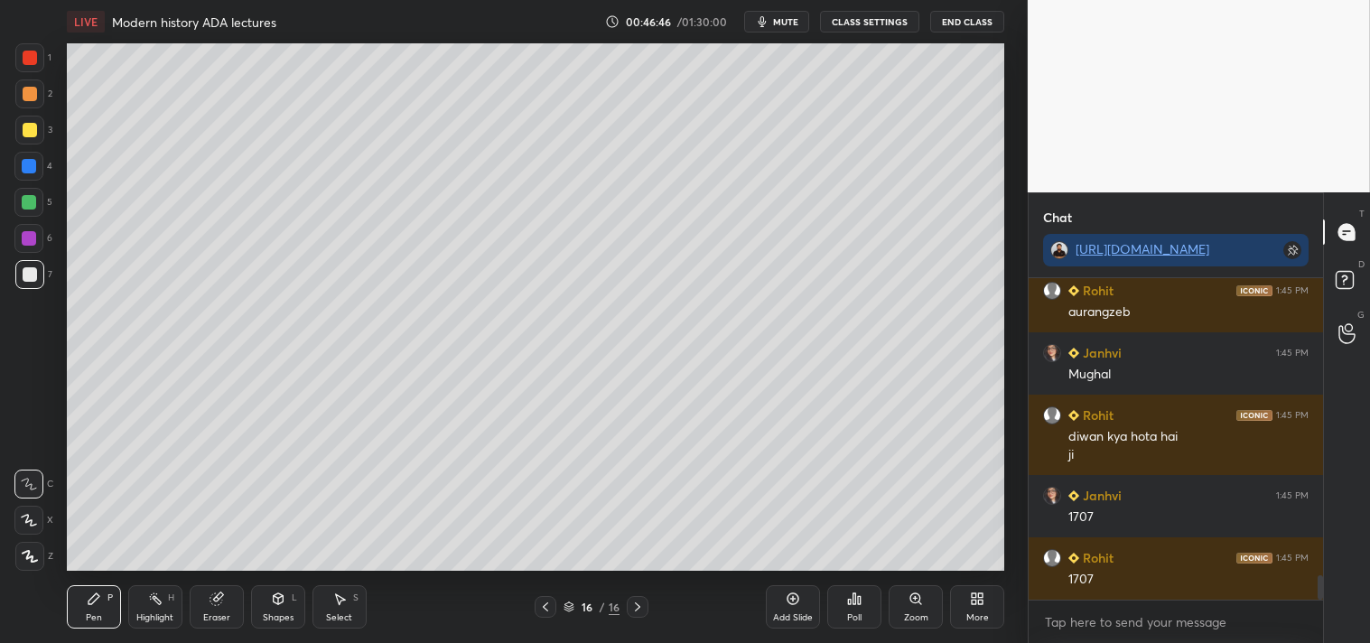
click at [25, 130] on div at bounding box center [30, 130] width 14 height 14
click at [796, 605] on icon at bounding box center [793, 599] width 14 height 14
click at [29, 271] on div at bounding box center [30, 274] width 14 height 14
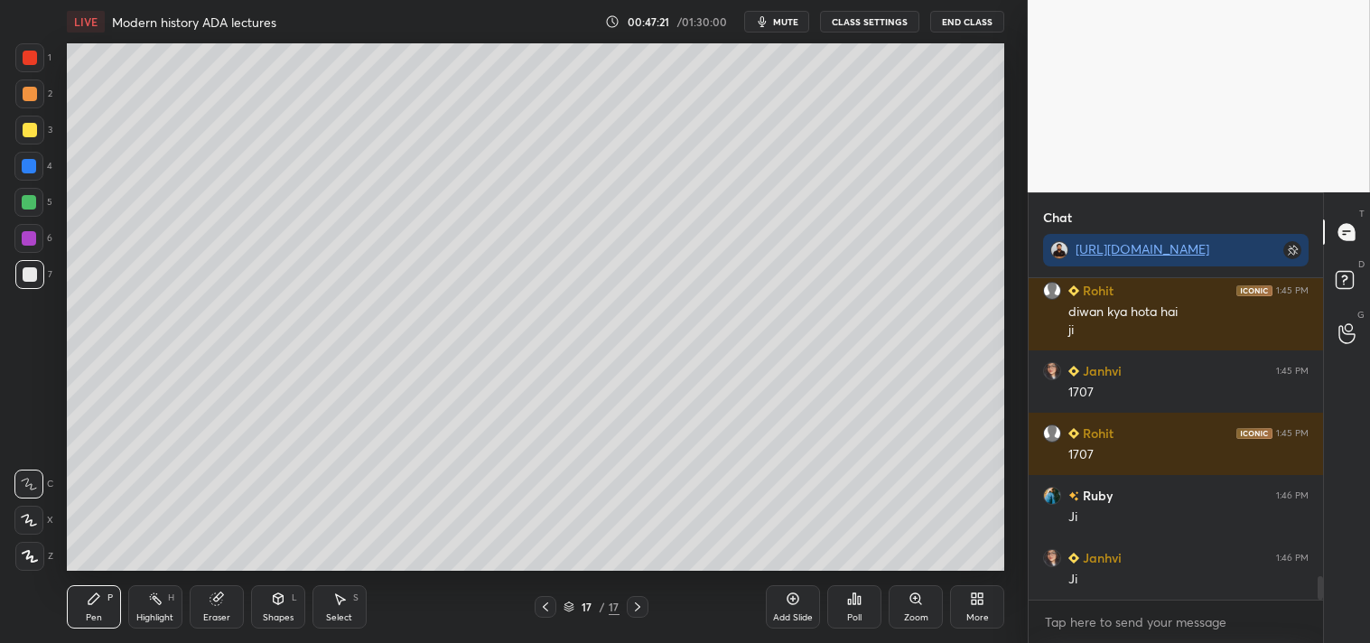
scroll to position [4139, 0]
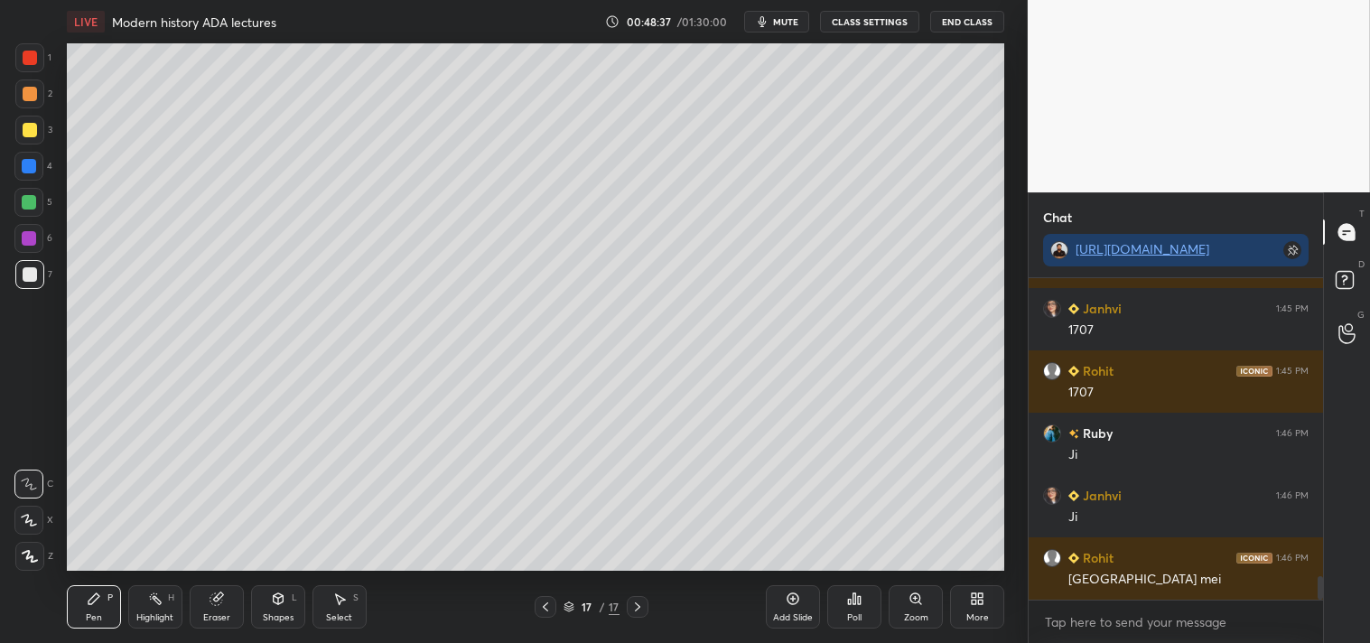
click at [24, 128] on div at bounding box center [30, 130] width 14 height 14
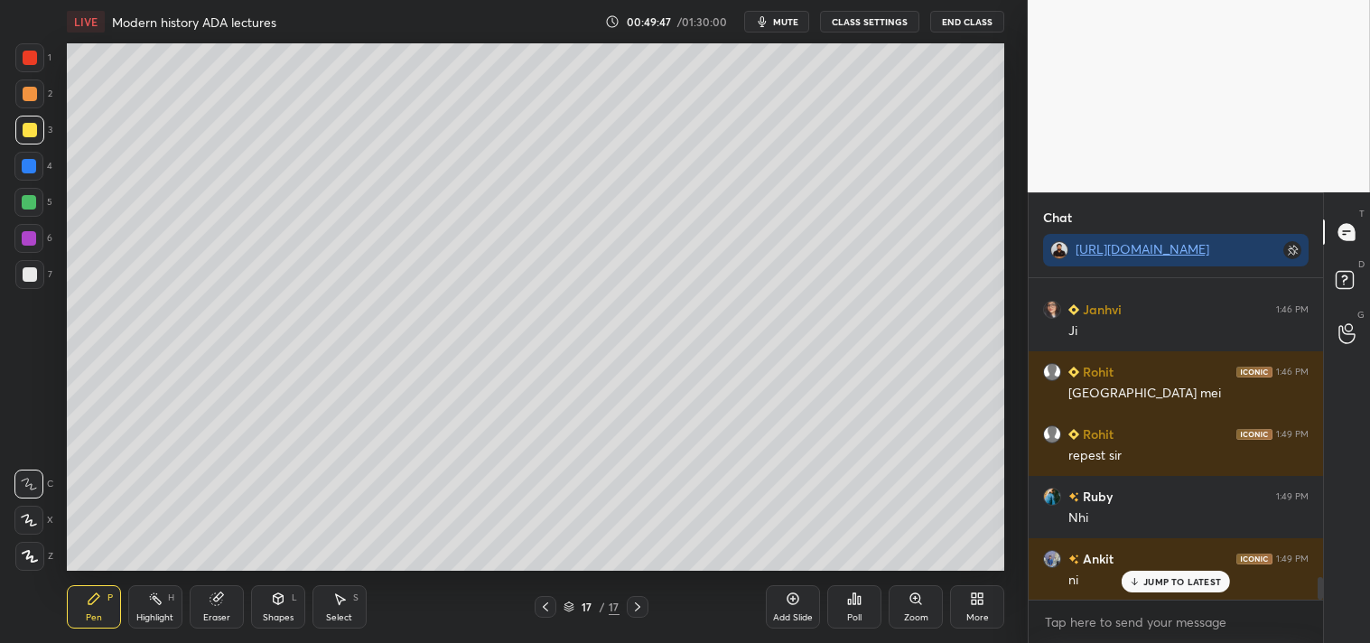
scroll to position [4387, 0]
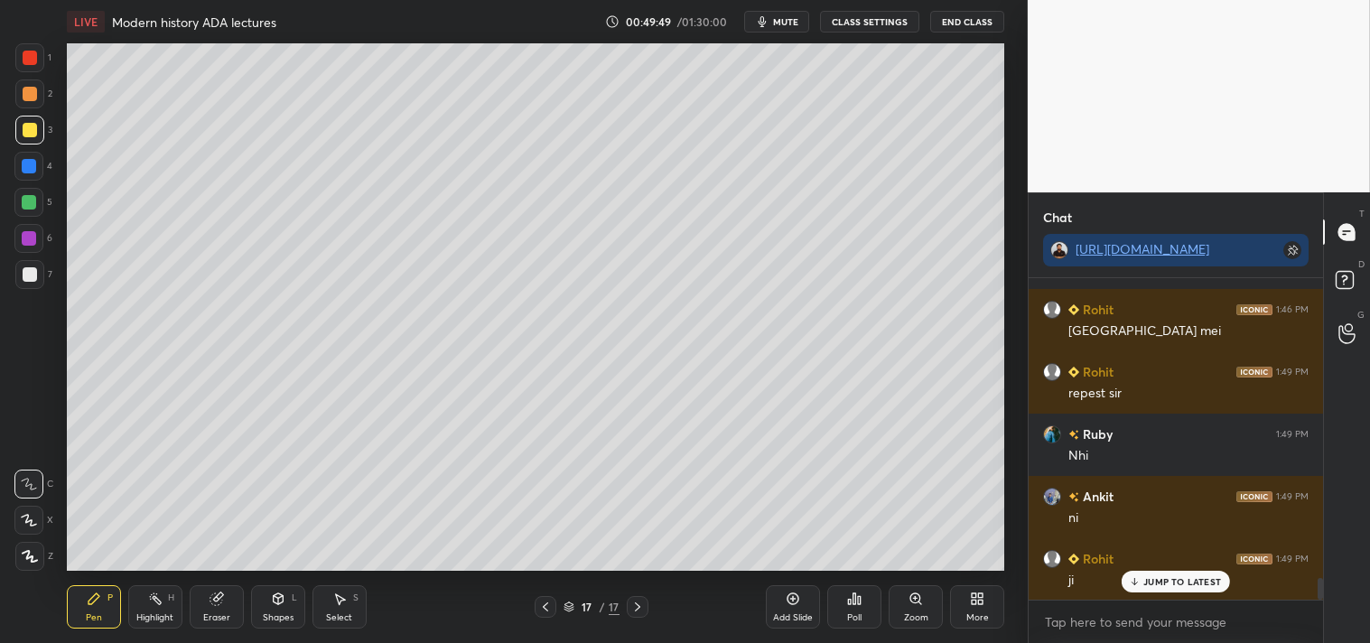
click at [802, 605] on div "Add Slide" at bounding box center [793, 606] width 54 height 43
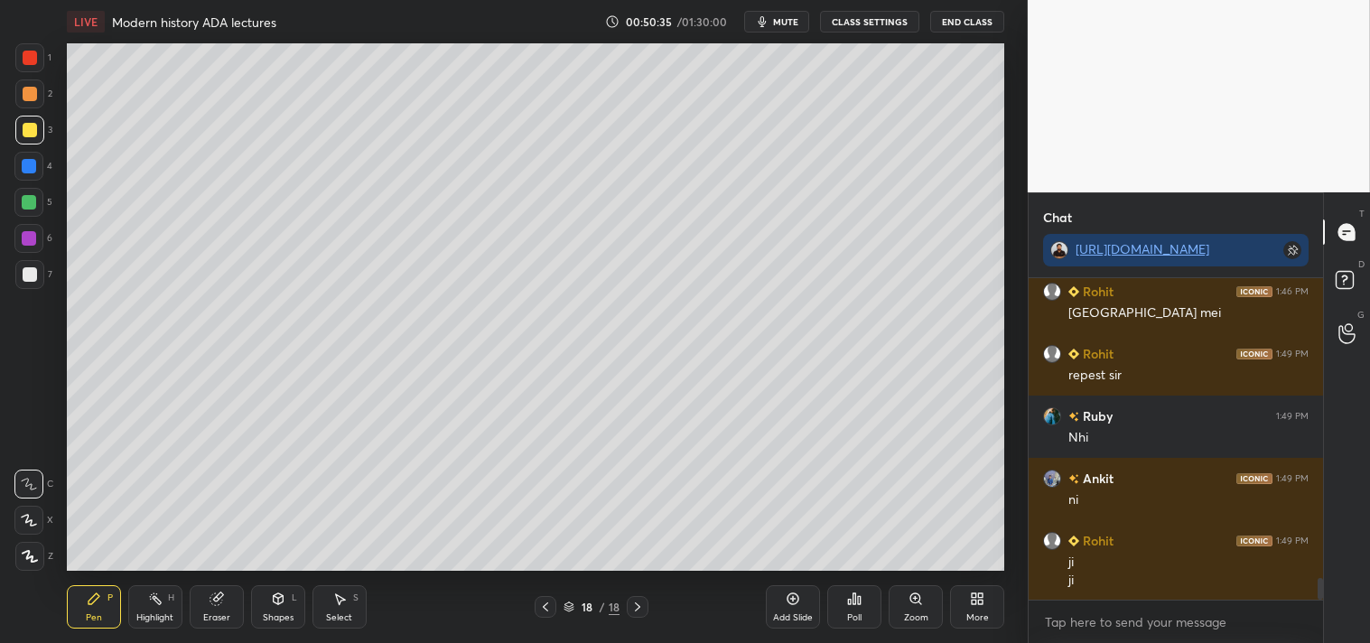
scroll to position [4468, 0]
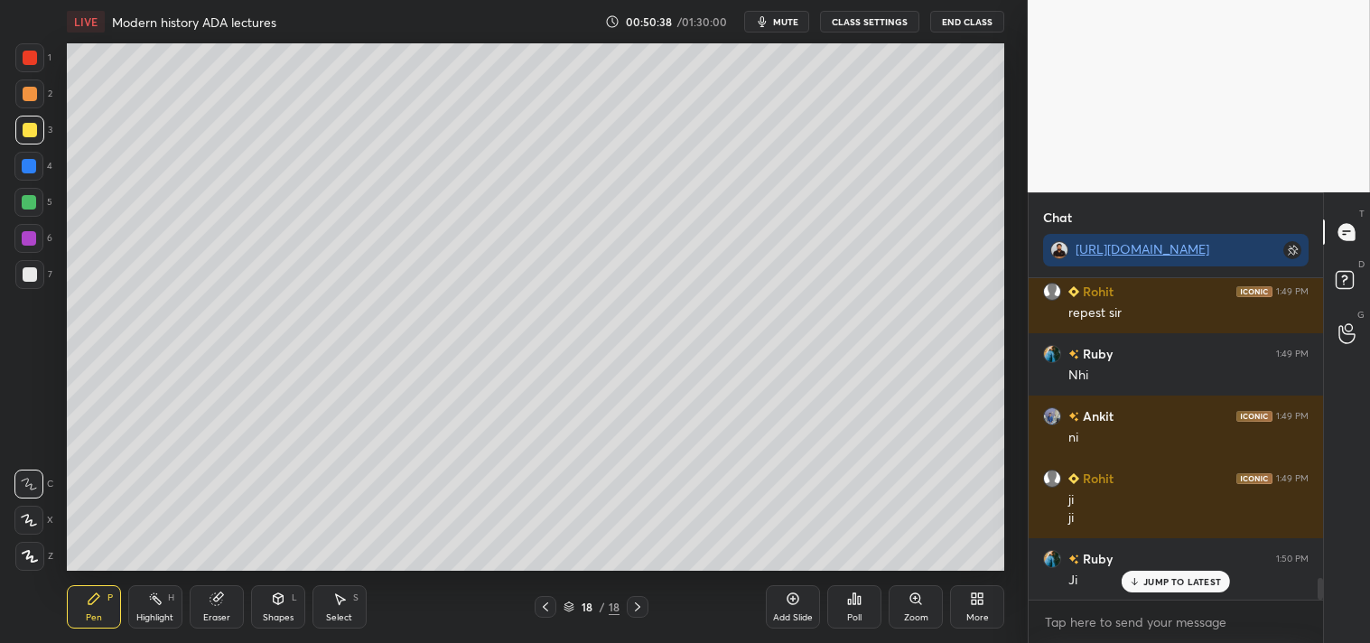
click at [542, 609] on icon at bounding box center [545, 607] width 14 height 14
click at [23, 278] on div at bounding box center [30, 274] width 14 height 14
click at [23, 120] on div at bounding box center [29, 130] width 29 height 29
click at [27, 268] on div at bounding box center [29, 274] width 29 height 29
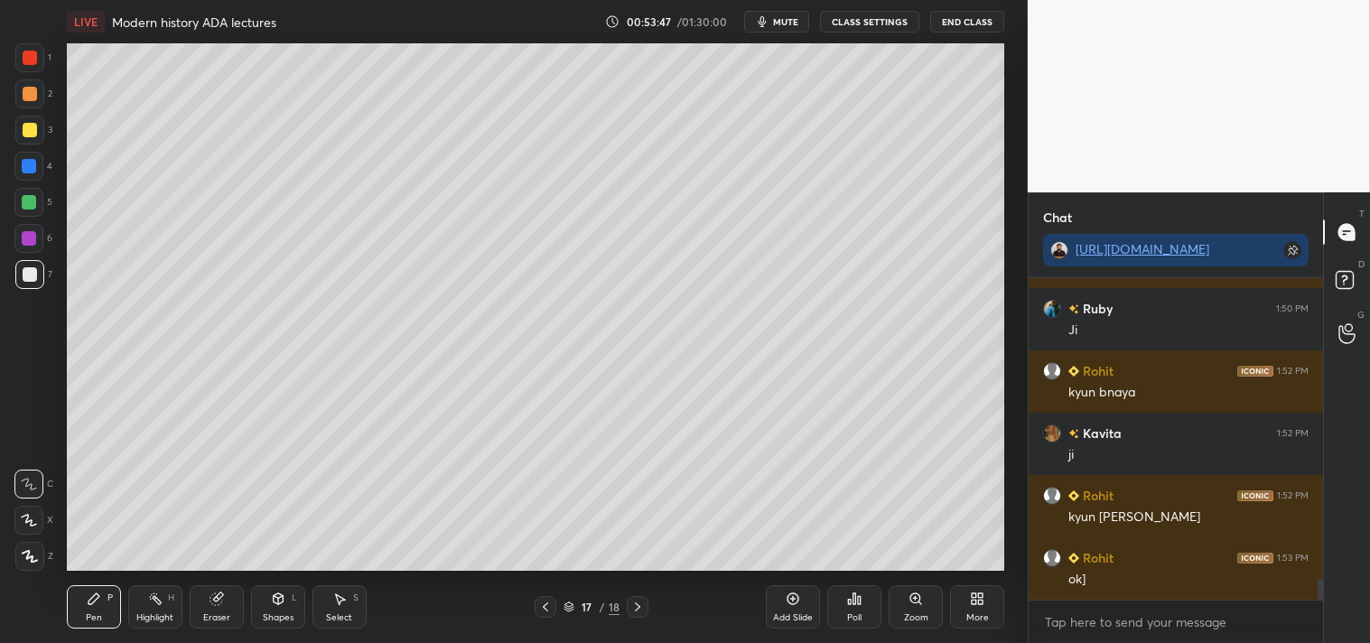
scroll to position [4780, 0]
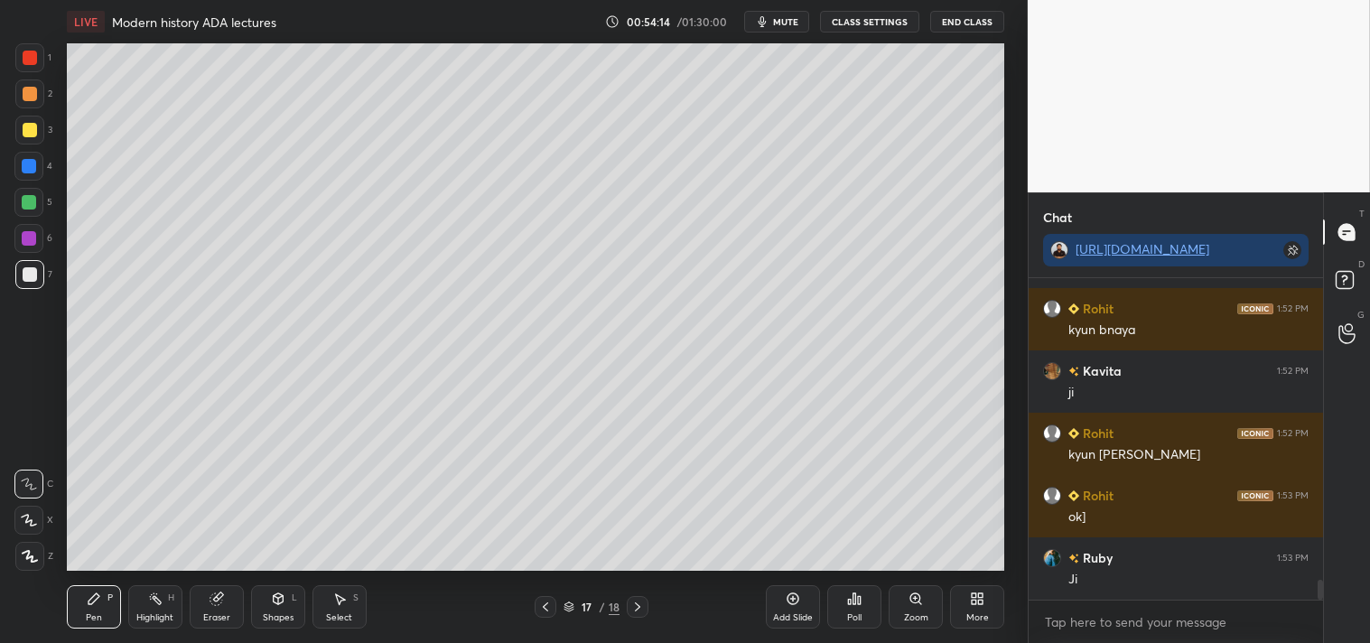
click at [787, 605] on icon at bounding box center [793, 599] width 14 height 14
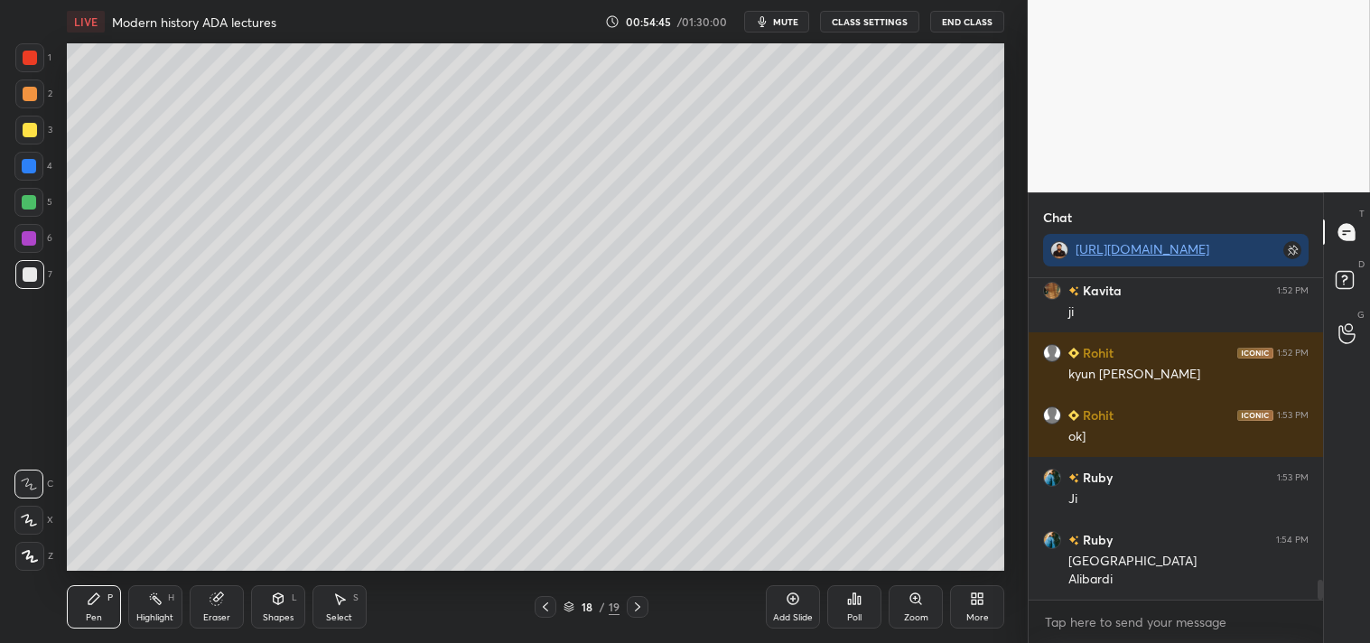
scroll to position [4923, 0]
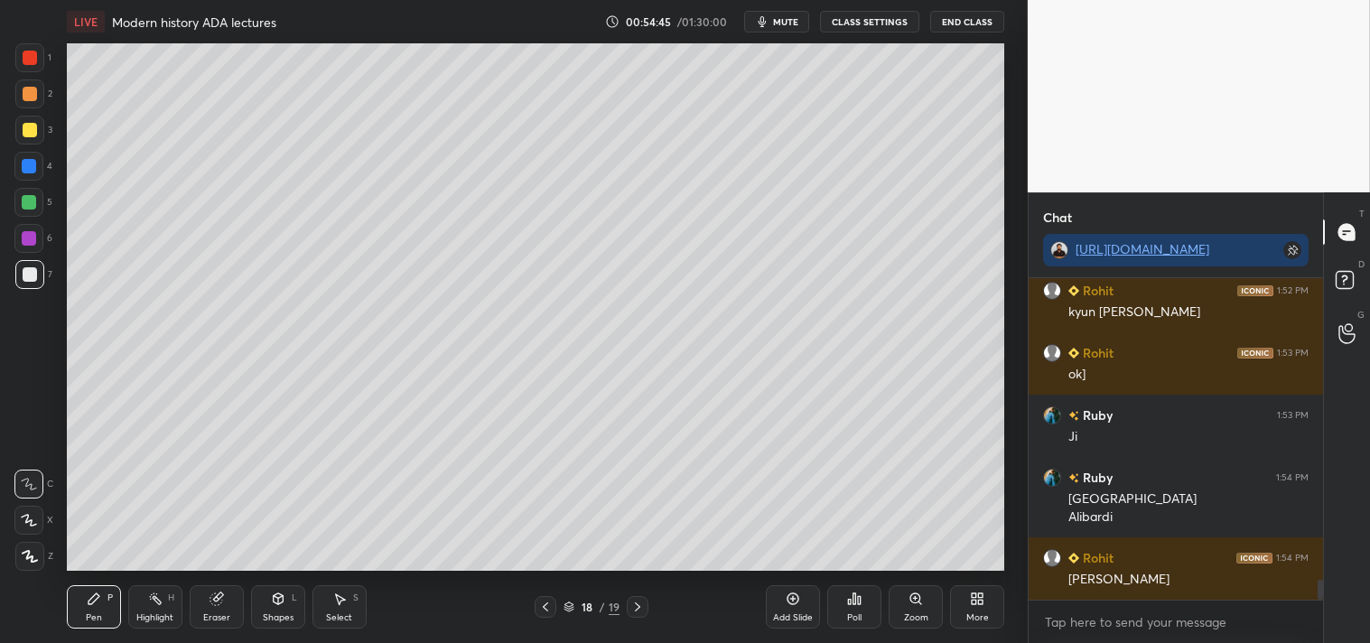
click at [209, 610] on div "Eraser" at bounding box center [217, 606] width 54 height 43
click at [89, 602] on div "Pen P" at bounding box center [94, 606] width 54 height 43
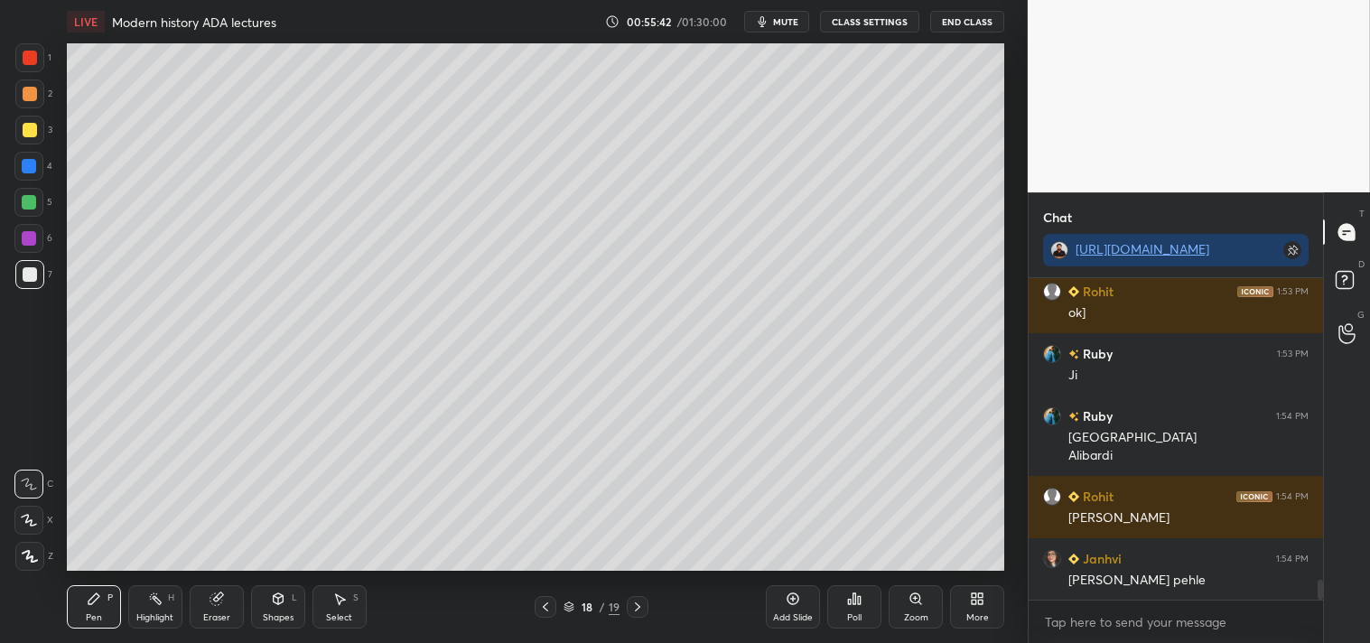
click at [29, 129] on div at bounding box center [30, 130] width 14 height 14
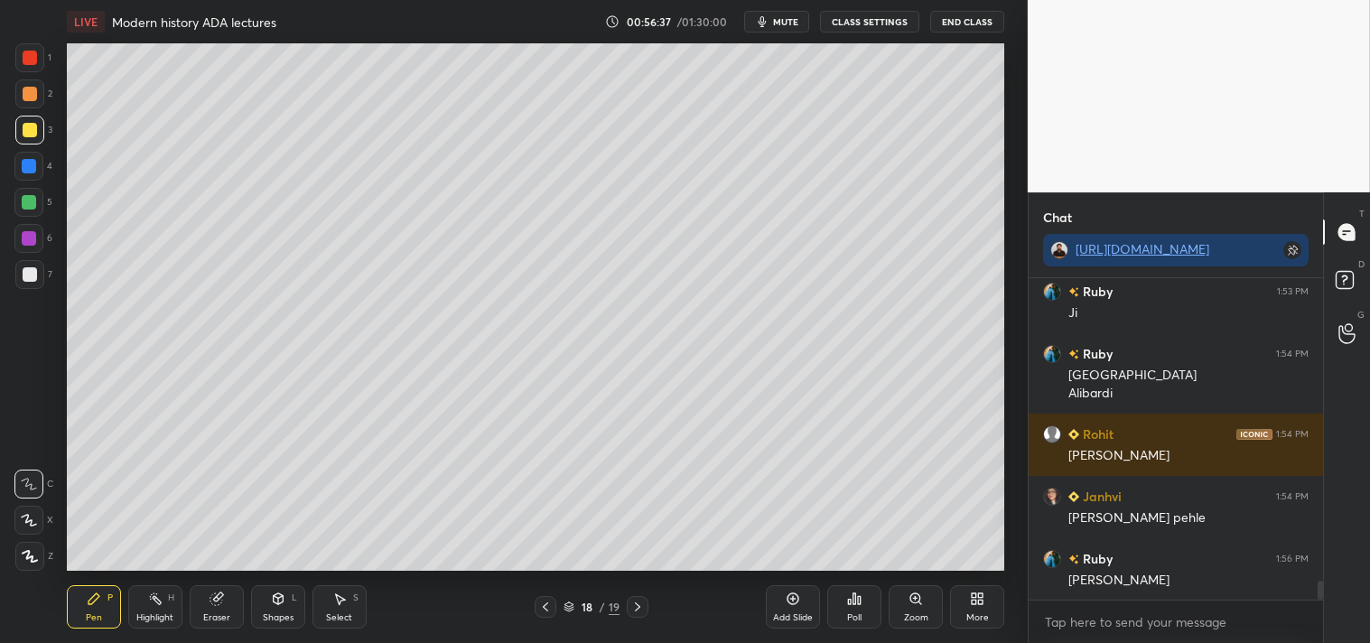
scroll to position [5109, 0]
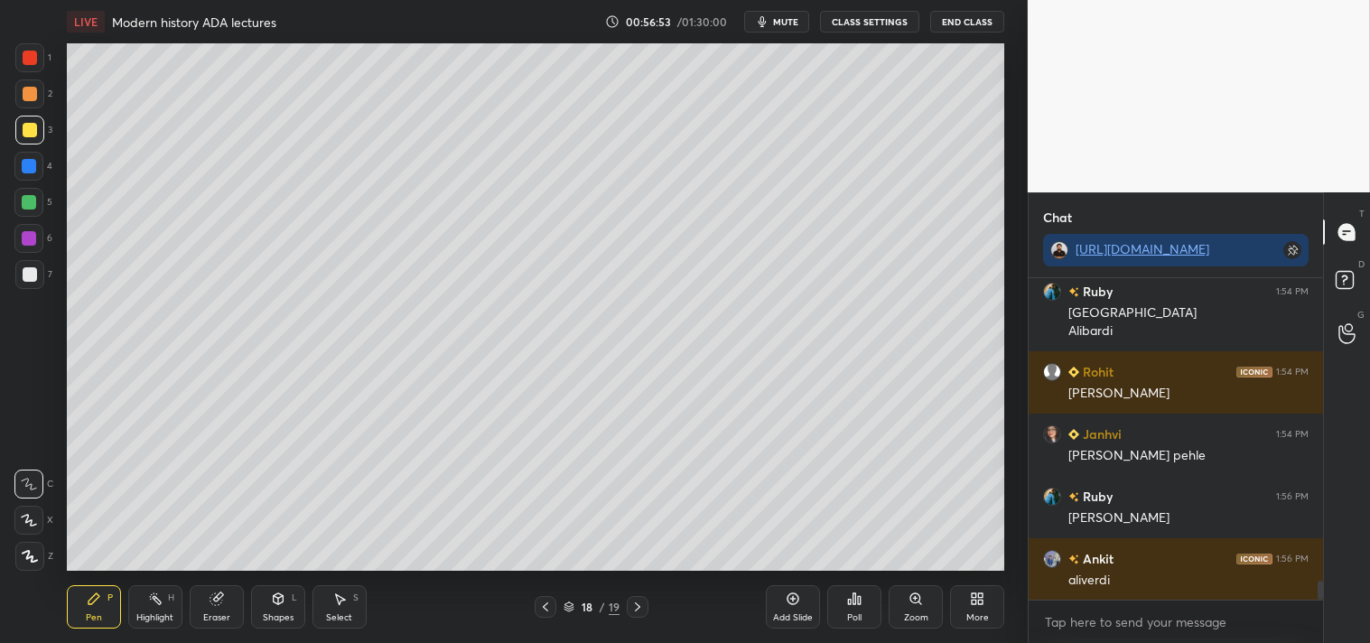
click at [790, 610] on div "Add Slide" at bounding box center [793, 606] width 54 height 43
click at [31, 276] on div at bounding box center [30, 274] width 14 height 14
click at [27, 128] on div at bounding box center [30, 130] width 14 height 14
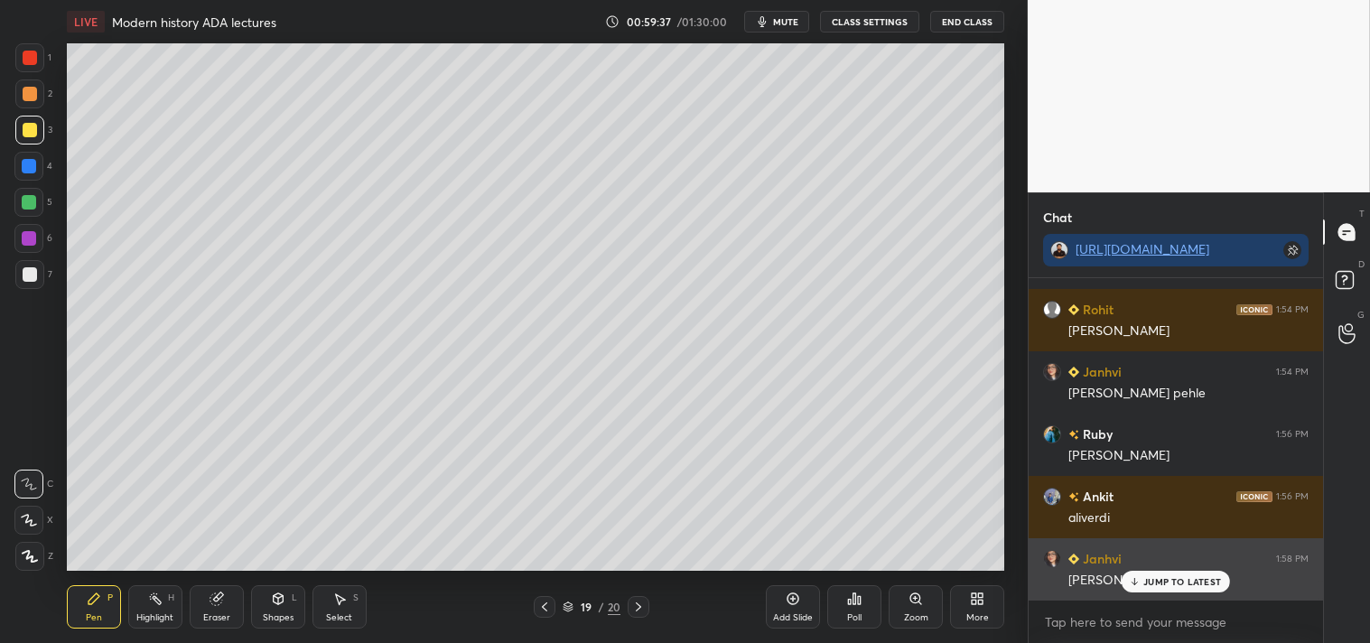
click at [1185, 582] on p "JUMP TO LATEST" at bounding box center [1183, 581] width 78 height 11
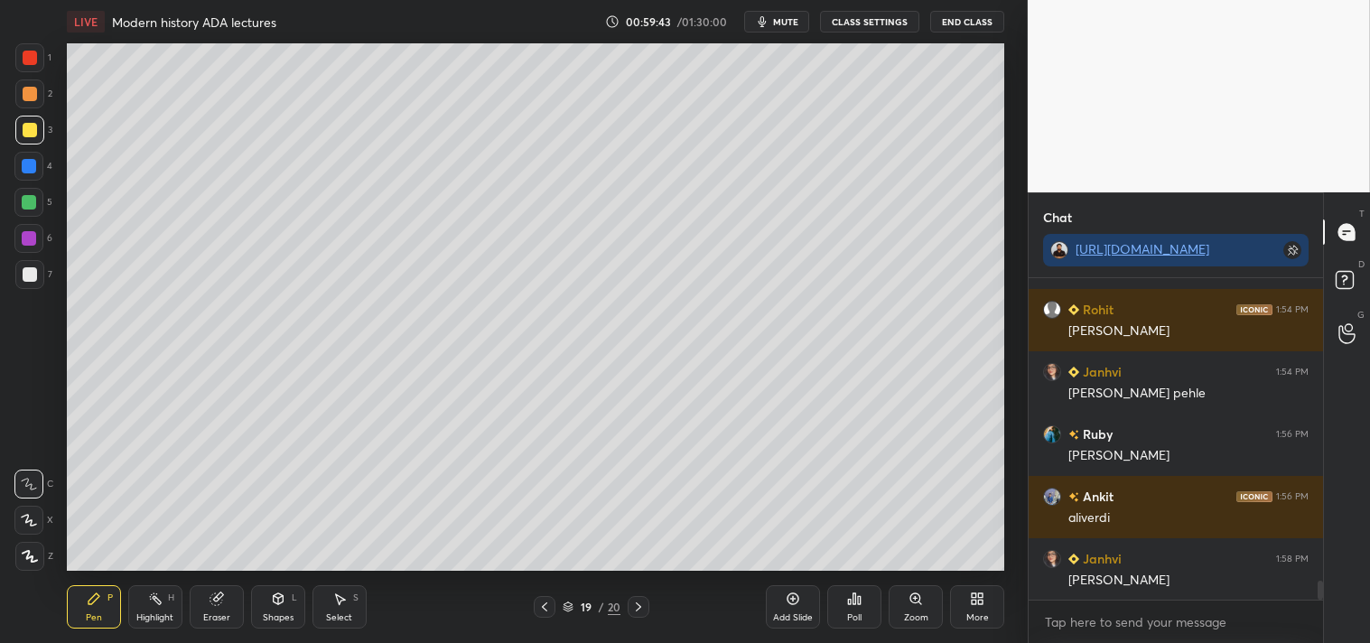
click at [632, 611] on icon at bounding box center [638, 607] width 14 height 14
click at [545, 603] on icon at bounding box center [544, 607] width 14 height 14
click at [799, 608] on div "Add Slide" at bounding box center [793, 606] width 54 height 43
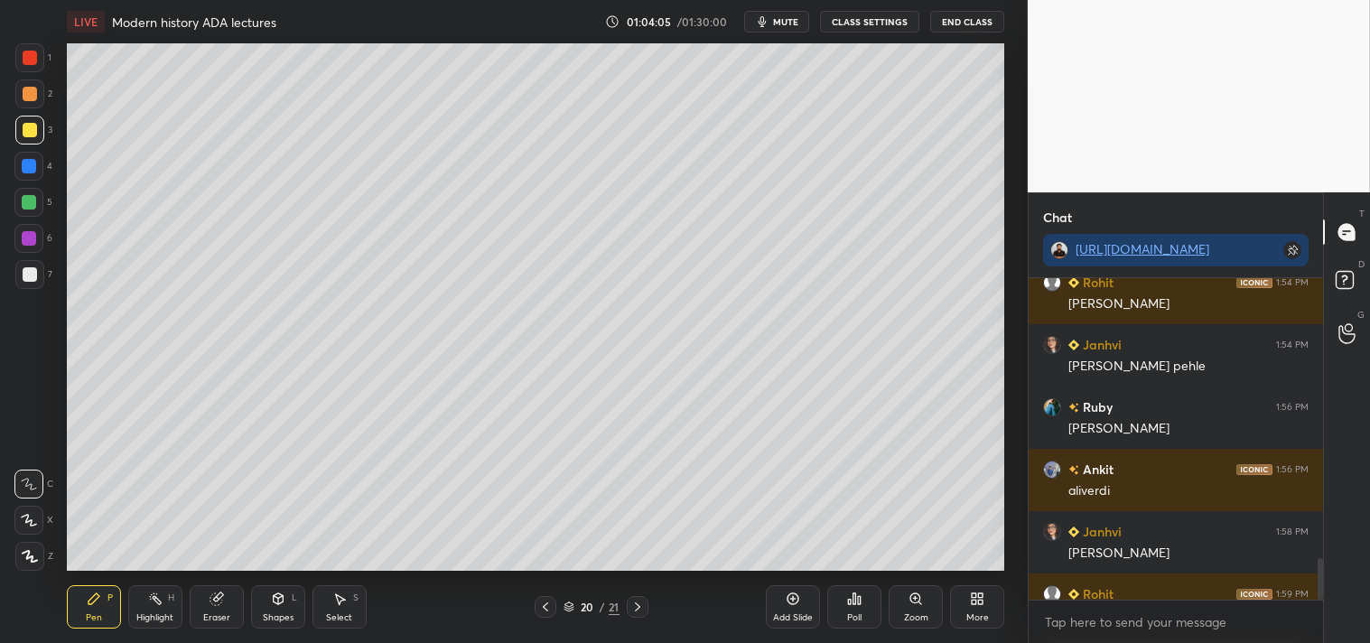
scroll to position [89800, 89371]
drag, startPoint x: 1323, startPoint y: 583, endPoint x: 1321, endPoint y: 602, distance: 20.0
click at [1321, 603] on div "Chat https://t.me/+xhcrPAg4YrE3ZTBl Ruby 1:54 PM Aligarh Alibardi Rohit 1:54 PM…" at bounding box center [1199, 417] width 342 height 451
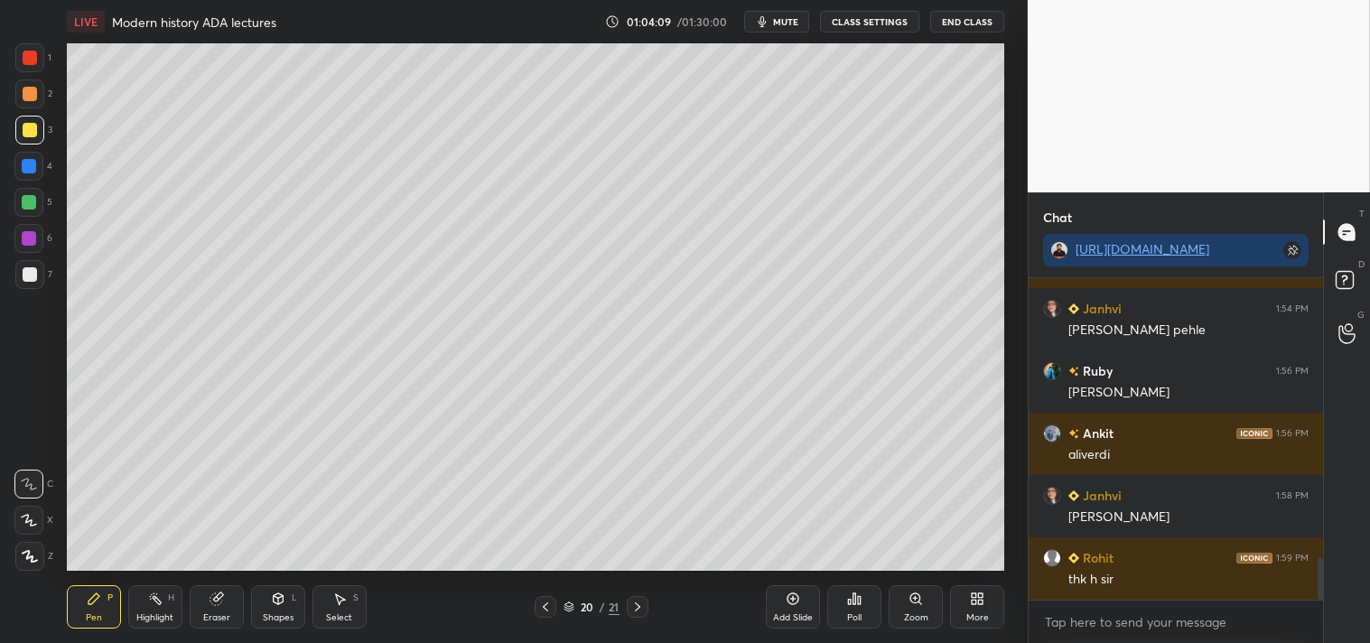
drag, startPoint x: 1319, startPoint y: 582, endPoint x: 1316, endPoint y: 605, distance: 23.6
click at [1317, 605] on div "Ruby 1:54 PM Aligarh Alibardi Rohit 1:54 PM alivardi Janhvi 1:54 PM Sarfaraz ba…" at bounding box center [1176, 460] width 294 height 365
click at [547, 605] on icon at bounding box center [545, 607] width 14 height 14
click at [540, 608] on icon at bounding box center [545, 607] width 14 height 14
click at [638, 605] on icon at bounding box center [637, 606] width 5 height 9
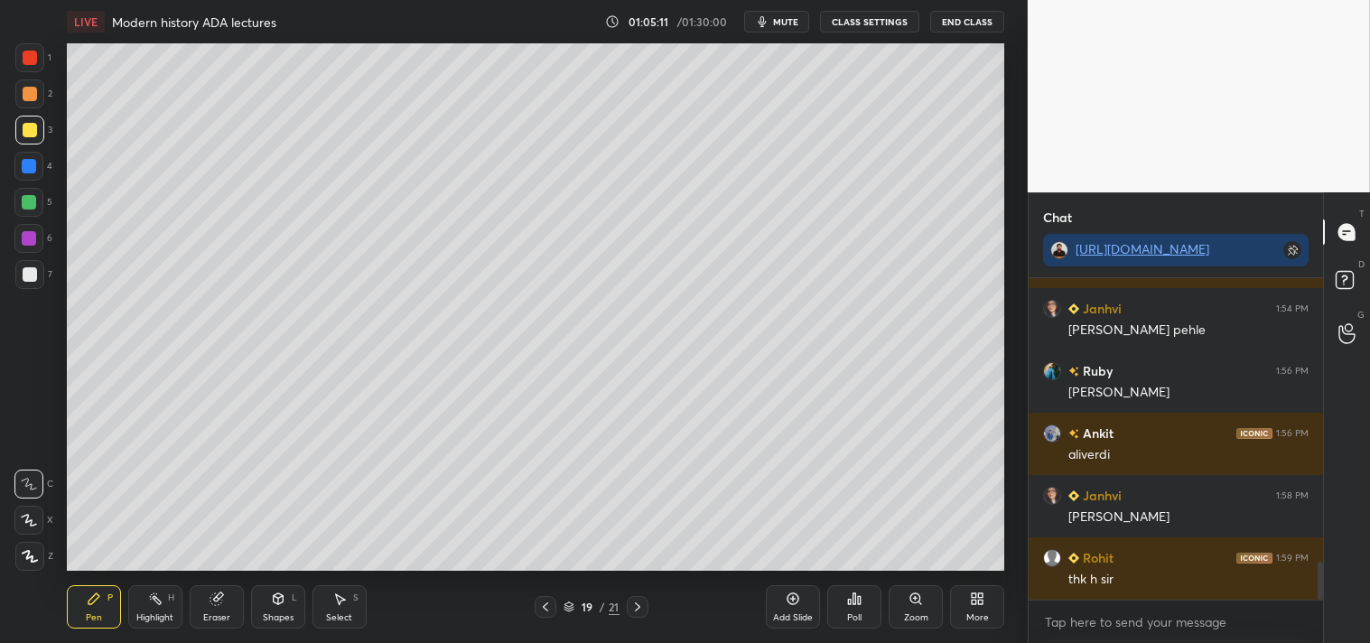
click at [644, 607] on icon at bounding box center [637, 607] width 14 height 14
click at [40, 276] on div at bounding box center [29, 274] width 29 height 29
click at [30, 130] on div at bounding box center [30, 130] width 14 height 14
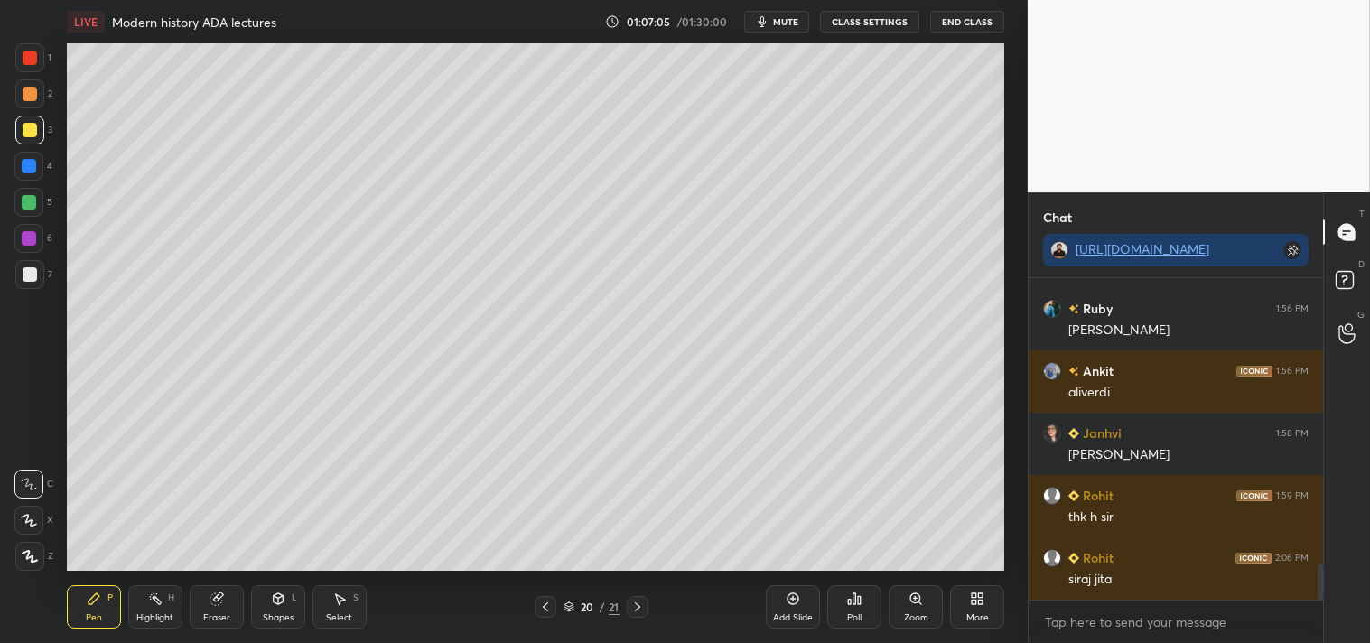
scroll to position [2548, 0]
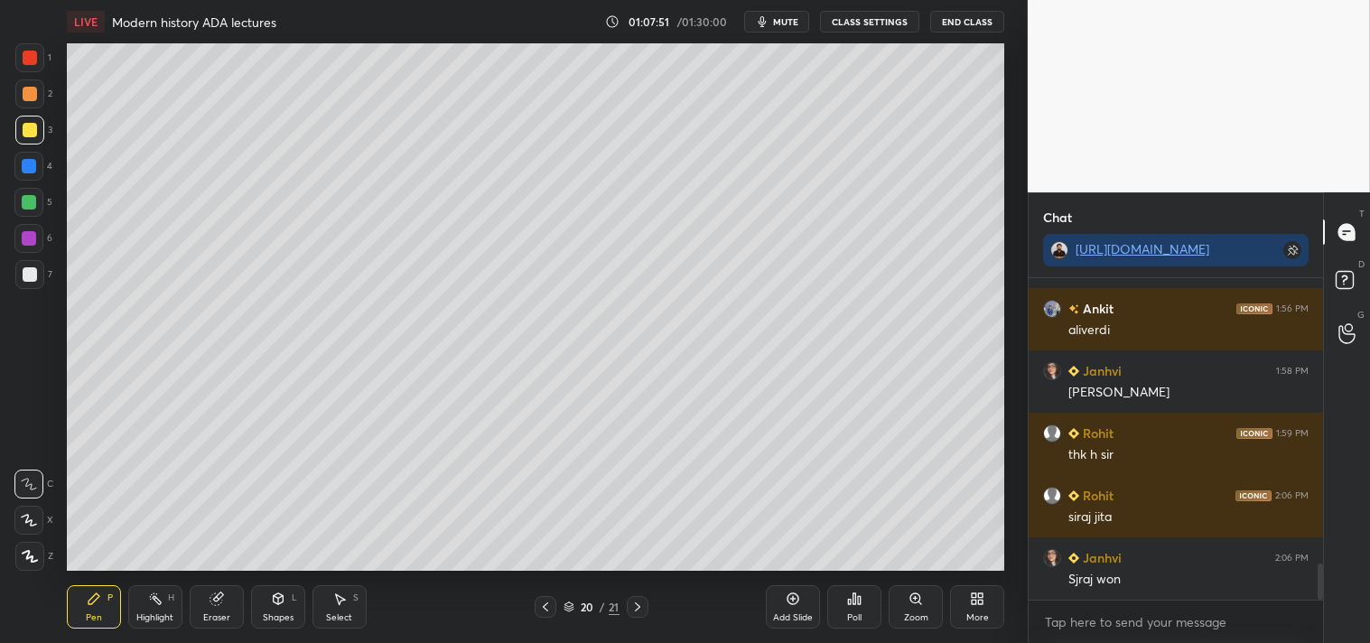
click at [800, 606] on div "Add Slide" at bounding box center [793, 606] width 54 height 43
click at [546, 609] on icon at bounding box center [545, 607] width 14 height 14
click at [798, 616] on div "Add Slide" at bounding box center [793, 617] width 40 height 9
click at [32, 272] on div at bounding box center [30, 274] width 14 height 14
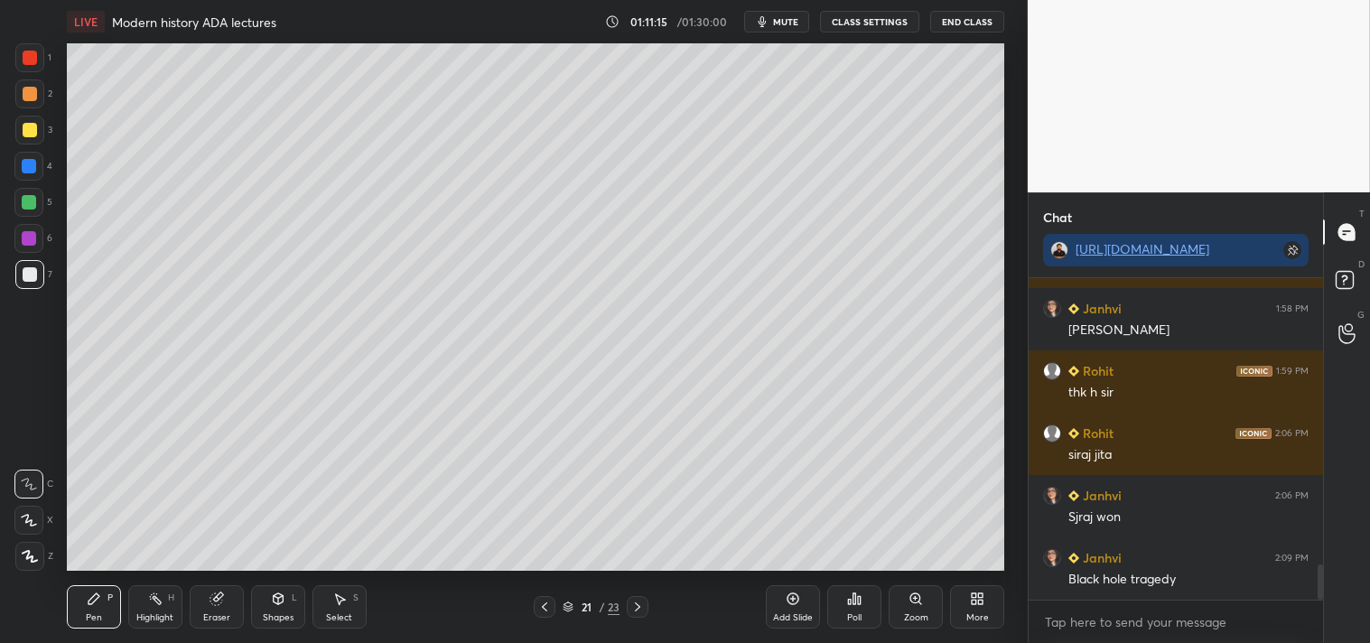
click at [797, 601] on icon at bounding box center [793, 599] width 14 height 14
click at [24, 124] on div at bounding box center [29, 130] width 29 height 29
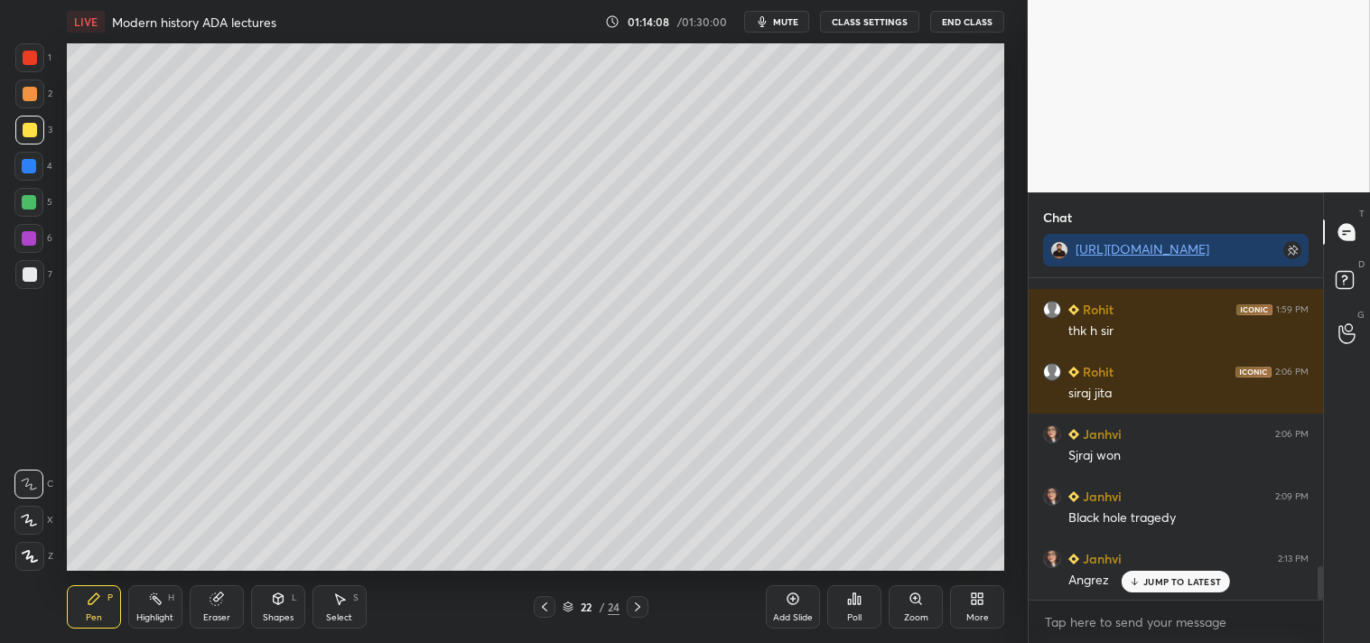
scroll to position [2734, 0]
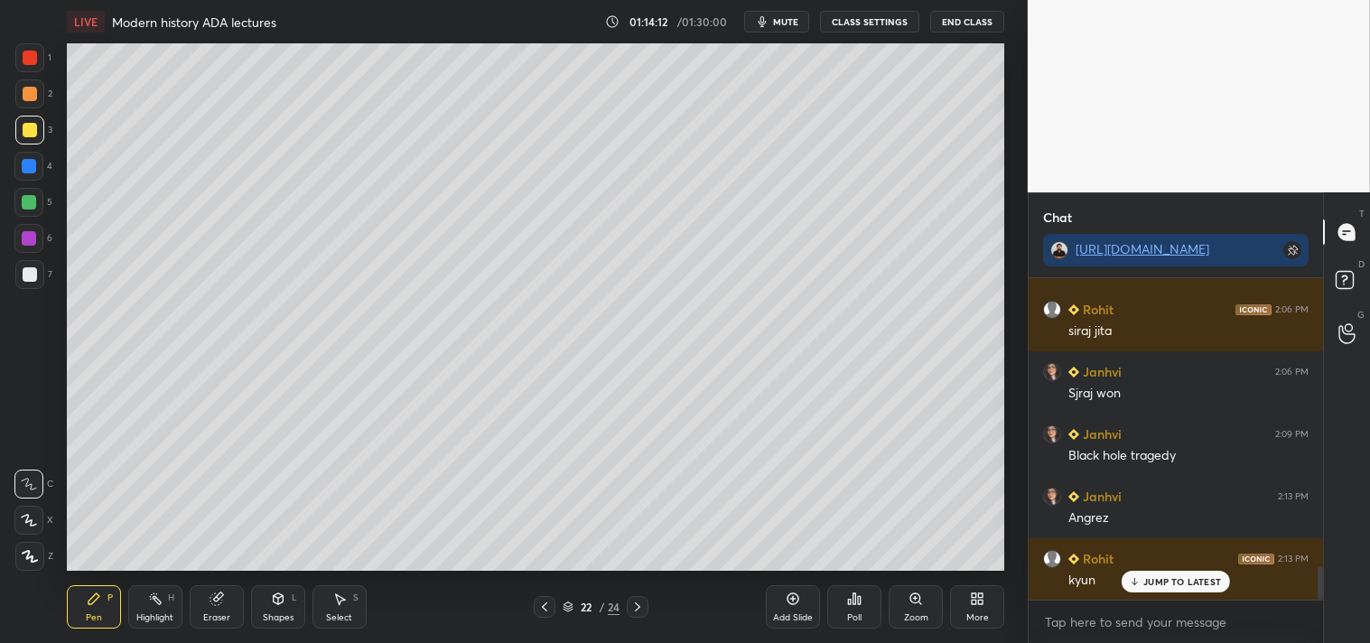
click at [795, 607] on div "Add Slide" at bounding box center [793, 606] width 54 height 43
click at [546, 601] on icon at bounding box center [544, 607] width 14 height 14
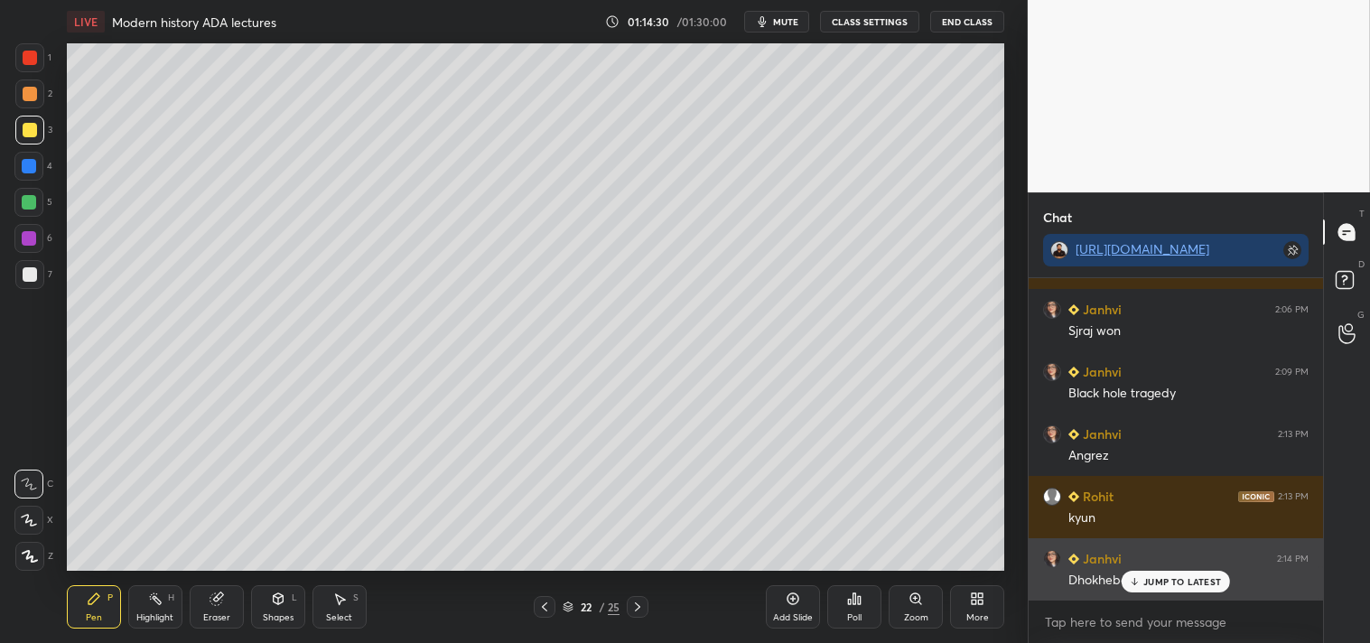
click at [1176, 573] on div "JUMP TO LATEST" at bounding box center [1176, 582] width 108 height 22
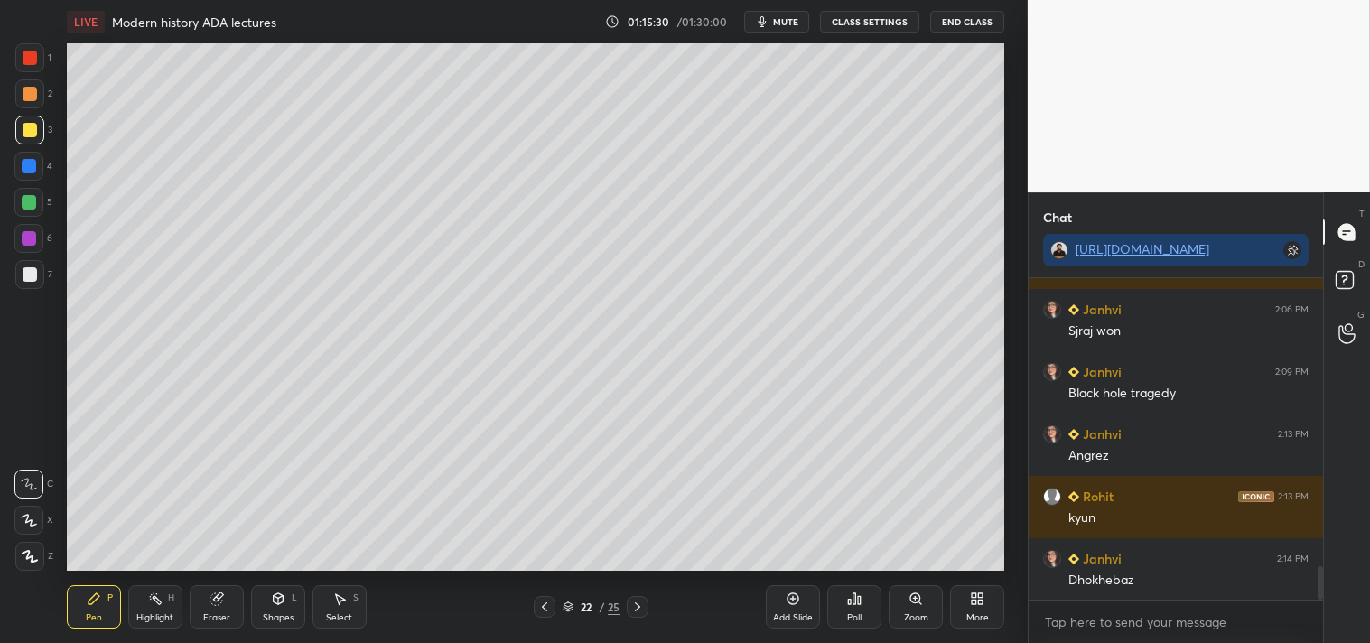
click at [798, 608] on div "Add Slide" at bounding box center [793, 606] width 54 height 43
click at [36, 275] on div at bounding box center [30, 274] width 14 height 14
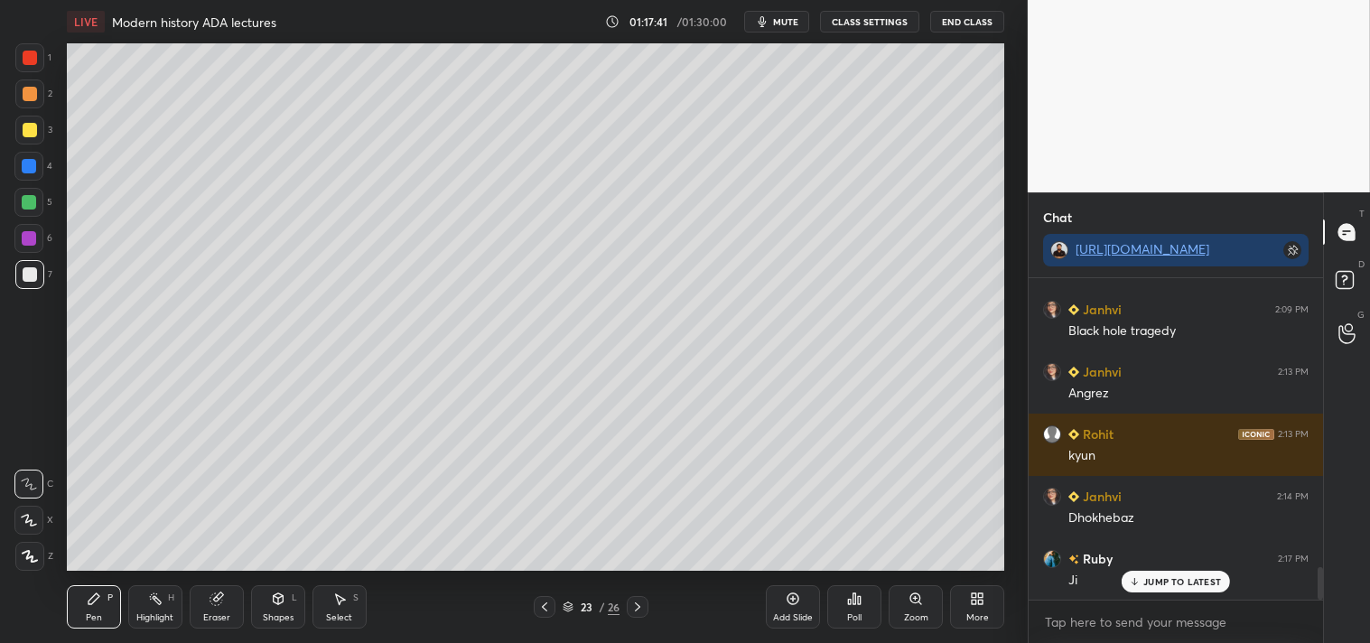
click at [639, 606] on icon at bounding box center [637, 607] width 14 height 14
click at [36, 122] on div at bounding box center [29, 130] width 29 height 29
click at [30, 273] on div at bounding box center [30, 274] width 14 height 14
click at [33, 132] on div at bounding box center [30, 130] width 14 height 14
click at [28, 277] on div at bounding box center [30, 274] width 14 height 14
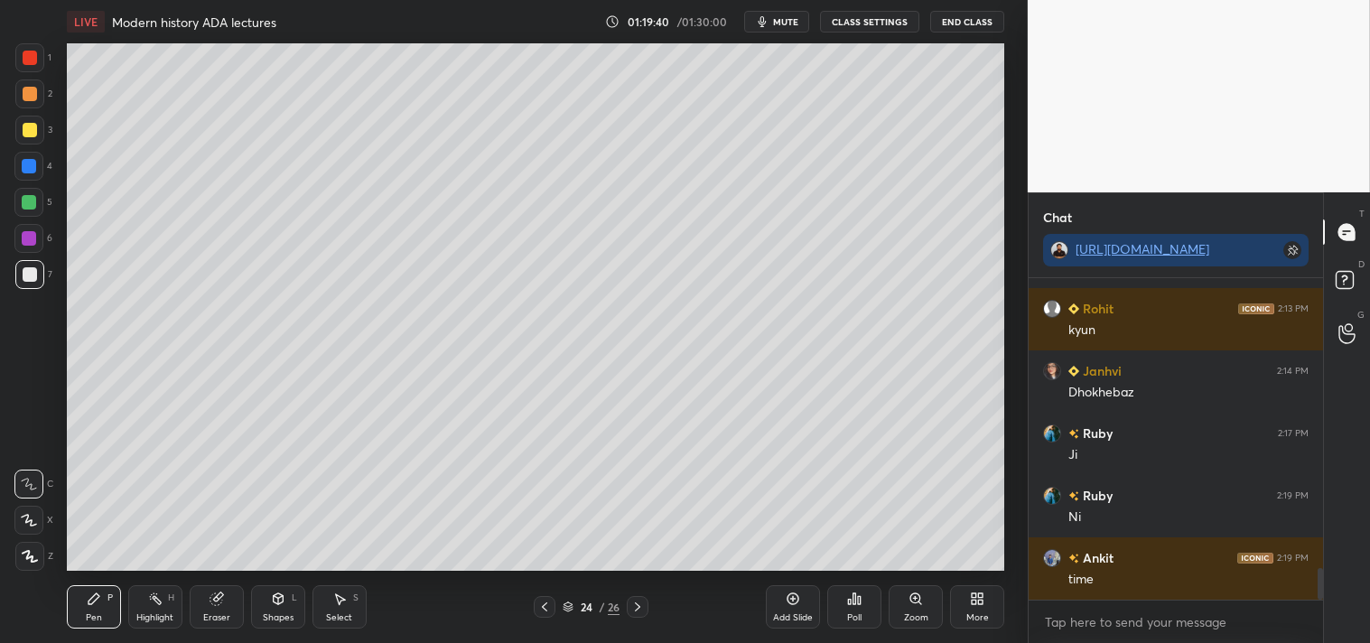
scroll to position [3047, 0]
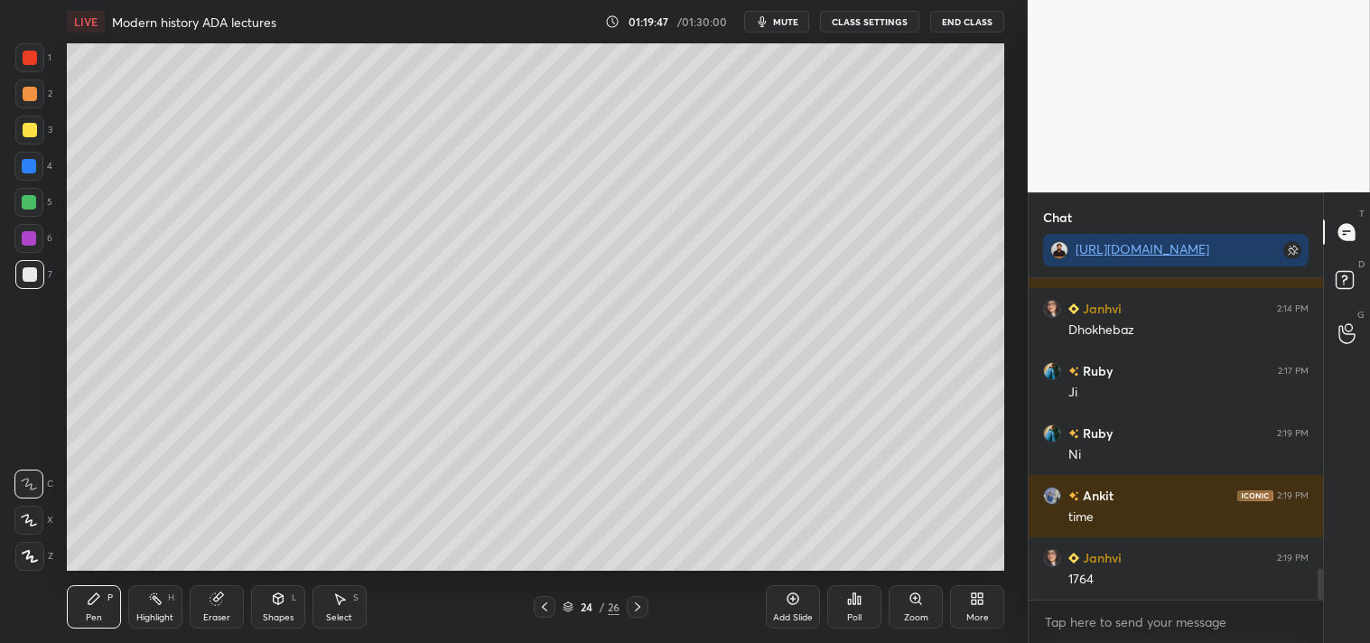
click at [33, 127] on div at bounding box center [30, 130] width 14 height 14
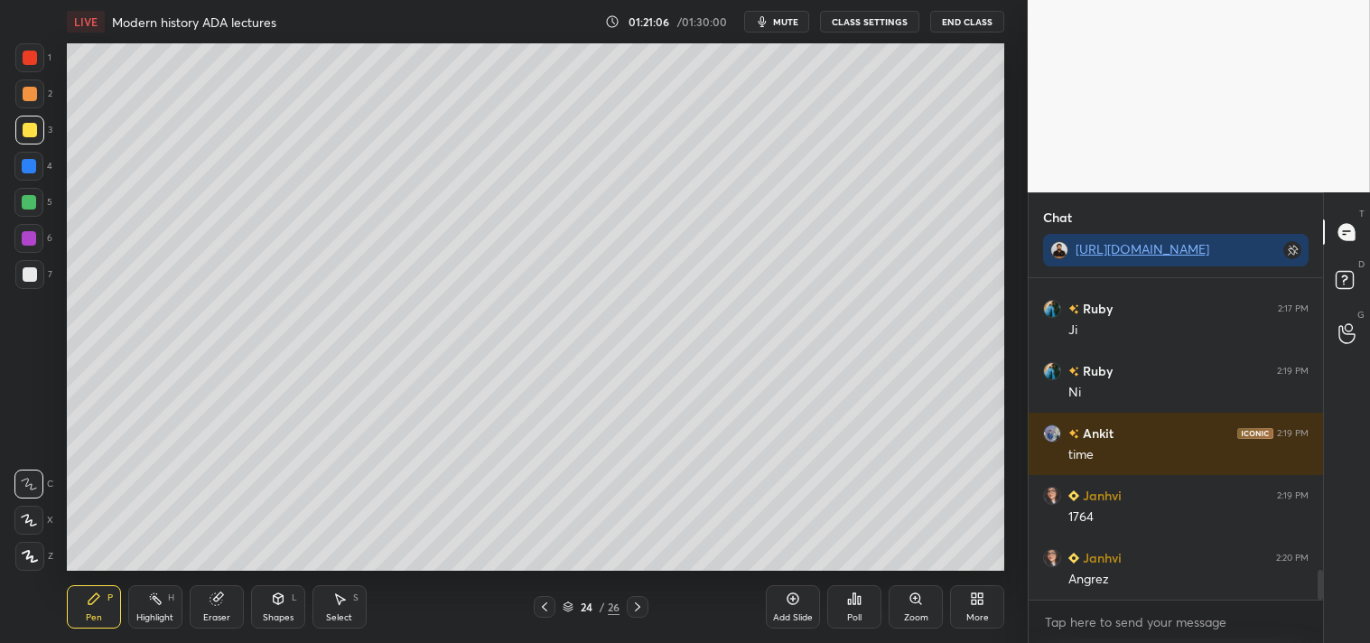
scroll to position [3171, 0]
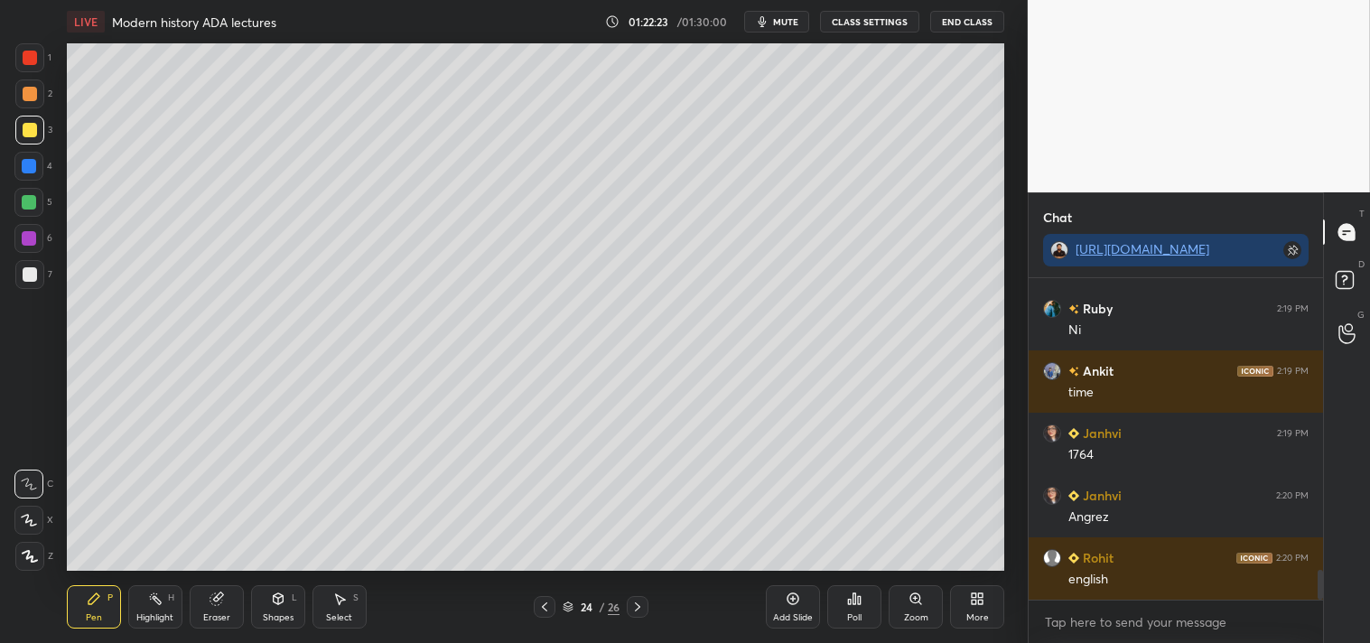
click at [637, 605] on icon at bounding box center [637, 607] width 14 height 14
drag, startPoint x: 218, startPoint y: 610, endPoint x: 206, endPoint y: 600, distance: 15.4
click at [213, 610] on div "Eraser" at bounding box center [217, 606] width 54 height 43
click at [32, 555] on span "Erase all" at bounding box center [28, 556] width 27 height 13
click at [24, 281] on div at bounding box center [29, 274] width 29 height 29
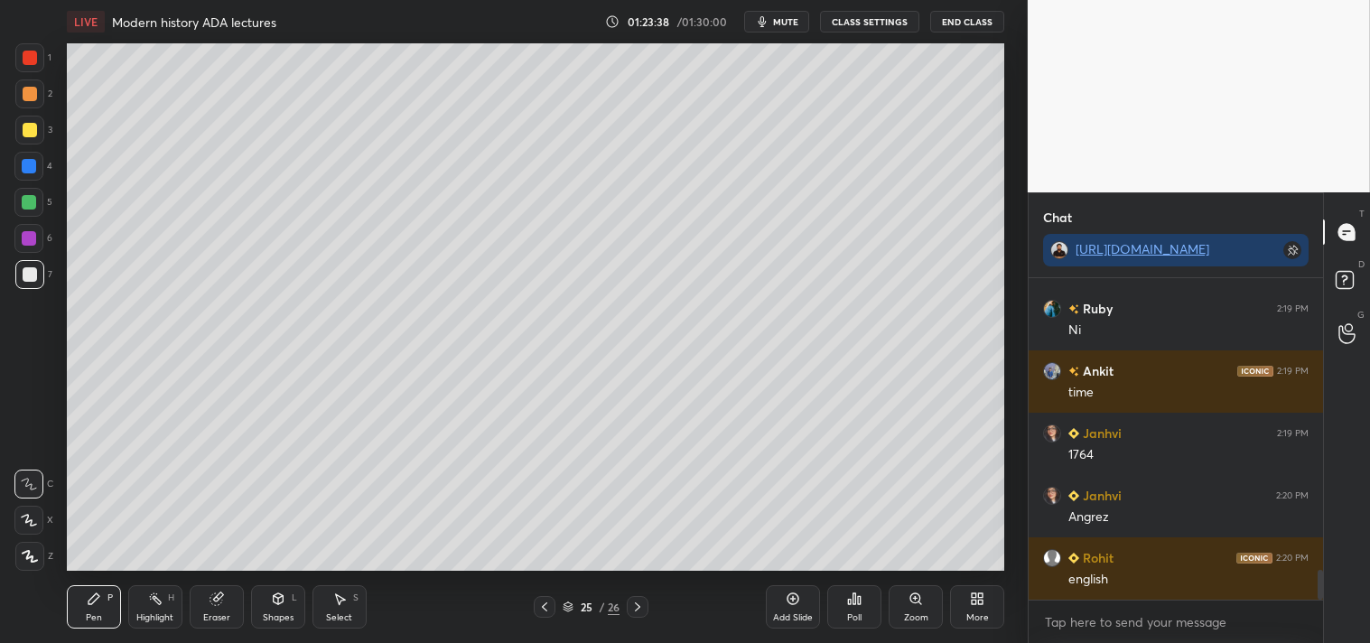
click at [25, 127] on div at bounding box center [29, 130] width 29 height 29
click at [210, 611] on div "Eraser" at bounding box center [217, 606] width 54 height 43
click at [78, 605] on div "Pen P" at bounding box center [94, 606] width 54 height 43
click at [547, 611] on icon at bounding box center [544, 607] width 14 height 14
click at [636, 600] on icon at bounding box center [637, 607] width 14 height 14
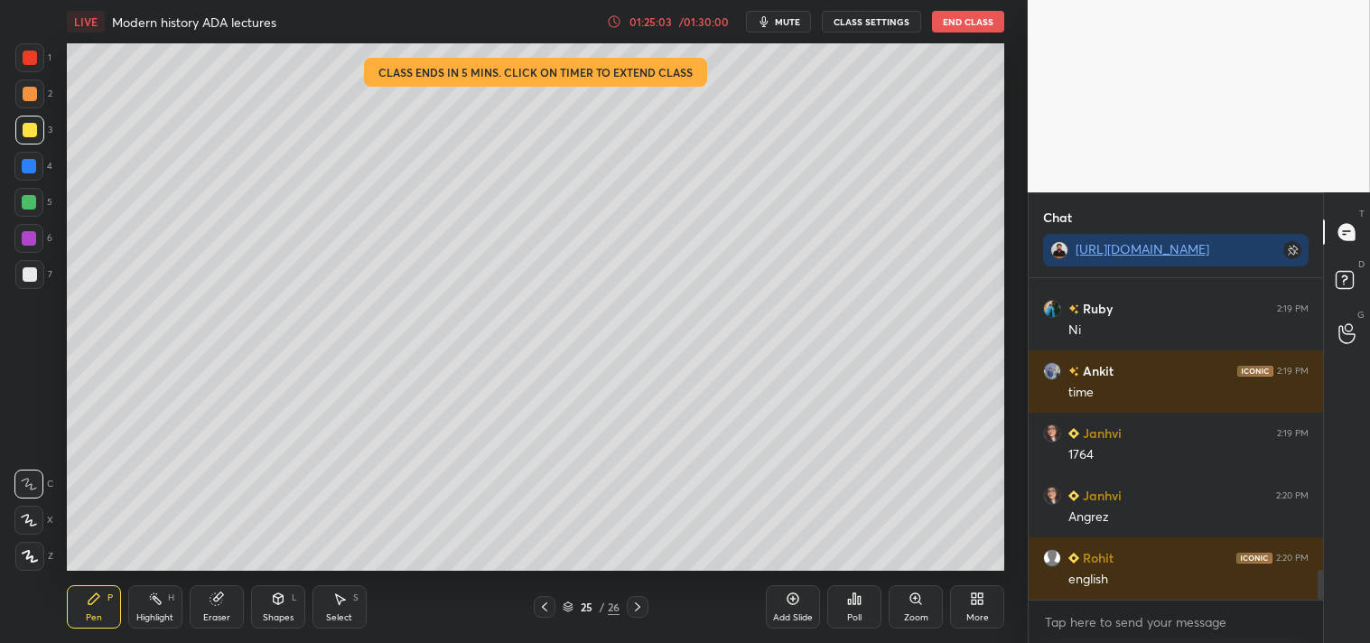
scroll to position [3234, 0]
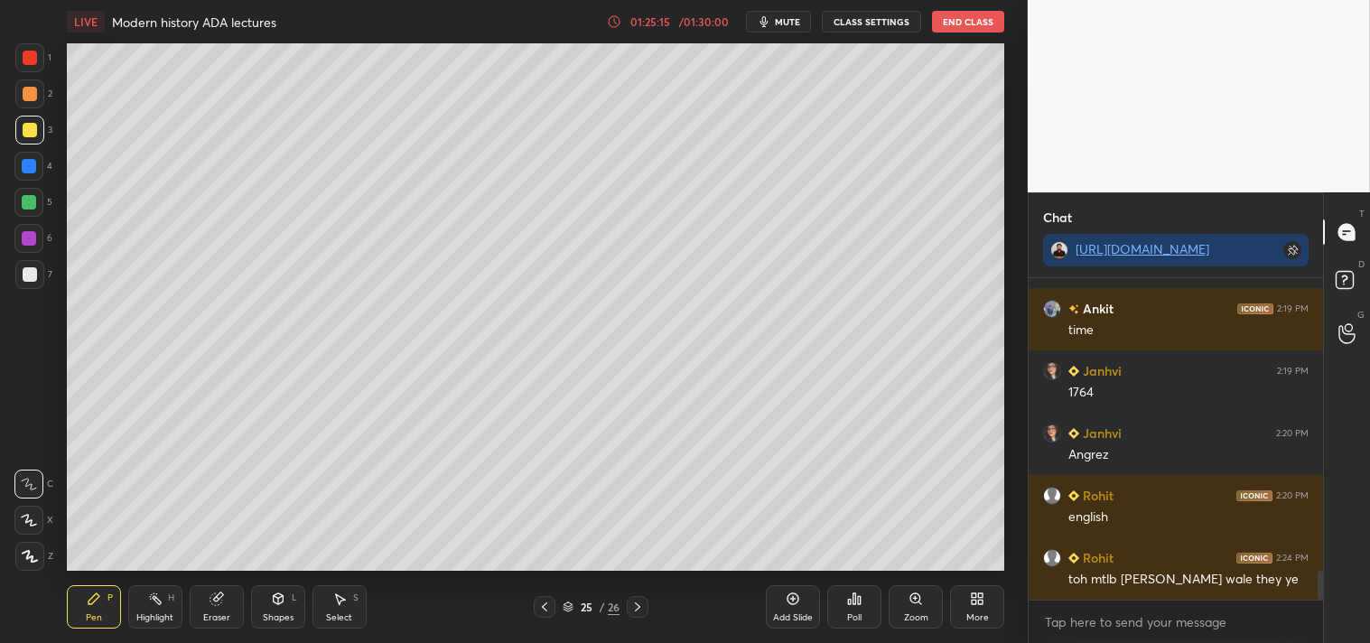
drag, startPoint x: 643, startPoint y: 608, endPoint x: 650, endPoint y: 602, distance: 9.6
click at [644, 602] on icon at bounding box center [637, 607] width 14 height 14
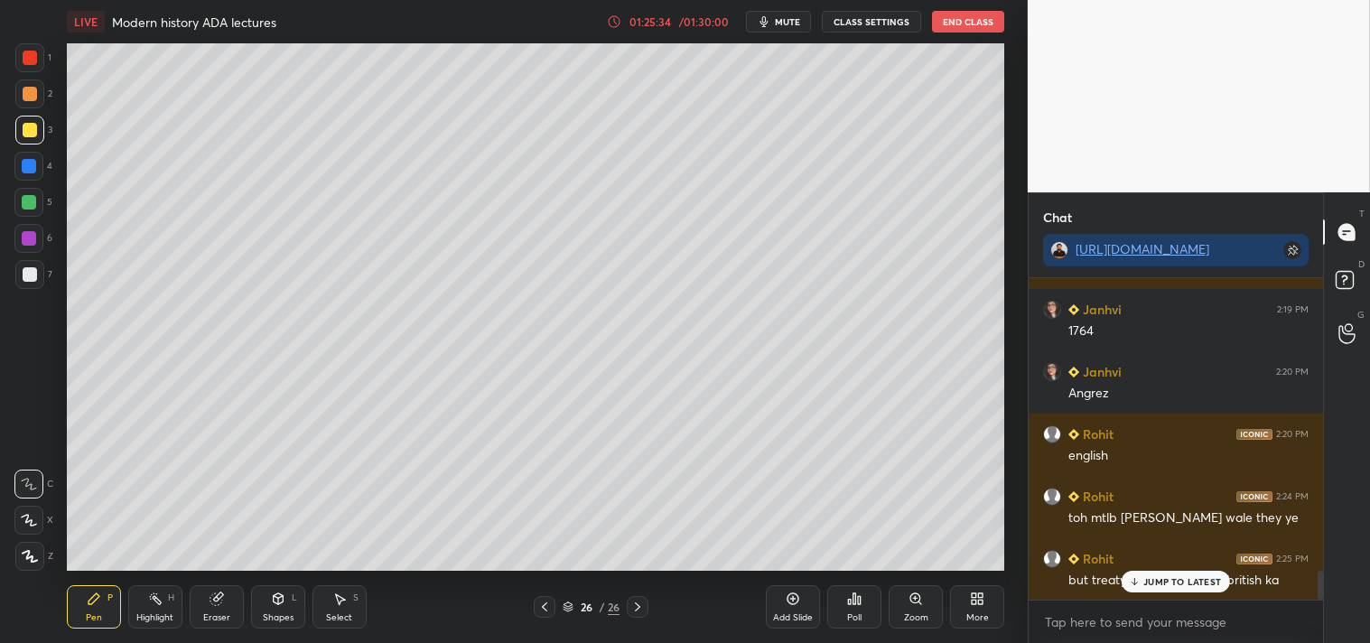
click at [1170, 580] on p "JUMP TO LATEST" at bounding box center [1183, 581] width 78 height 11
click at [643, 609] on icon at bounding box center [637, 607] width 14 height 14
click at [798, 608] on div "Add Slide" at bounding box center [793, 606] width 54 height 43
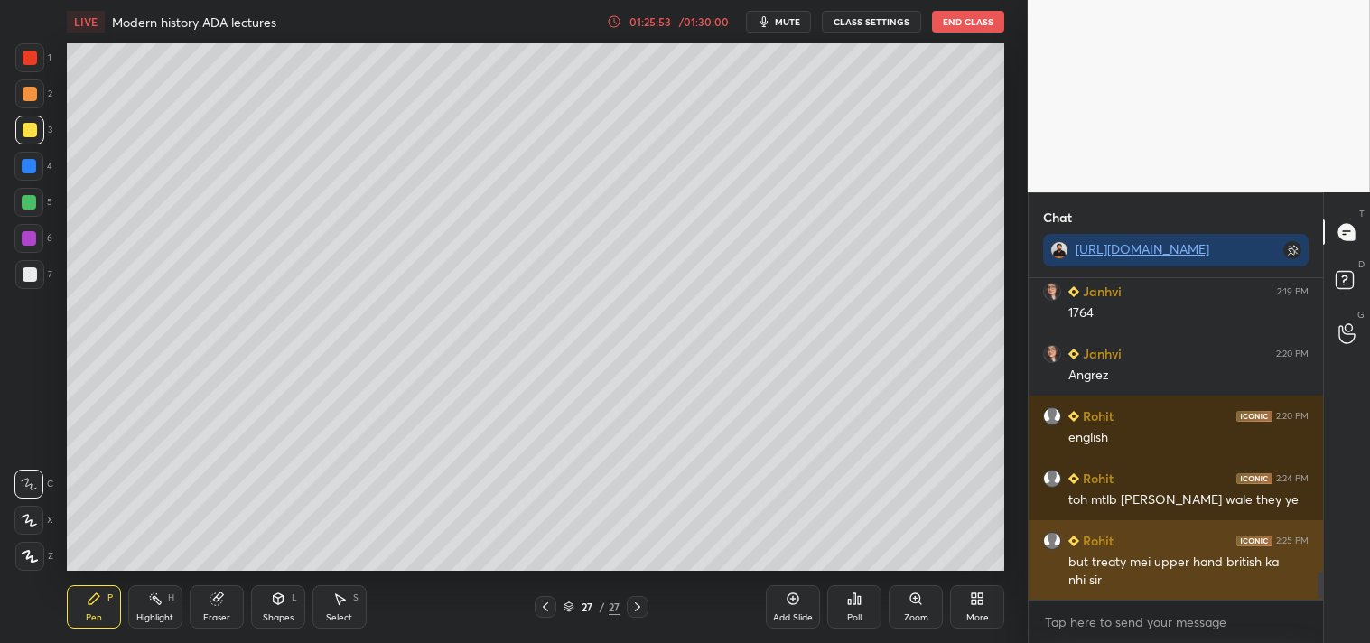
scroll to position [3376, 0]
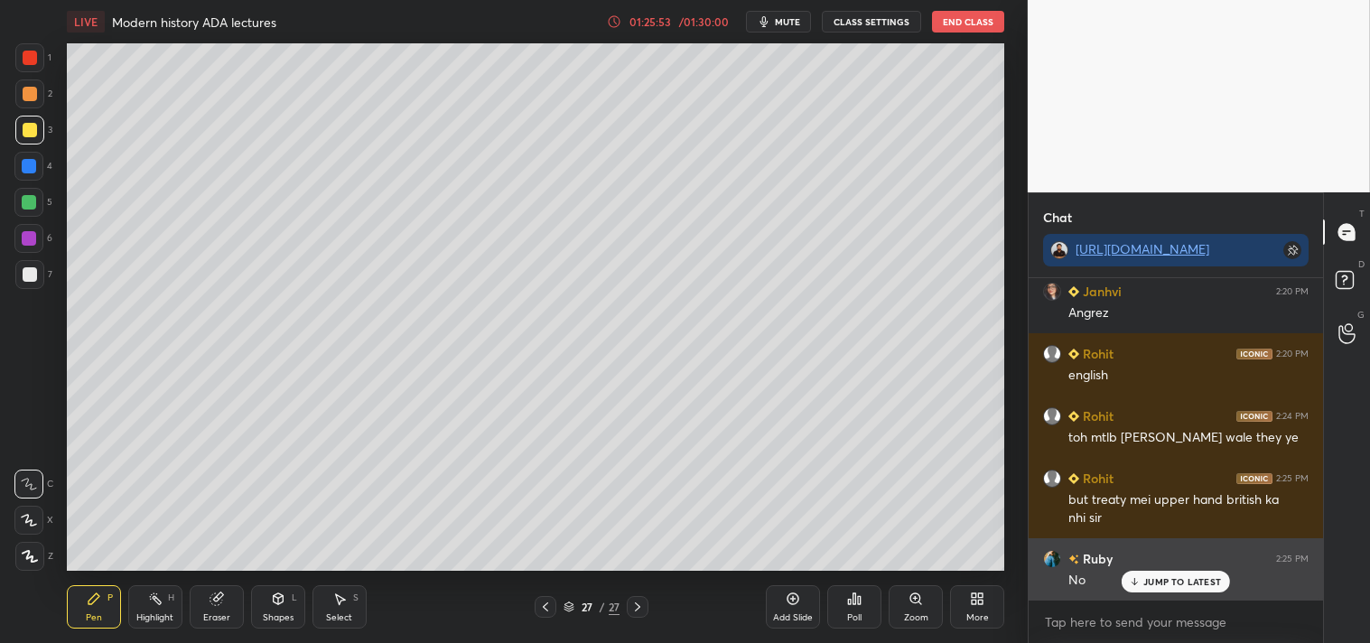
click at [1168, 583] on p "JUMP TO LATEST" at bounding box center [1183, 581] width 78 height 11
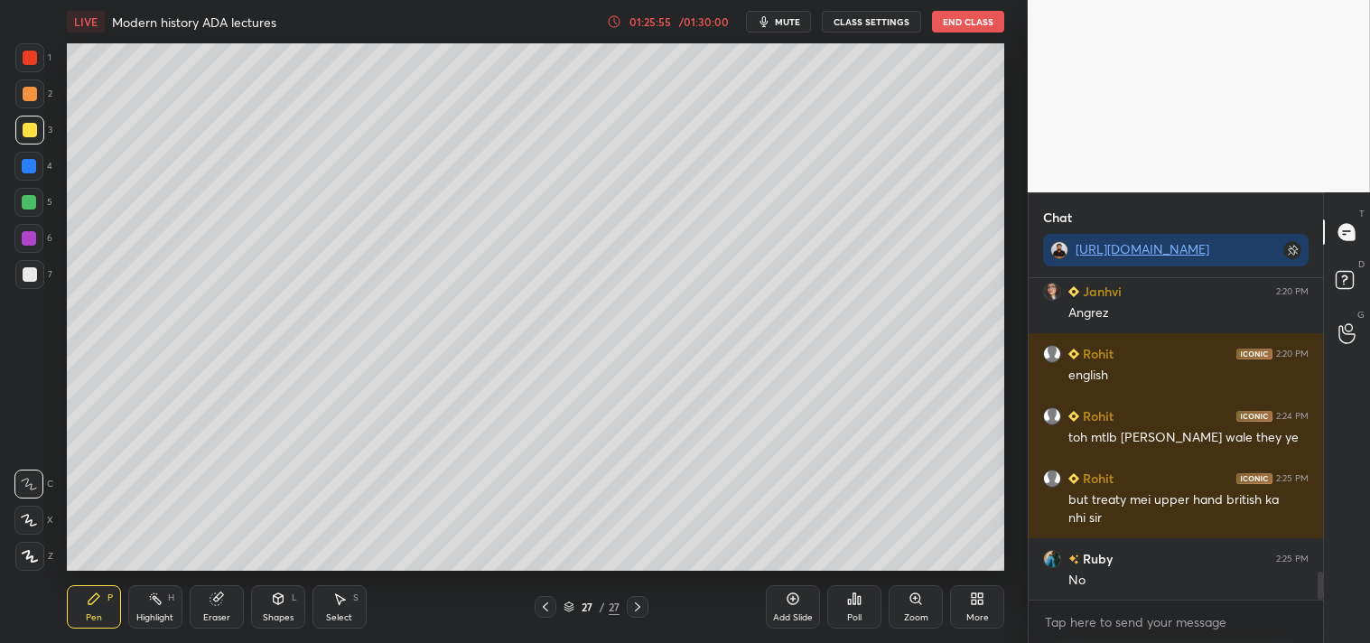
scroll to position [3438, 0]
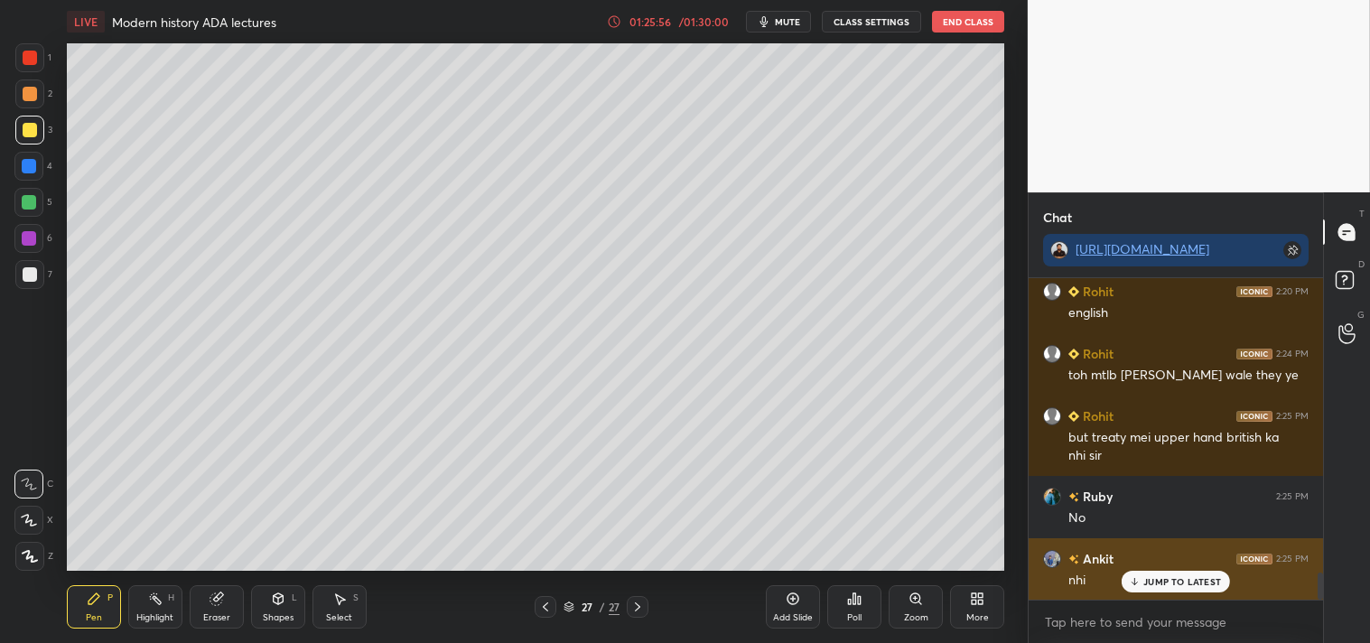
click at [1170, 576] on p "JUMP TO LATEST" at bounding box center [1183, 581] width 78 height 11
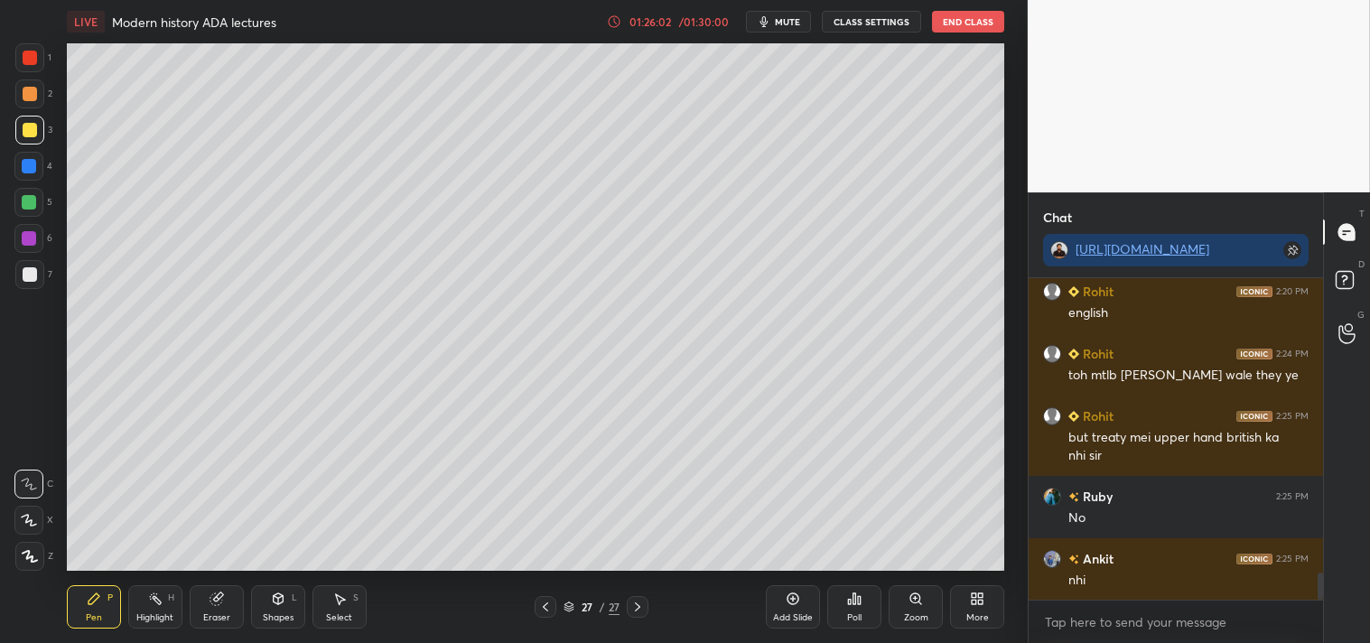
click at [549, 603] on icon at bounding box center [545, 607] width 14 height 14
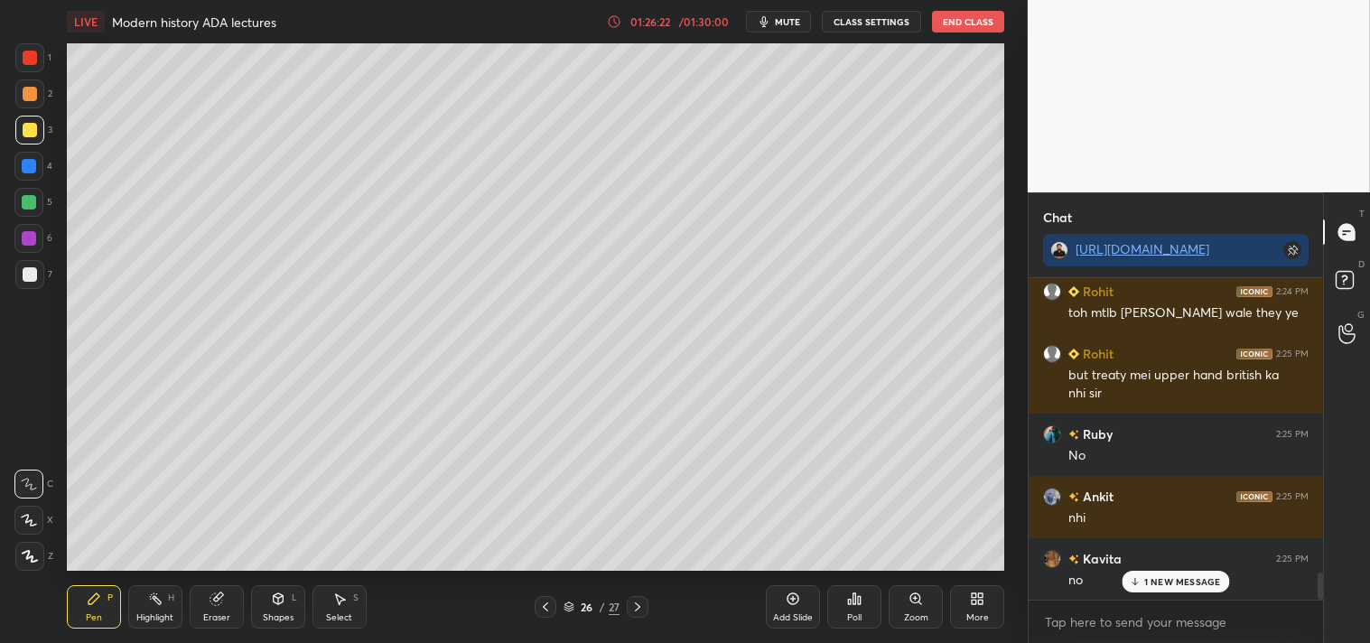
scroll to position [3563, 0]
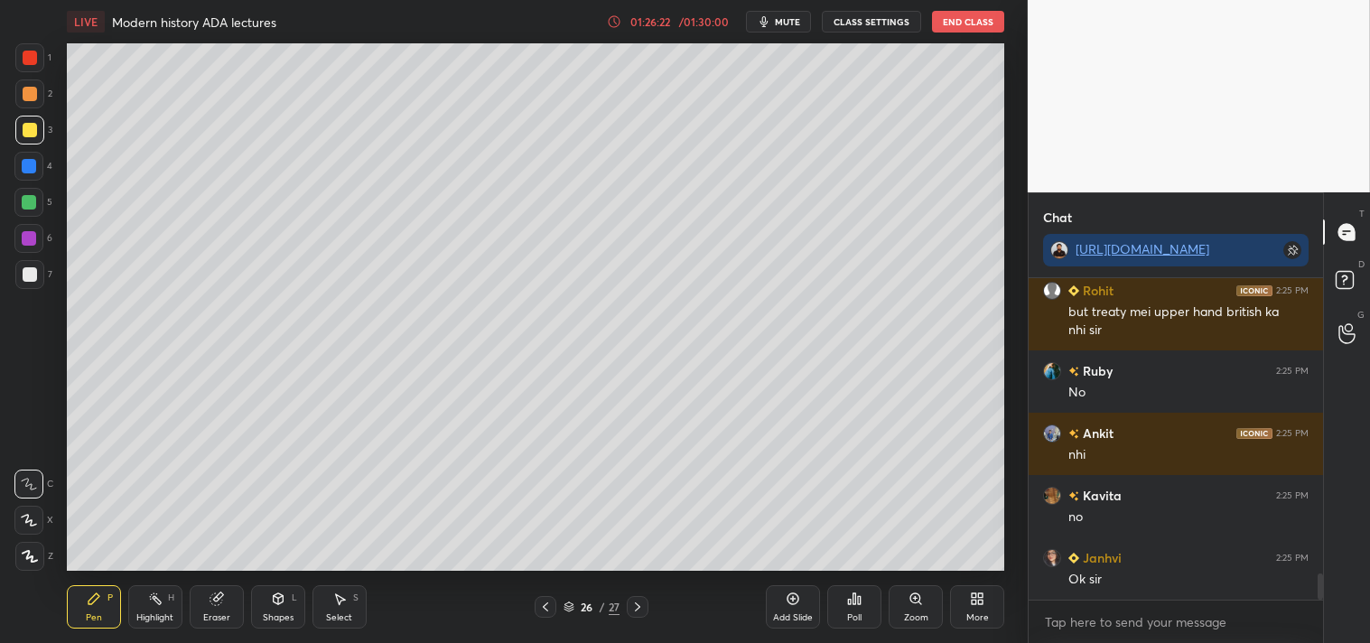
click at [748, 0] on html "1 2 3 4 5 6 7 C X Z C X Z E E Erase all H H LIVE Modern history ADA lectures 01…" at bounding box center [685, 0] width 1370 height 0
click at [640, 608] on icon at bounding box center [637, 607] width 14 height 14
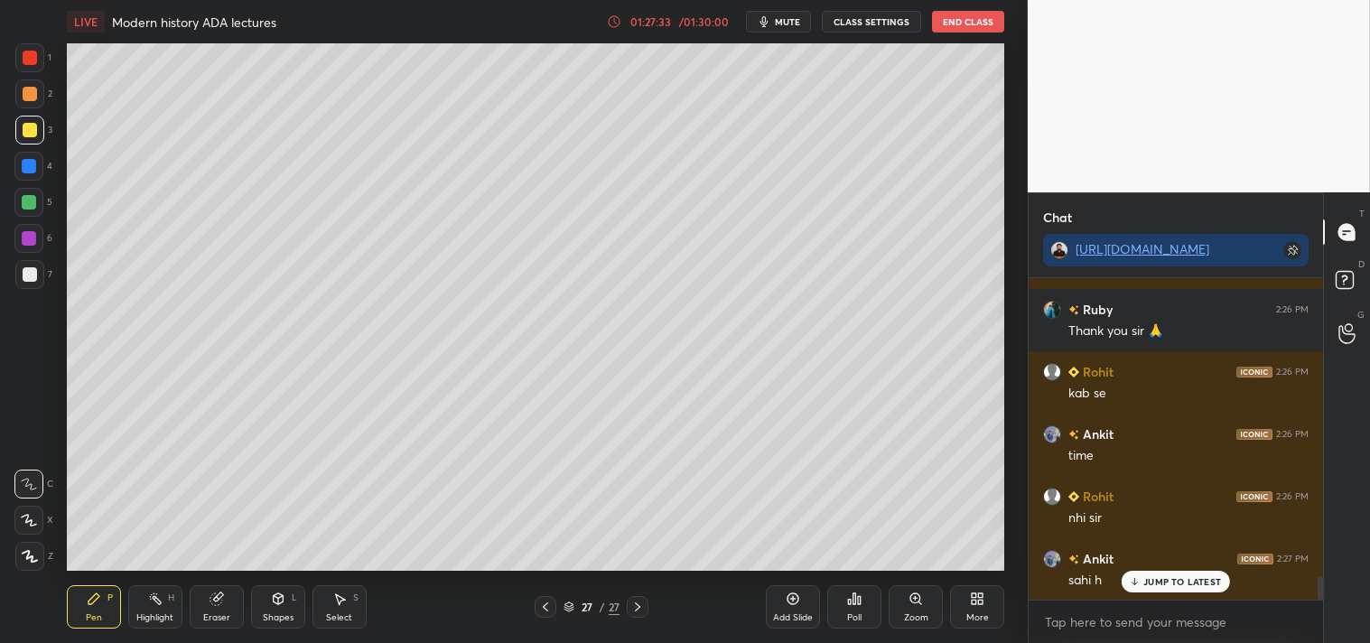
scroll to position [4061, 0]
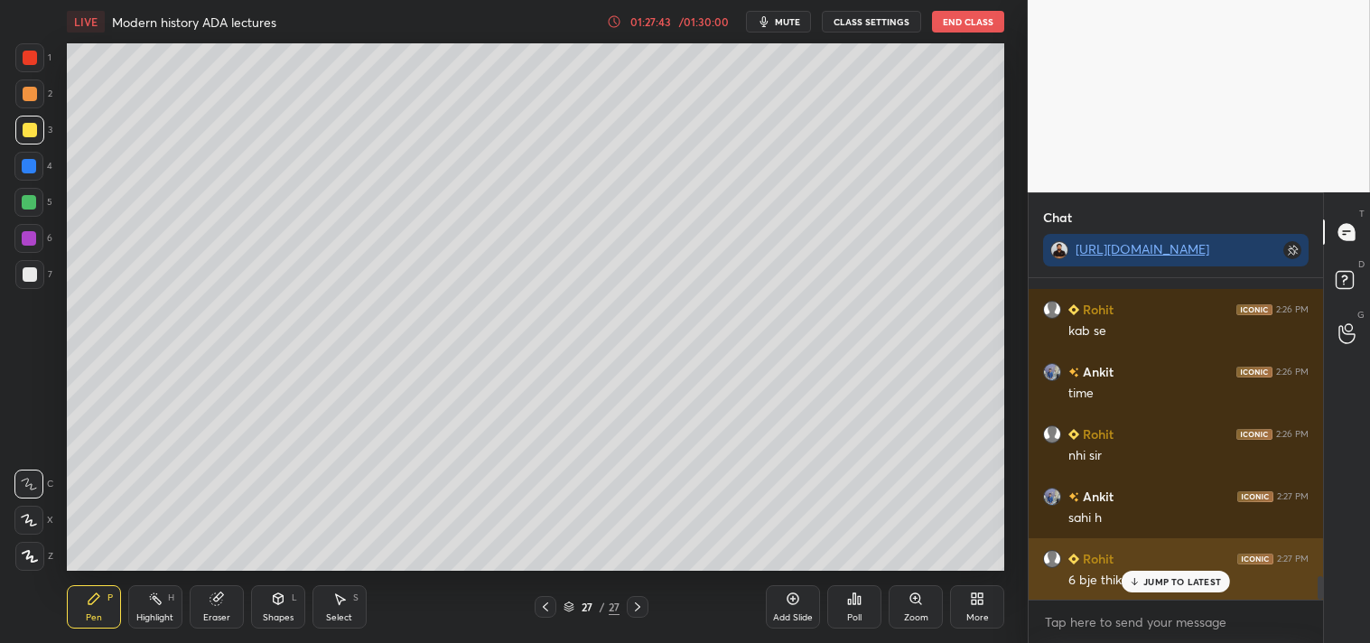
click at [1172, 579] on p "JUMP TO LATEST" at bounding box center [1183, 581] width 78 height 11
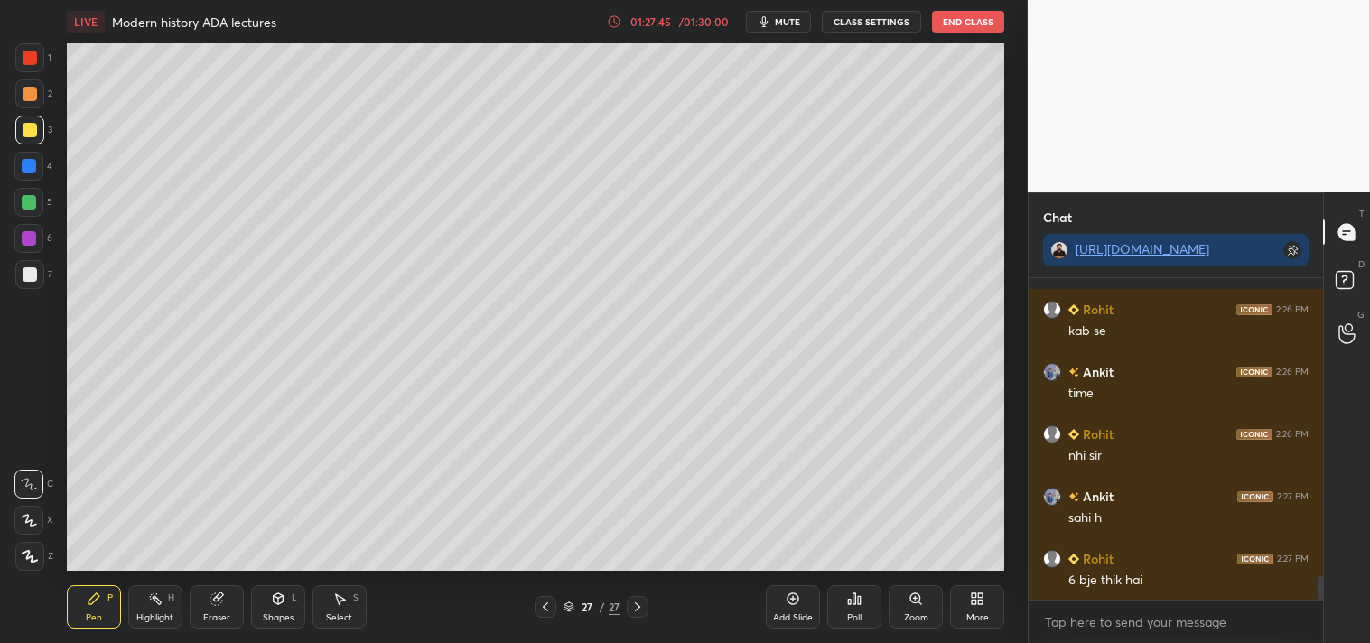
drag, startPoint x: 1323, startPoint y: 588, endPoint x: 1320, endPoint y: 576, distance: 12.3
click at [1321, 576] on div "Chat https://t.me/+xhcrPAg4YrE3ZTBl Rohit 2:26 PM ok sir Ruby 2:26 PM Thank you…" at bounding box center [1199, 417] width 342 height 451
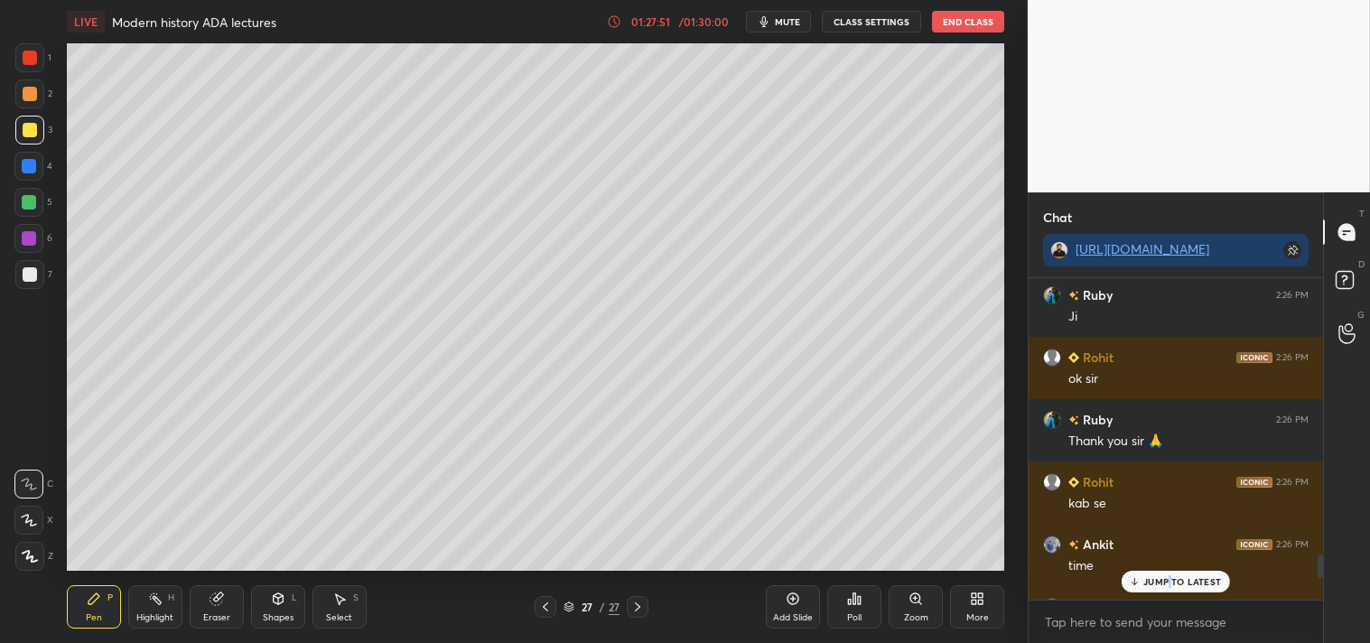
scroll to position [4062, 0]
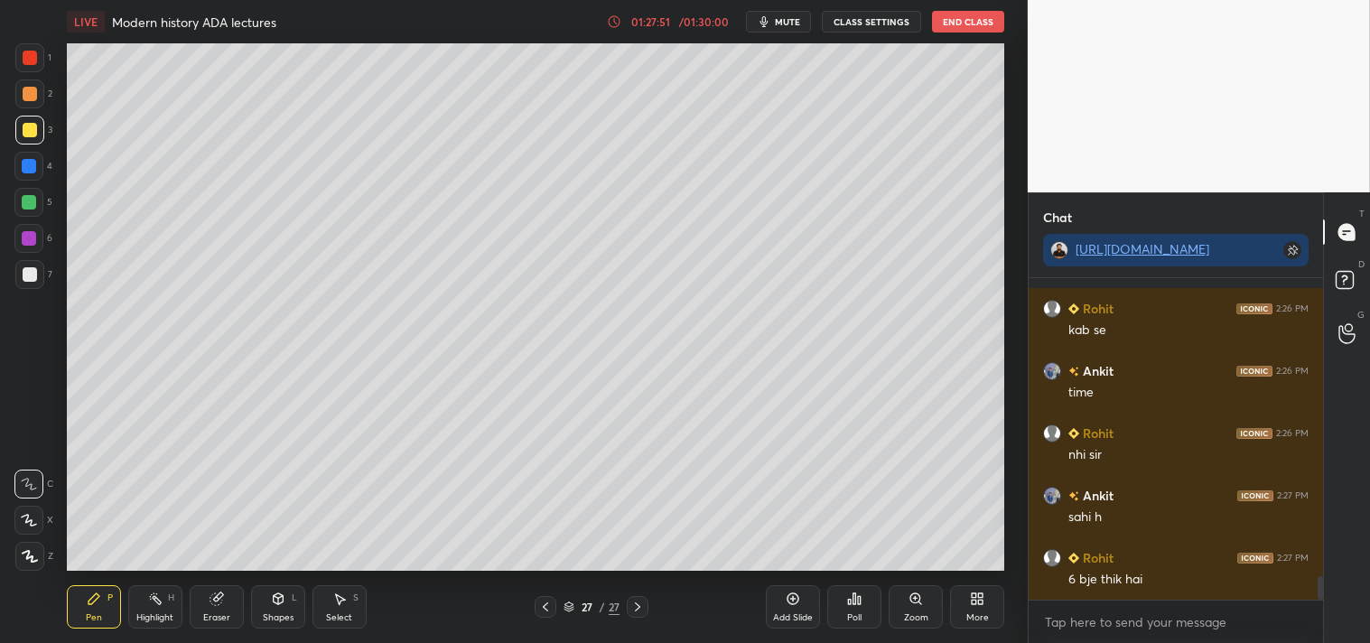
drag, startPoint x: 1320, startPoint y: 591, endPoint x: 1332, endPoint y: 642, distance: 53.0
click at [1331, 0] on html "1 2 3 4 5 6 7 C X Z C X Z E E Erase all H H LIVE Modern history ADA lectures 01…" at bounding box center [685, 0] width 1370 height 0
click at [971, 14] on button "End Class" at bounding box center [968, 22] width 72 height 22
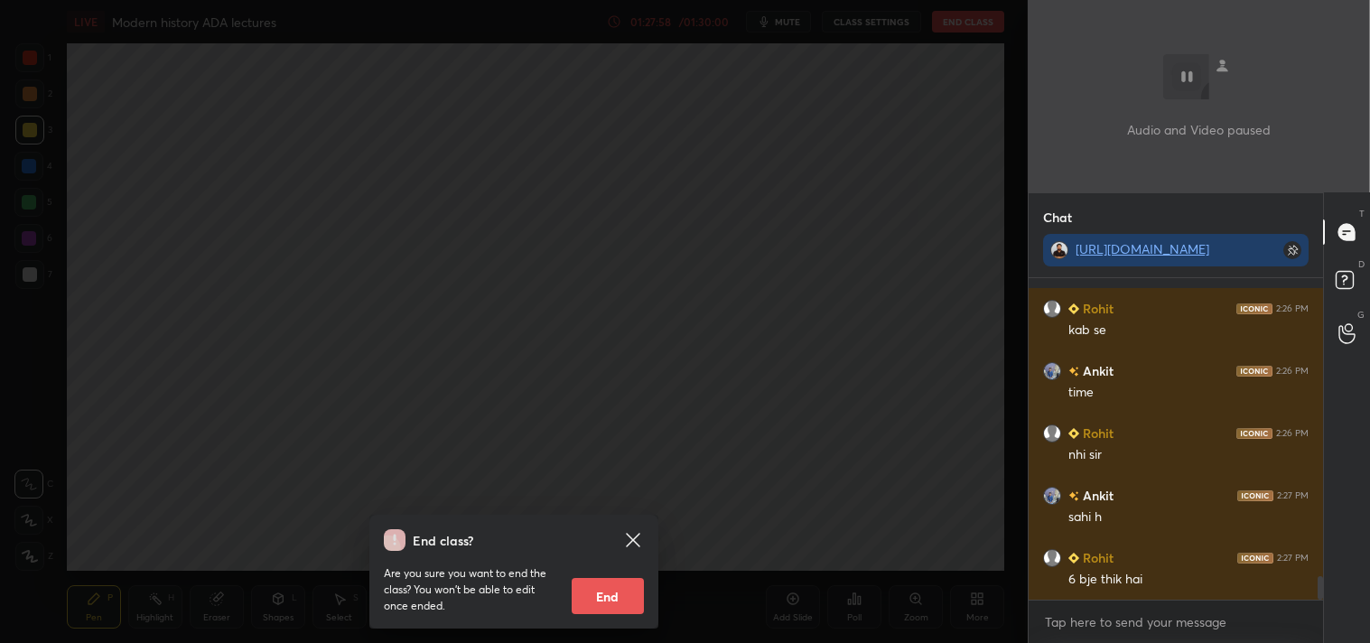
scroll to position [4123, 0]
drag, startPoint x: 633, startPoint y: 602, endPoint x: 642, endPoint y: 601, distance: 9.2
click at [635, 602] on button "End" at bounding box center [608, 596] width 72 height 36
type textarea "x"
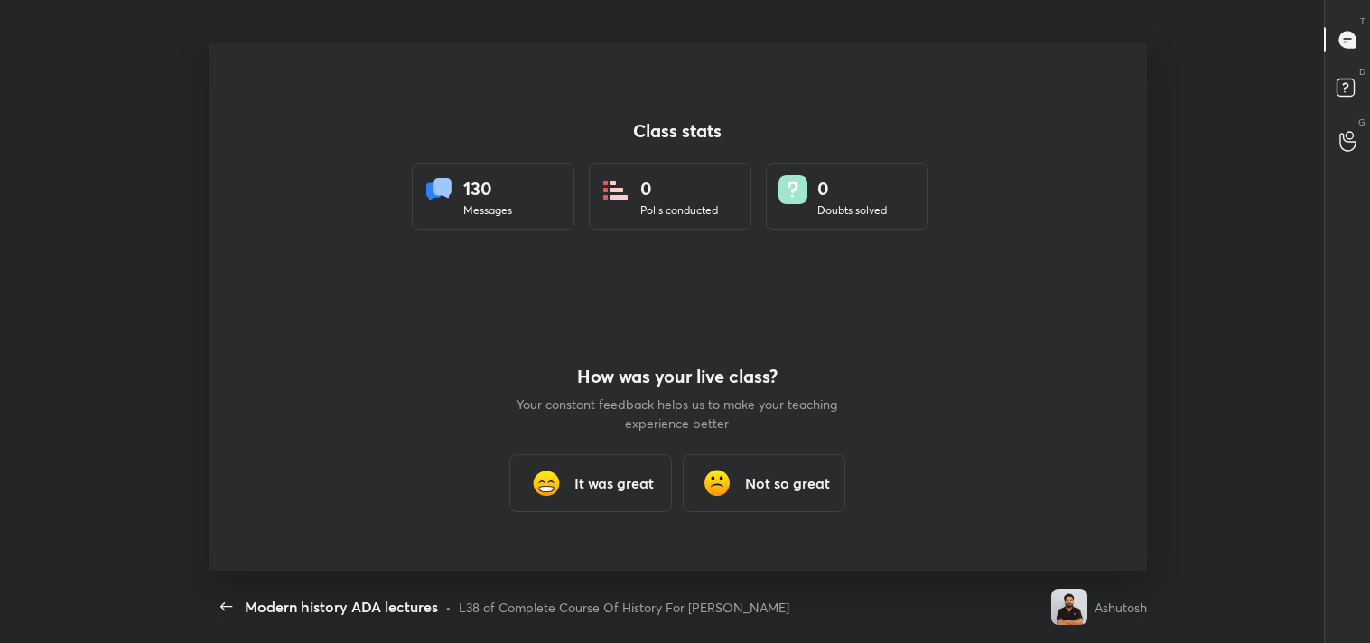
scroll to position [0, 0]
